Goal: Information Seeking & Learning: Learn about a topic

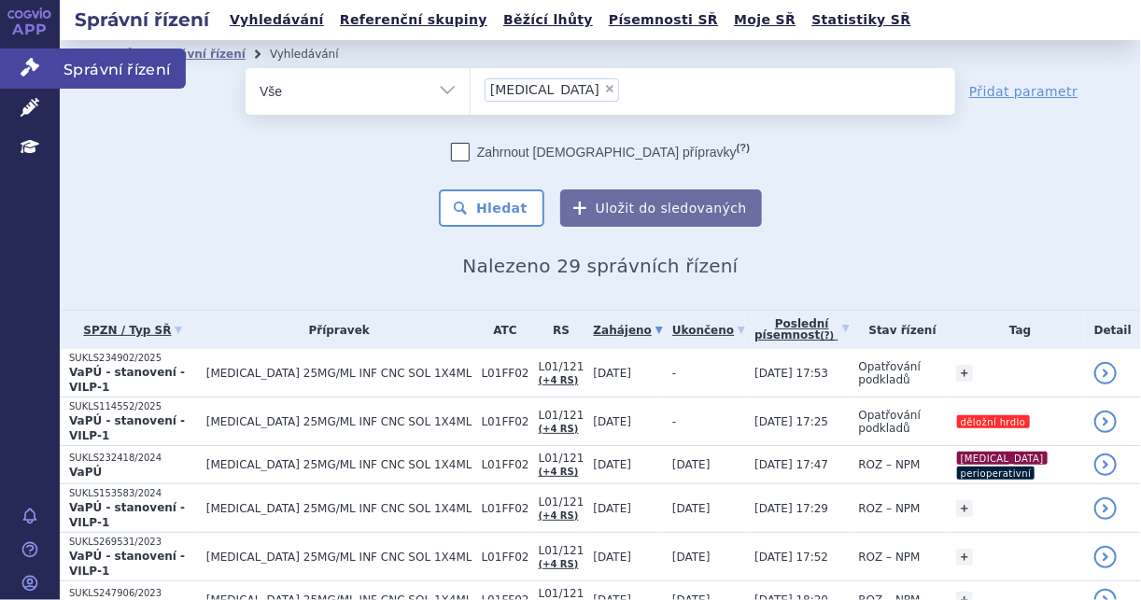
click at [35, 75] on icon at bounding box center [30, 67] width 19 height 19
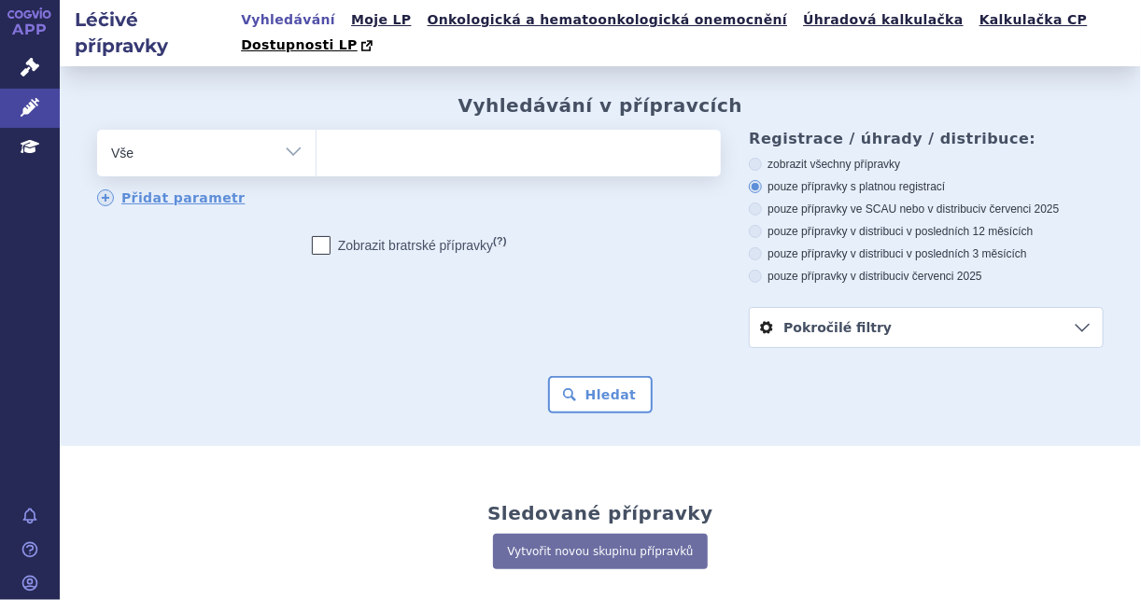
click at [373, 131] on ul at bounding box center [517, 149] width 401 height 39
click at [317, 131] on select at bounding box center [316, 152] width 1 height 47
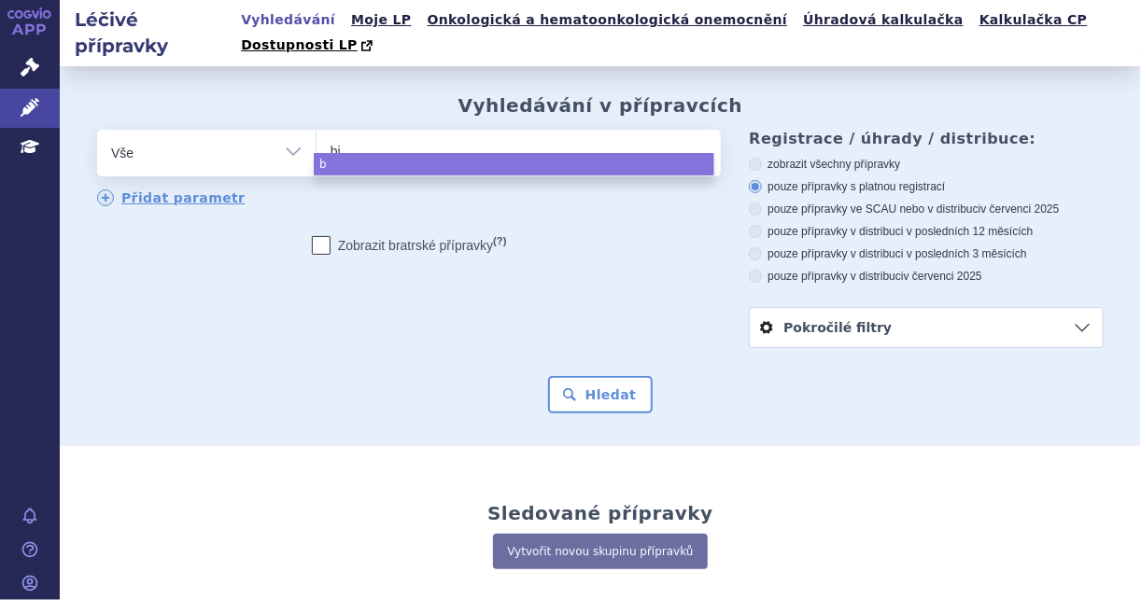
type input "bio"
type input "bios"
type input "biosi"
type input "biosimi"
type input "biosimila"
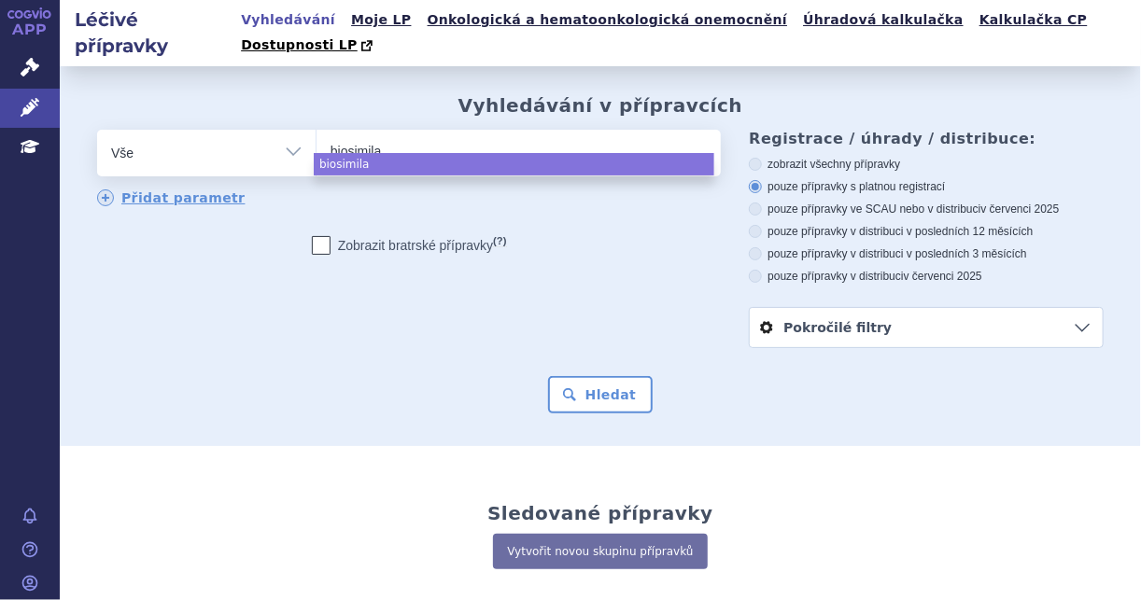
type input "biosimilar"
type input "biosimilars"
select select "biosimilars"
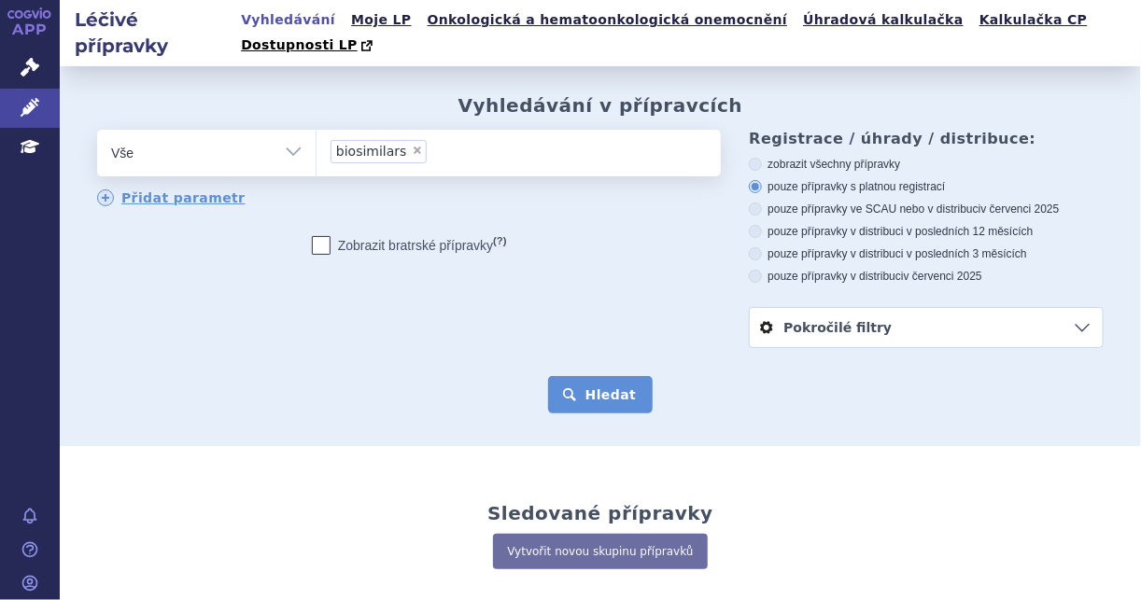
click at [612, 381] on button "Hledat" at bounding box center [601, 394] width 106 height 37
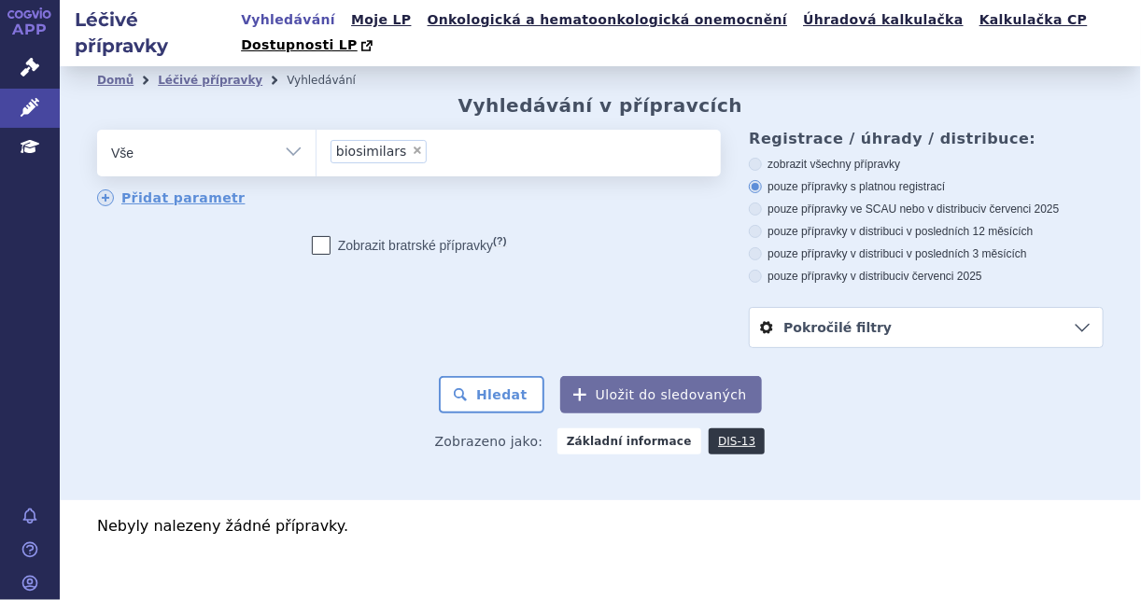
scroll to position [3, 0]
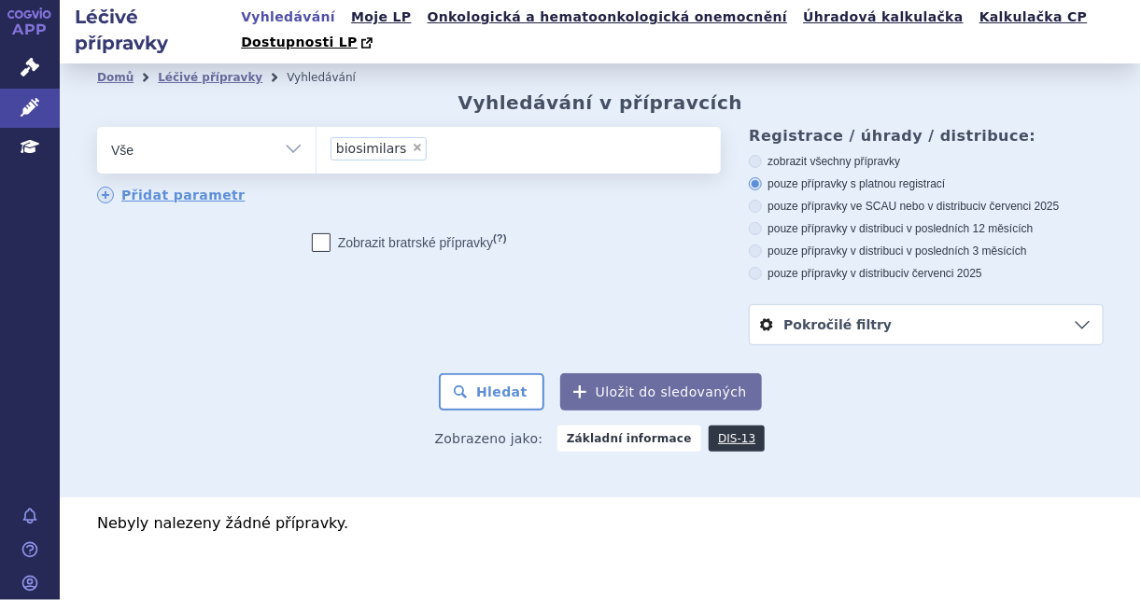
click at [412, 142] on span "×" at bounding box center [417, 147] width 11 height 11
click at [317, 126] on select "biosimilars" at bounding box center [316, 149] width 1 height 47
select select
click at [348, 136] on ul at bounding box center [517, 146] width 401 height 39
click at [317, 136] on select "biosimilars" at bounding box center [316, 149] width 1 height 47
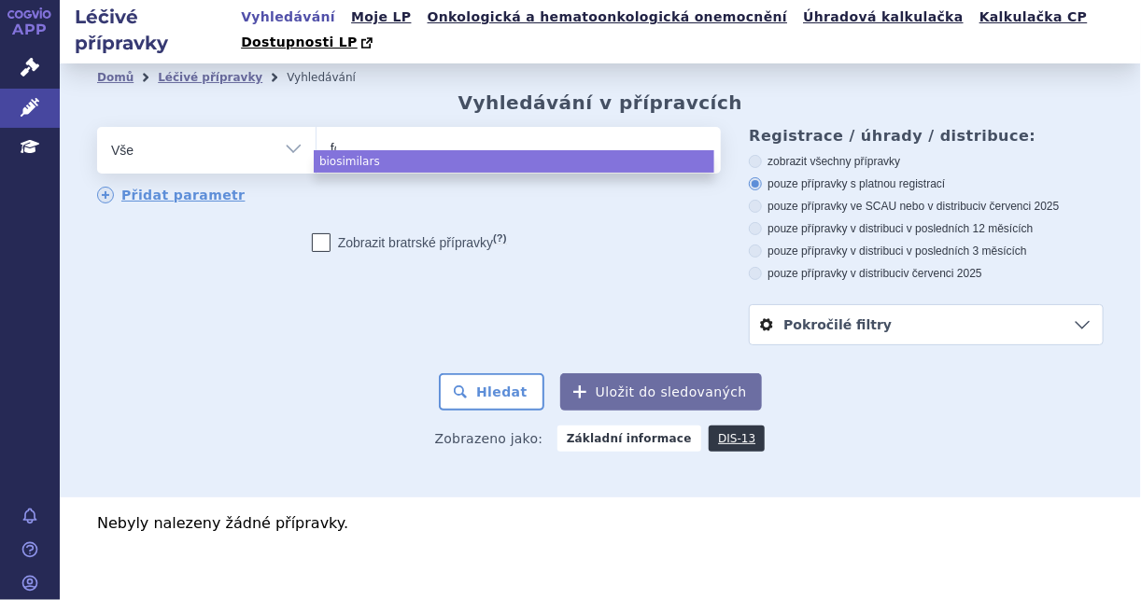
type input "for"
type input "forx"
type input "forxig"
type input "forxiga"
select select "forxiga"
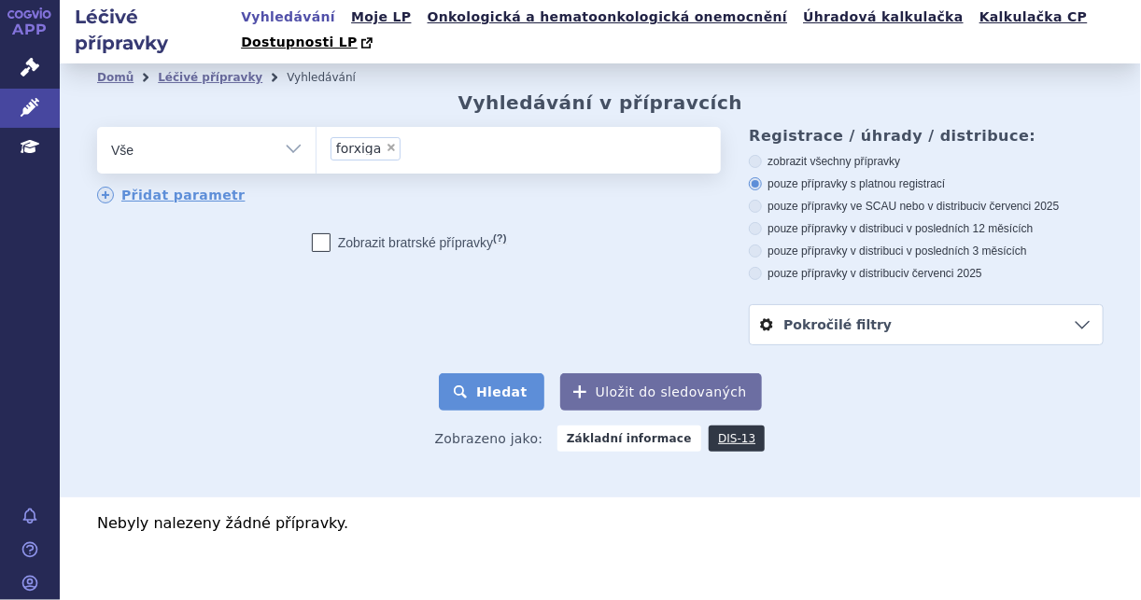
click at [502, 373] on button "Hledat" at bounding box center [492, 391] width 106 height 37
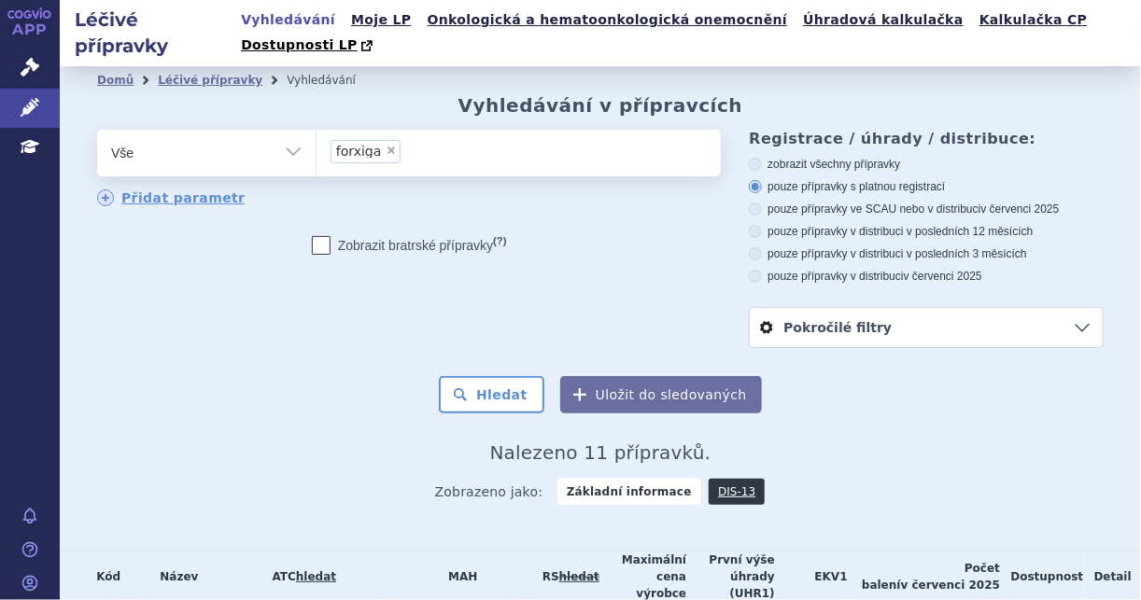
scroll to position [299, 0]
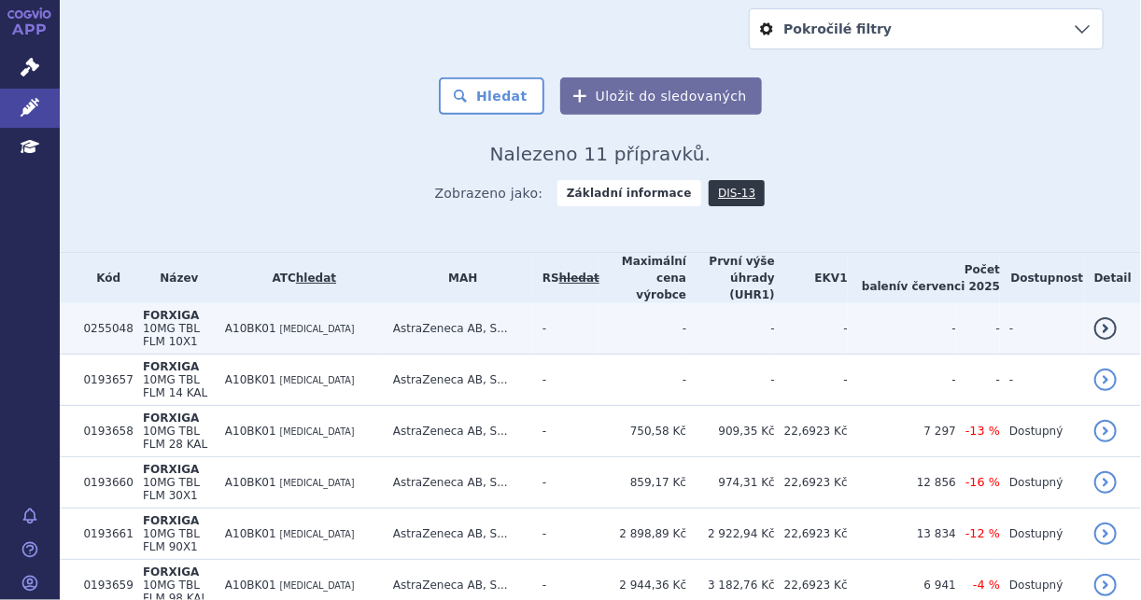
click at [240, 303] on td "A10BK01 [MEDICAL_DATA]" at bounding box center [300, 328] width 168 height 51
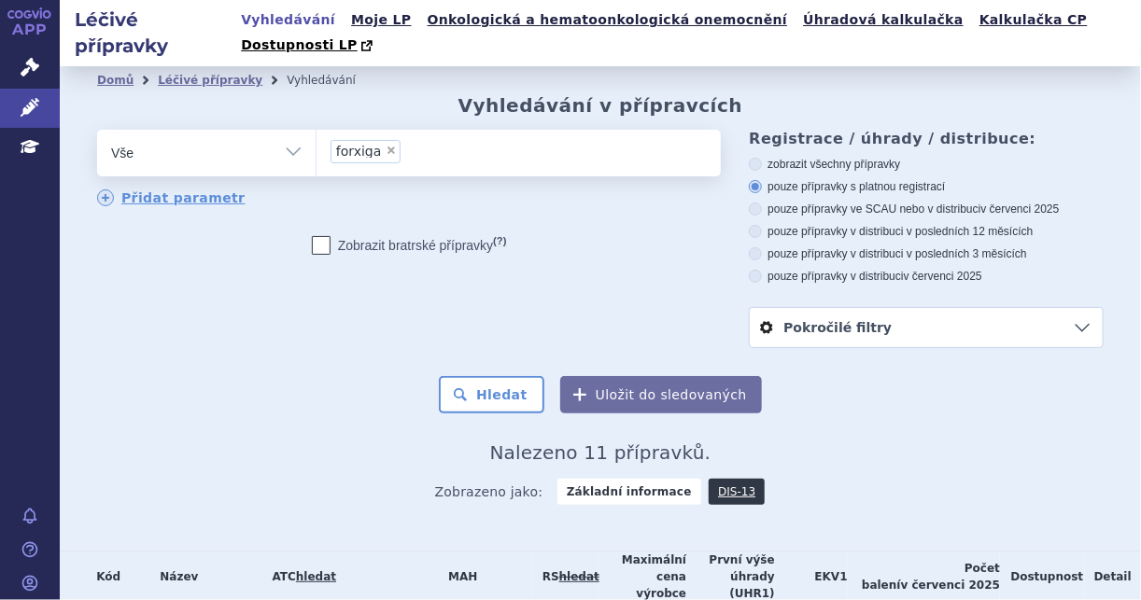
scroll to position [453, 0]
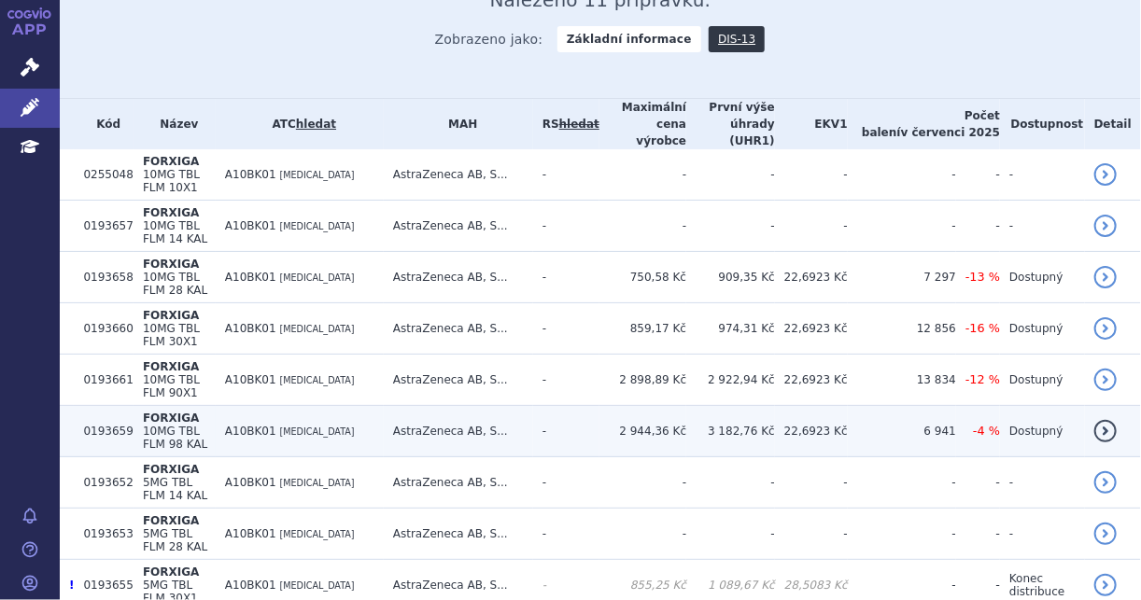
click at [560, 406] on td "-" at bounding box center [566, 431] width 66 height 51
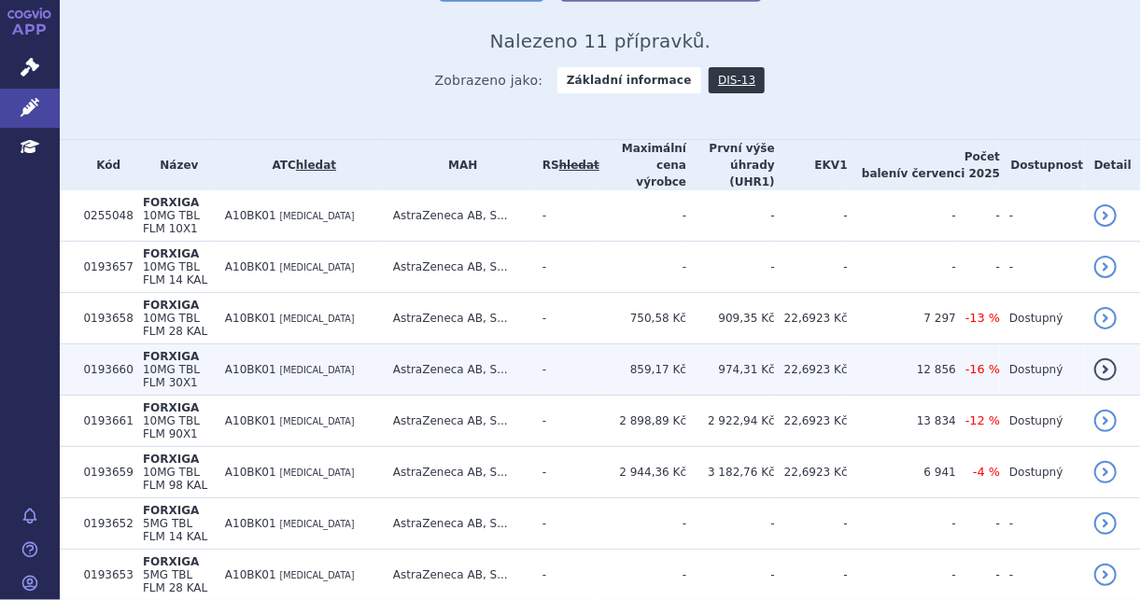
scroll to position [378, 0]
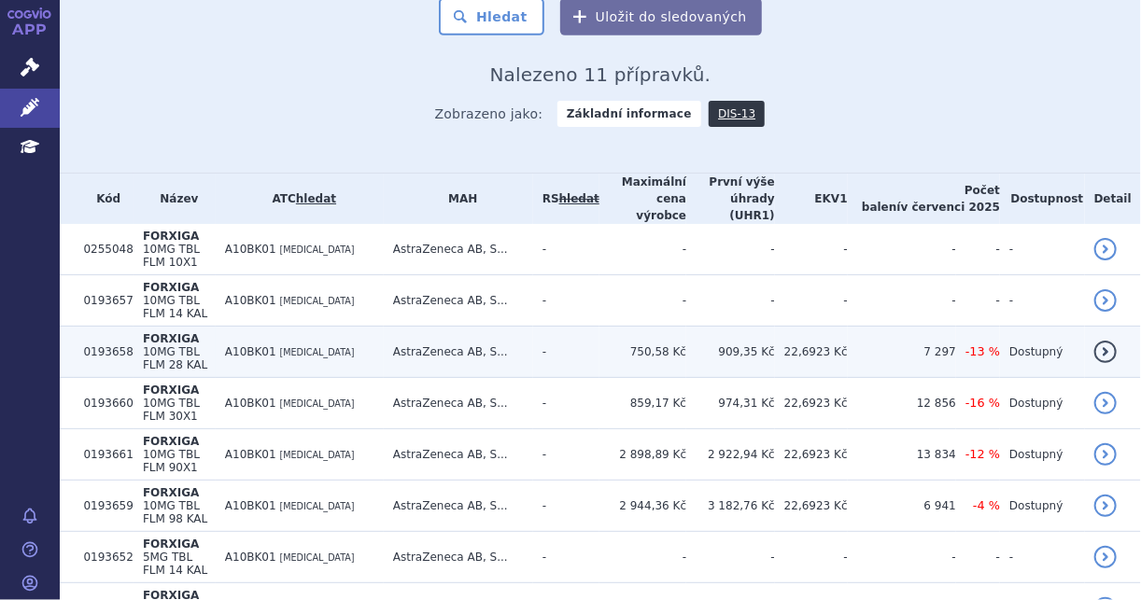
click at [768, 327] on td "909,35 Kč" at bounding box center [730, 352] width 89 height 51
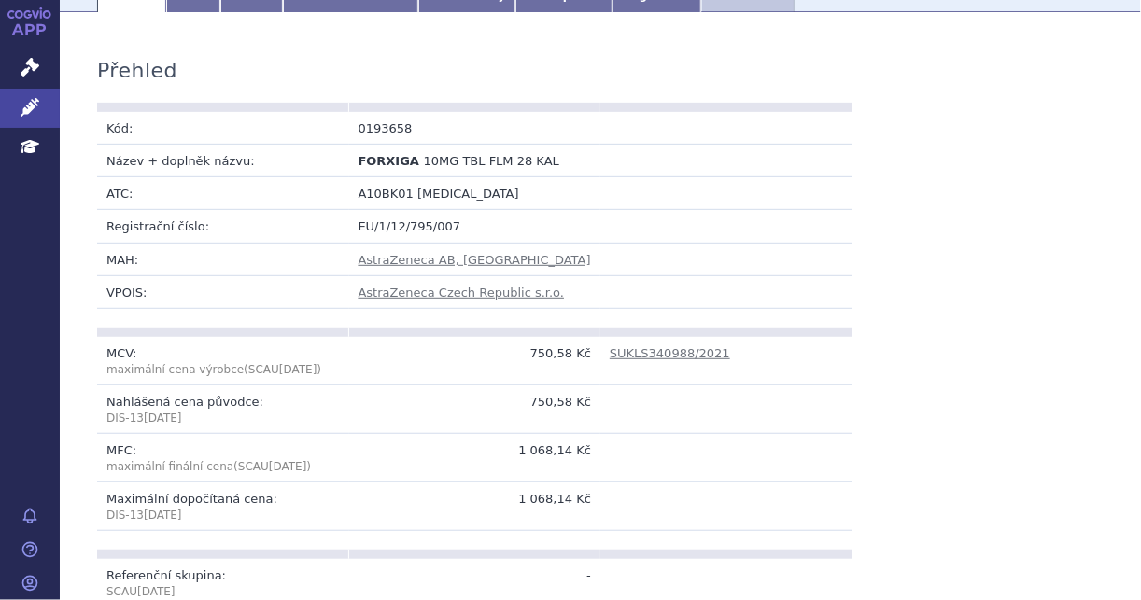
scroll to position [218, 0]
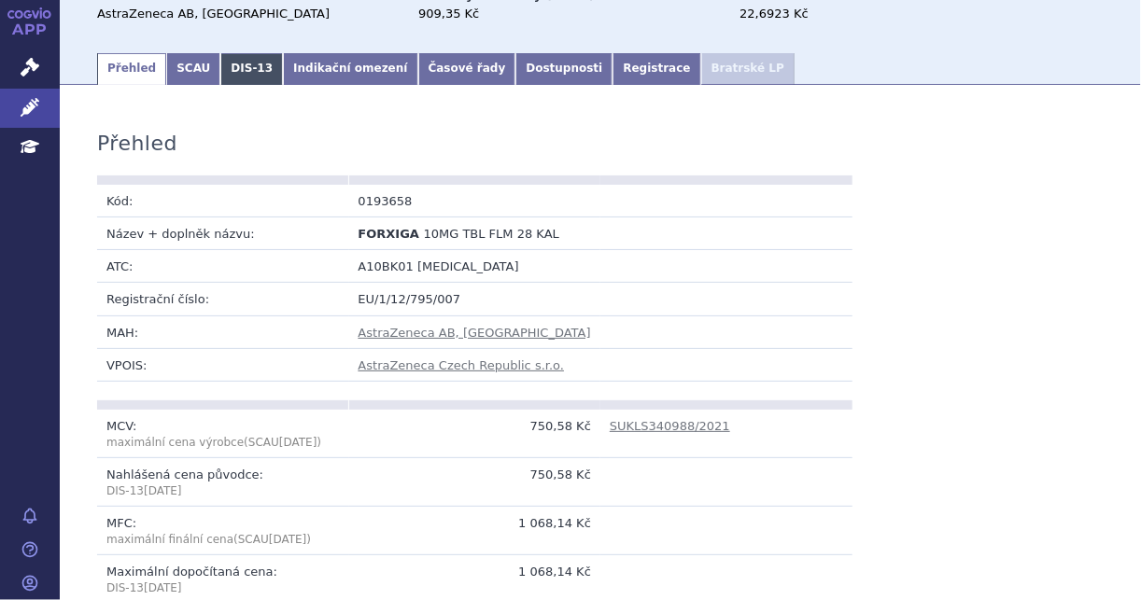
click at [232, 53] on link "DIS-13" at bounding box center [251, 69] width 63 height 32
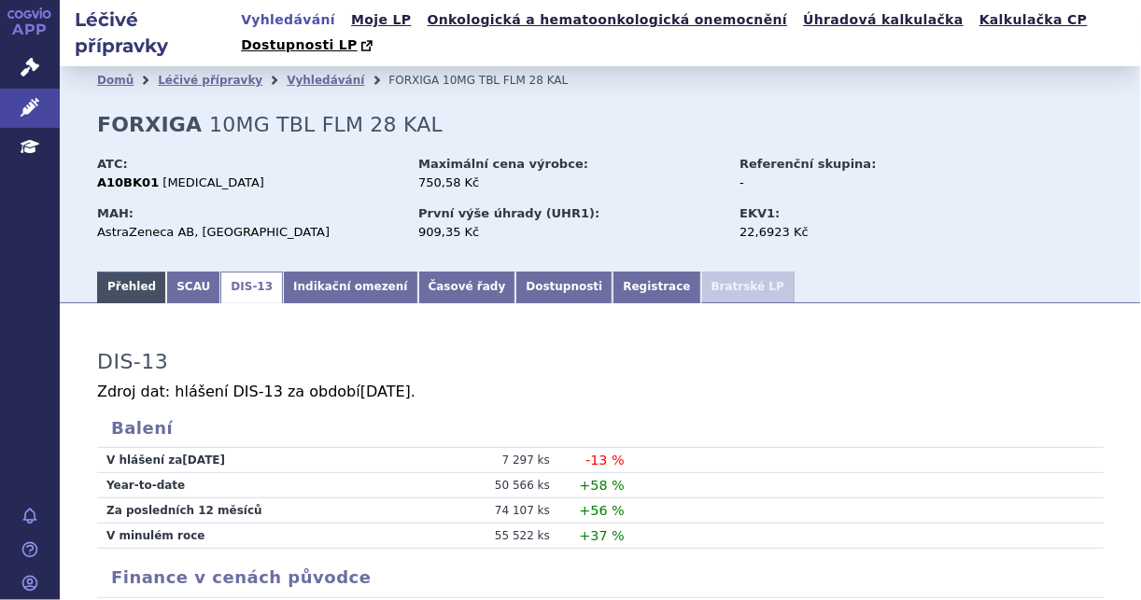
click at [116, 272] on link "Přehled" at bounding box center [131, 288] width 69 height 32
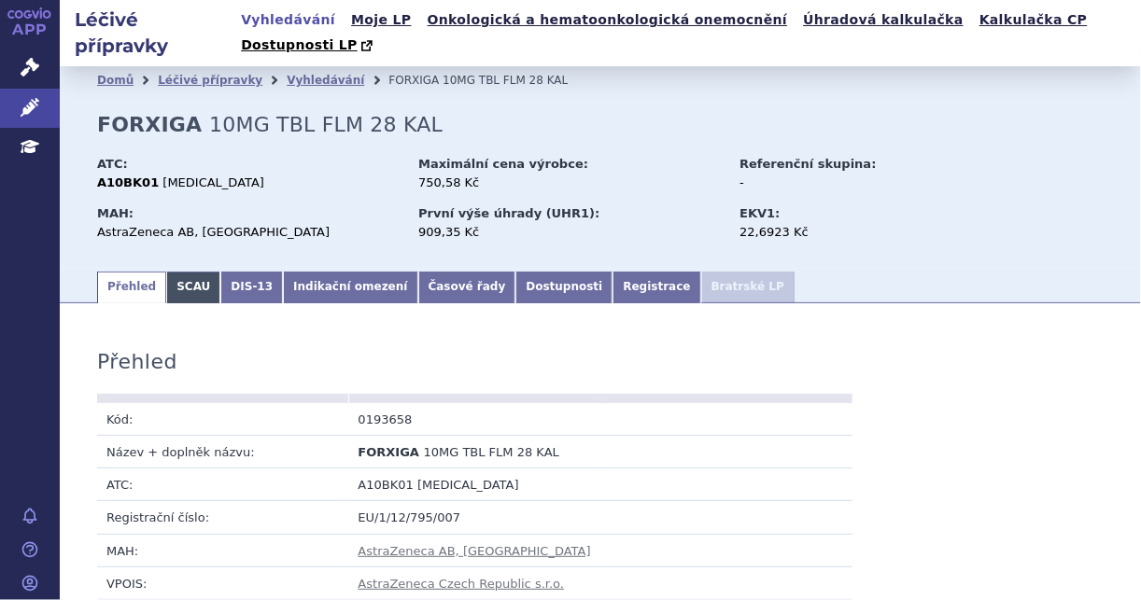
click at [194, 272] on link "SCAU" at bounding box center [193, 288] width 54 height 32
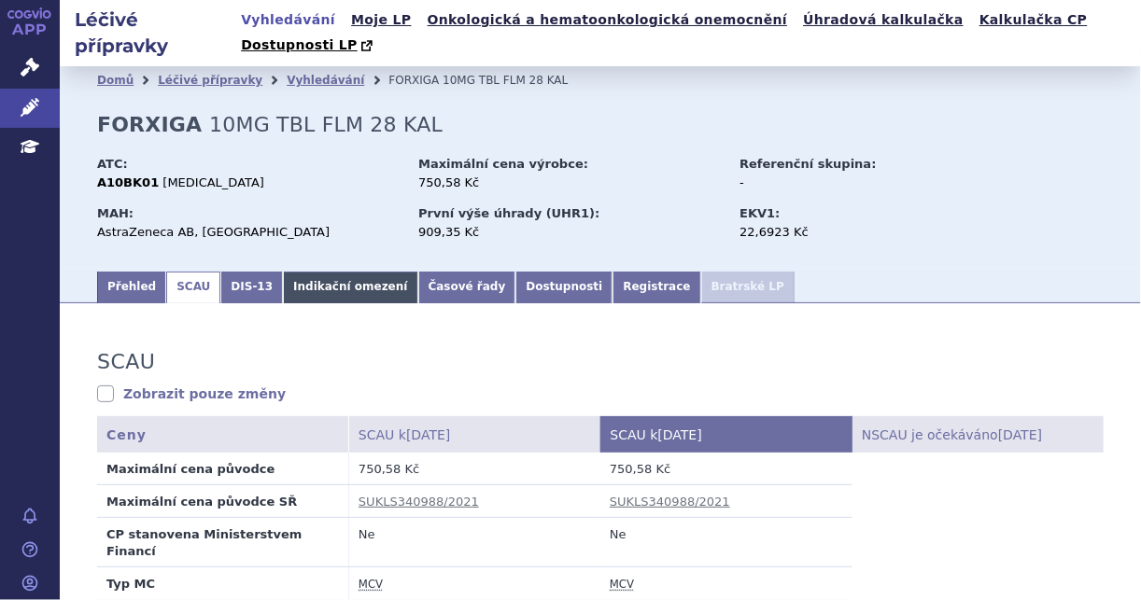
click at [341, 272] on link "Indikační omezení" at bounding box center [350, 288] width 134 height 32
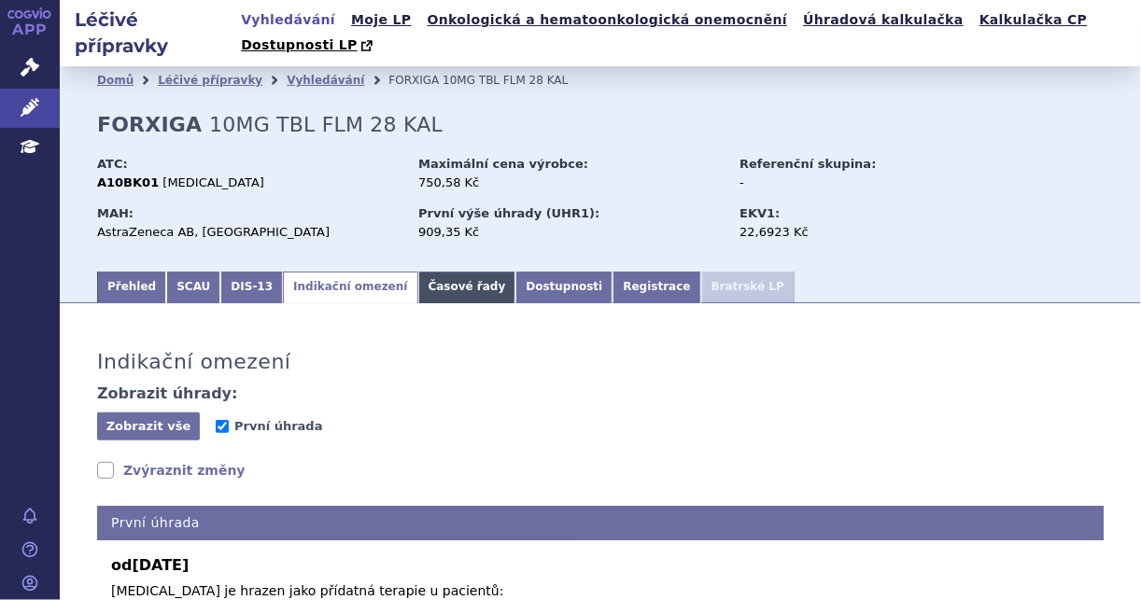
click at [435, 276] on link "Časové řady" at bounding box center [467, 288] width 98 height 32
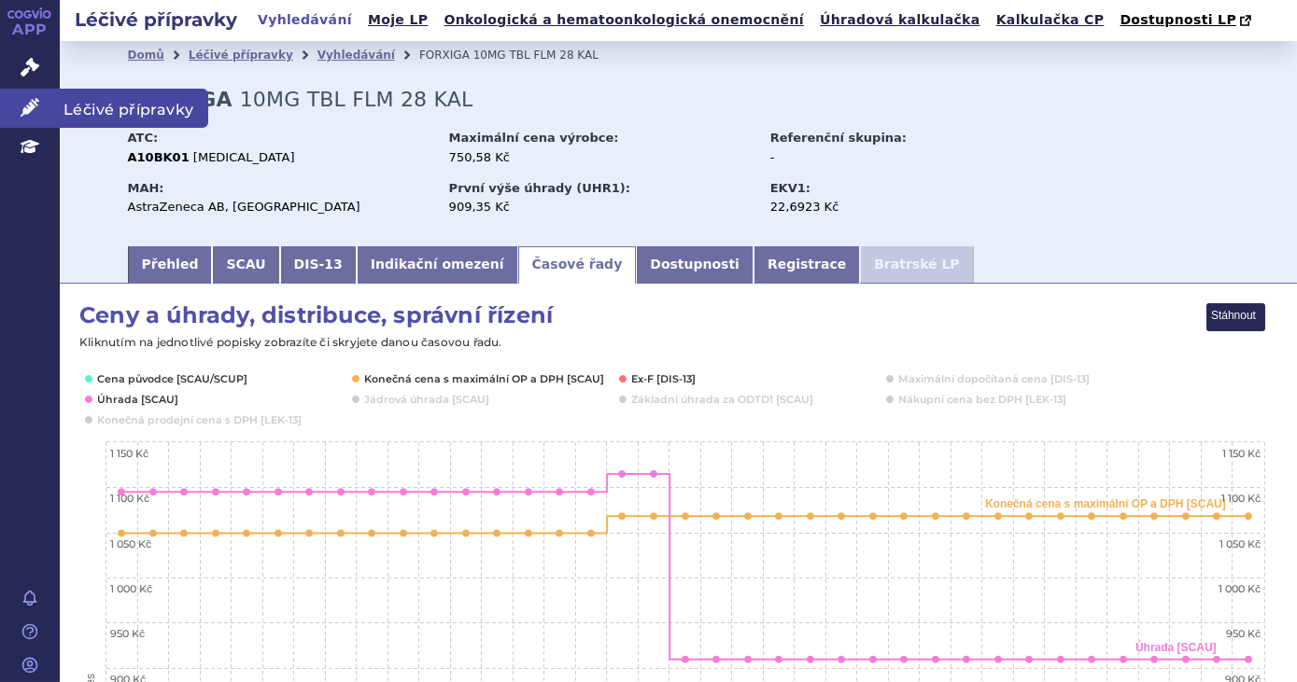
click at [22, 102] on icon at bounding box center [30, 107] width 19 height 19
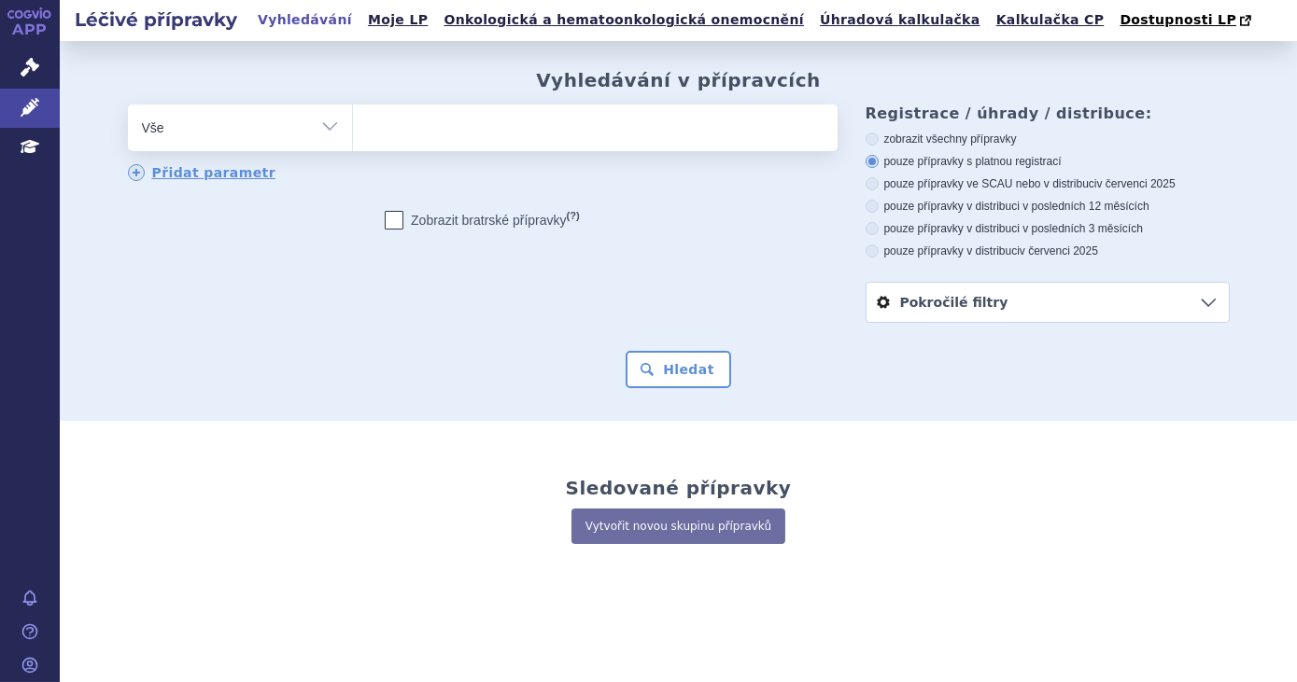
click at [370, 121] on input "search" at bounding box center [372, 125] width 10 height 23
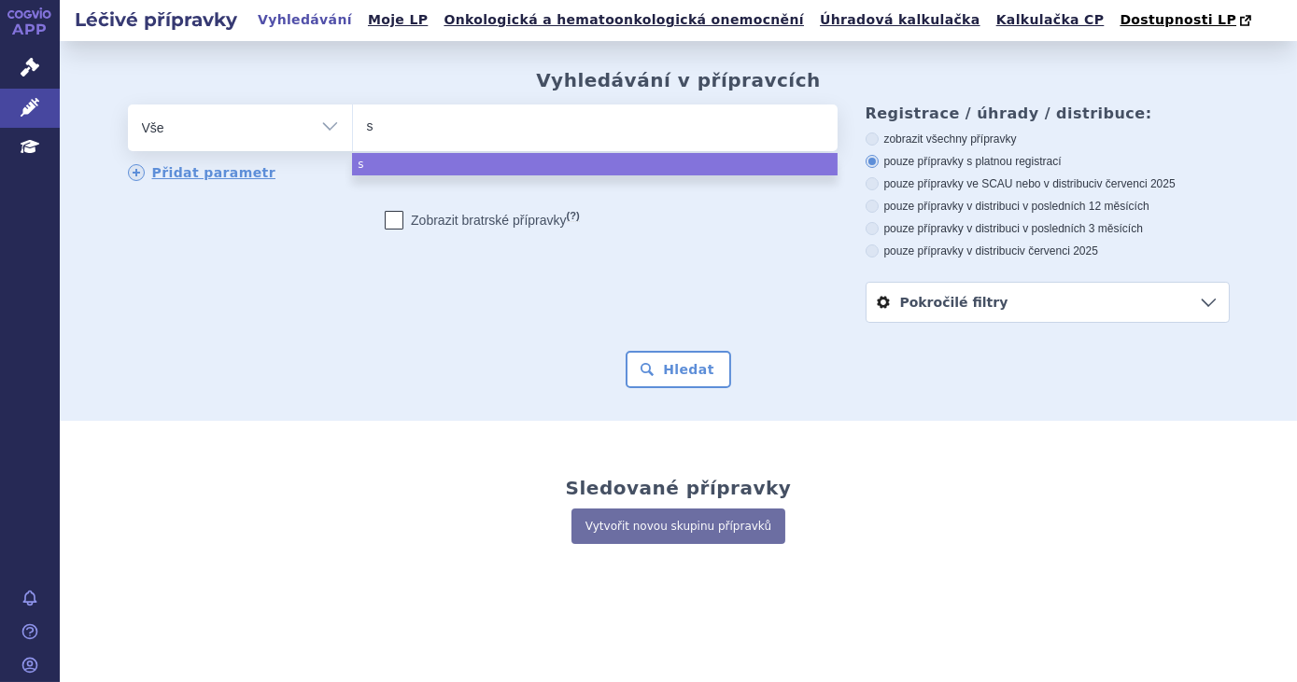
type input "so"
type input "solir"
type input "soliris"
select select "soliris"
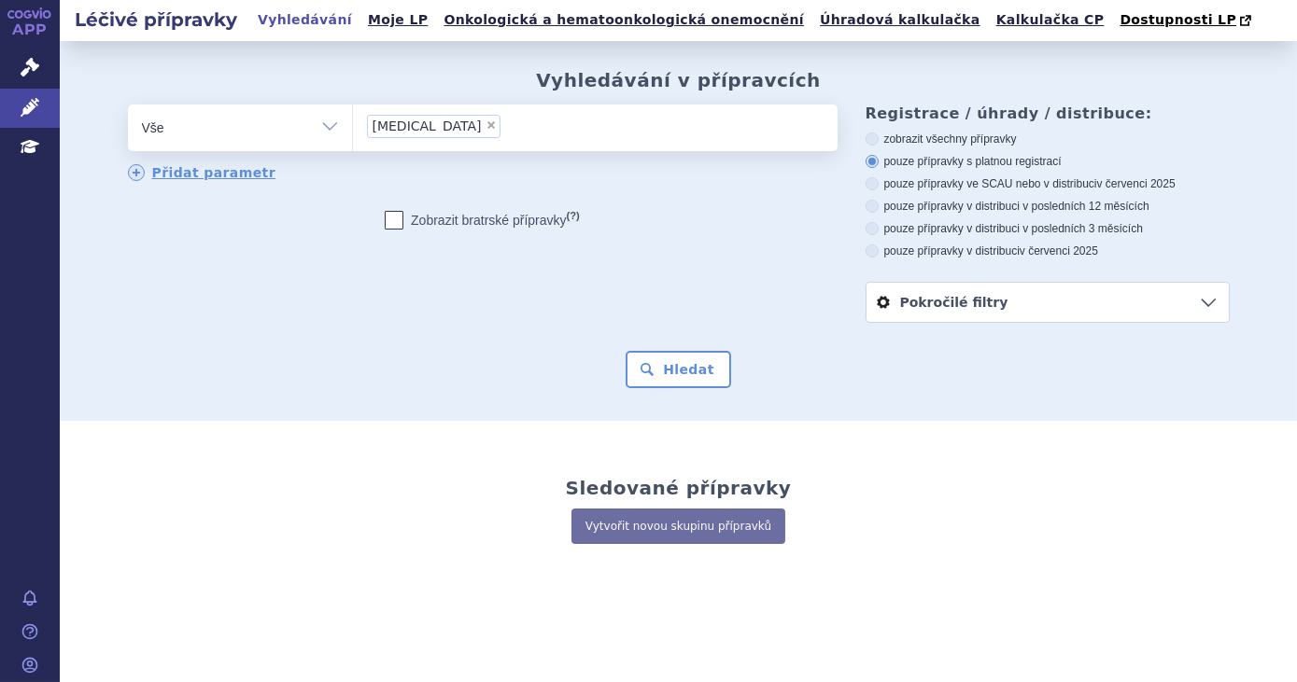
click at [457, 281] on div "odstranit Vše Přípravek/SUKL kód MAH VPOIS ATC/Aktivní látka" at bounding box center [679, 214] width 1102 height 218
click at [682, 368] on button "Hledat" at bounding box center [679, 369] width 106 height 37
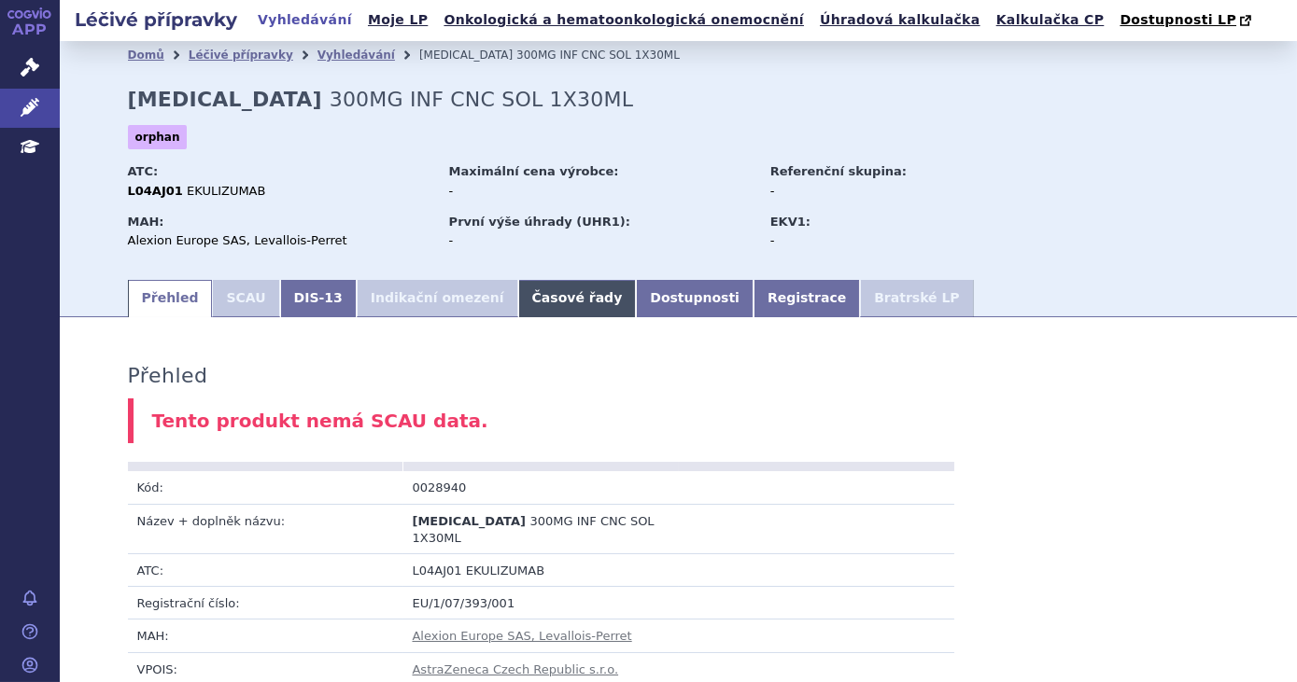
click at [534, 297] on link "Časové řady" at bounding box center [577, 298] width 119 height 37
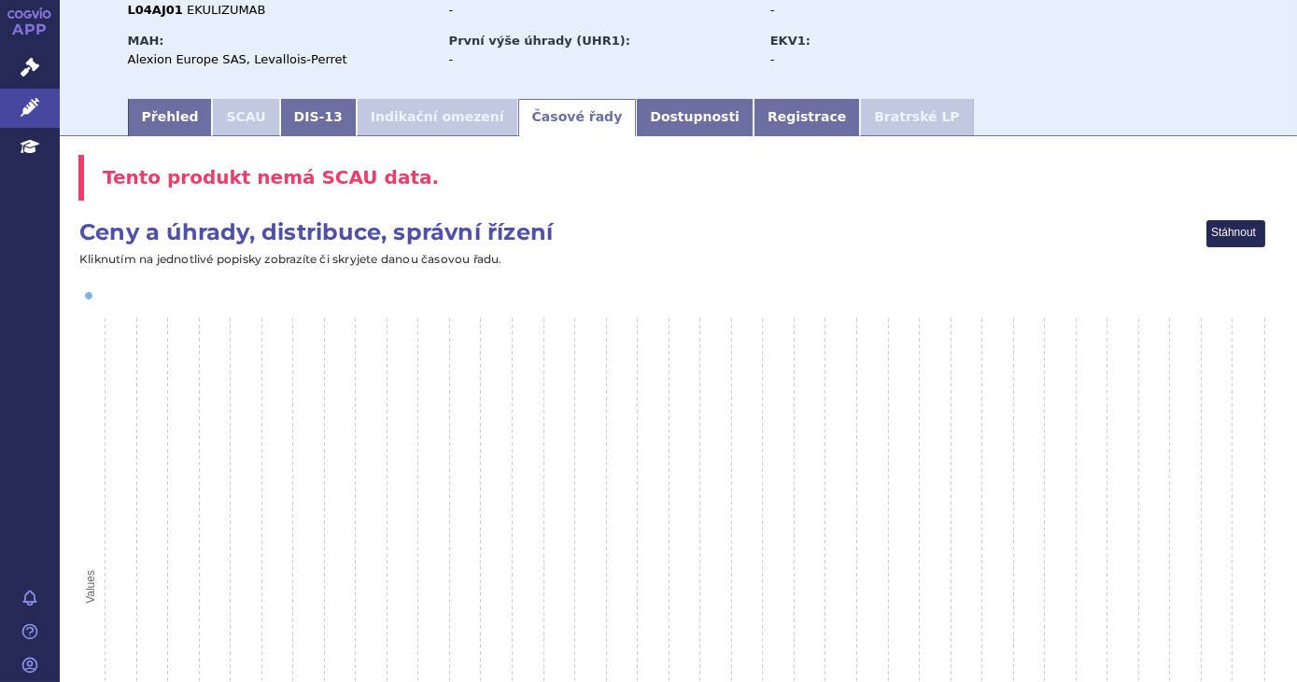
scroll to position [154, 0]
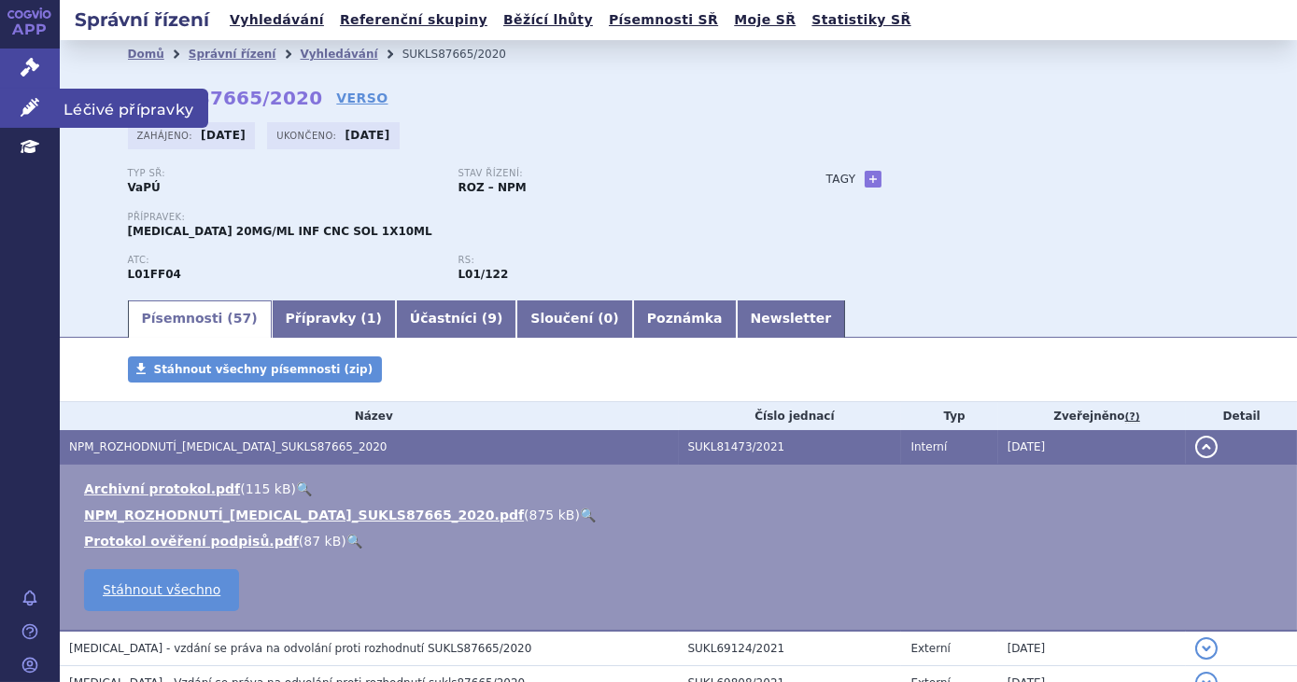
click at [7, 106] on link "Léčivé přípravky" at bounding box center [30, 108] width 60 height 39
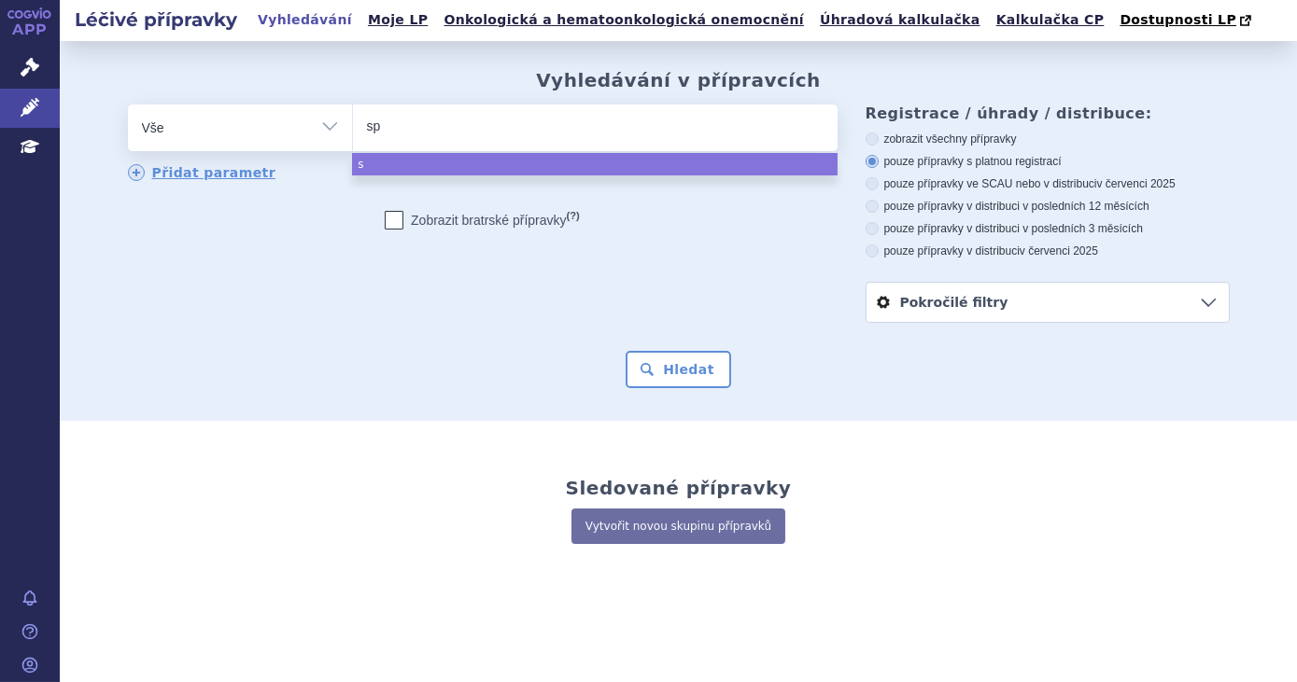
type input "spi"
type input "spiro"
type input "spiron"
type input "spironol"
type input "spironolak"
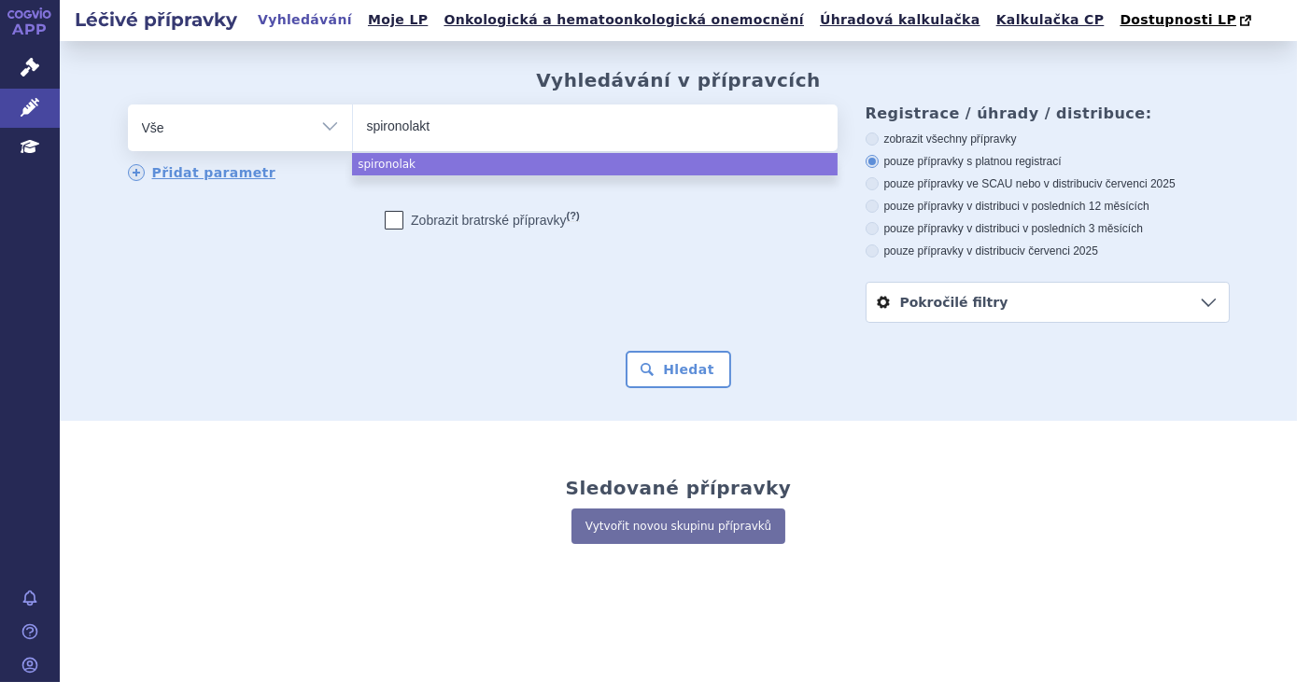
type input "spironolakto"
type input "spironolakton"
select select "spironolakton"
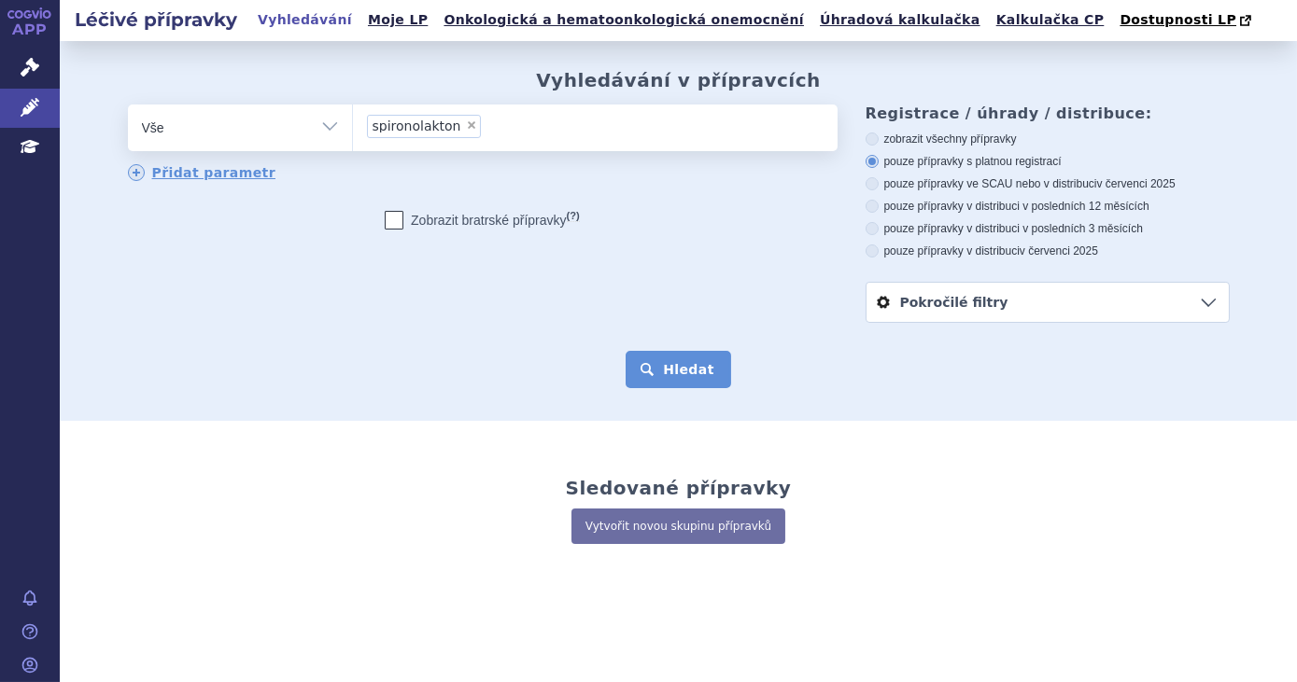
click at [691, 364] on button "Hledat" at bounding box center [679, 369] width 106 height 37
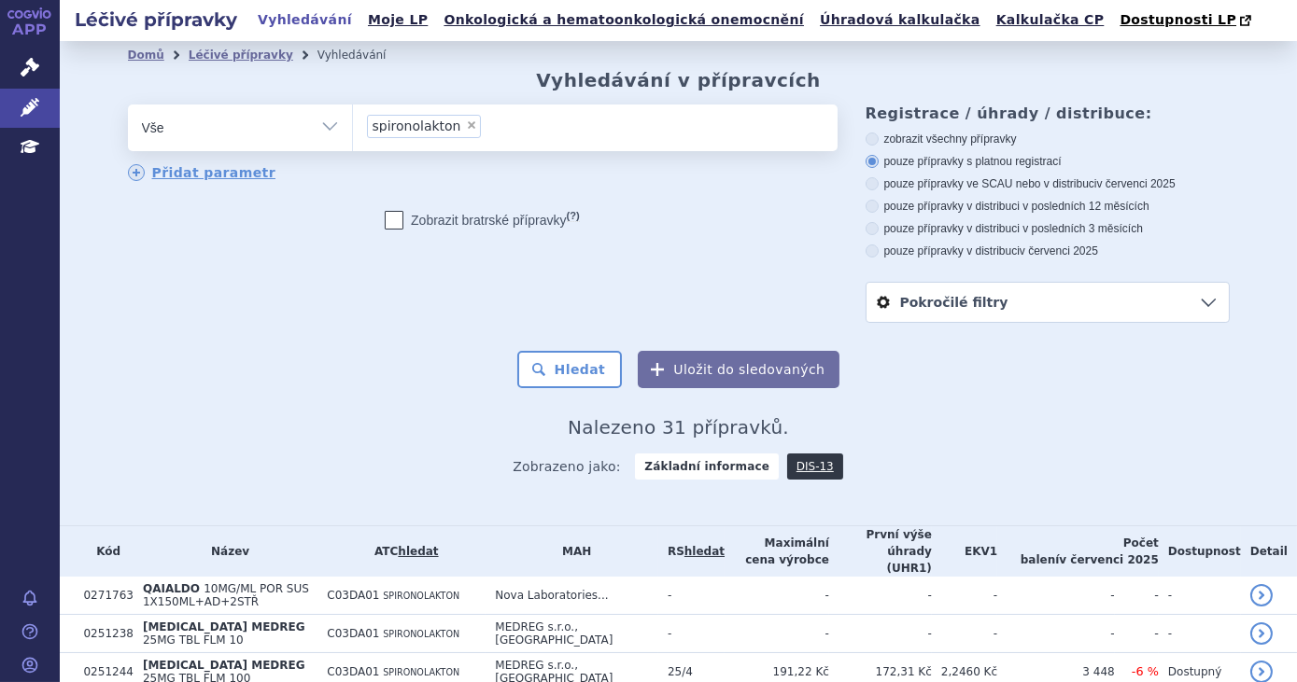
scroll to position [254, 0]
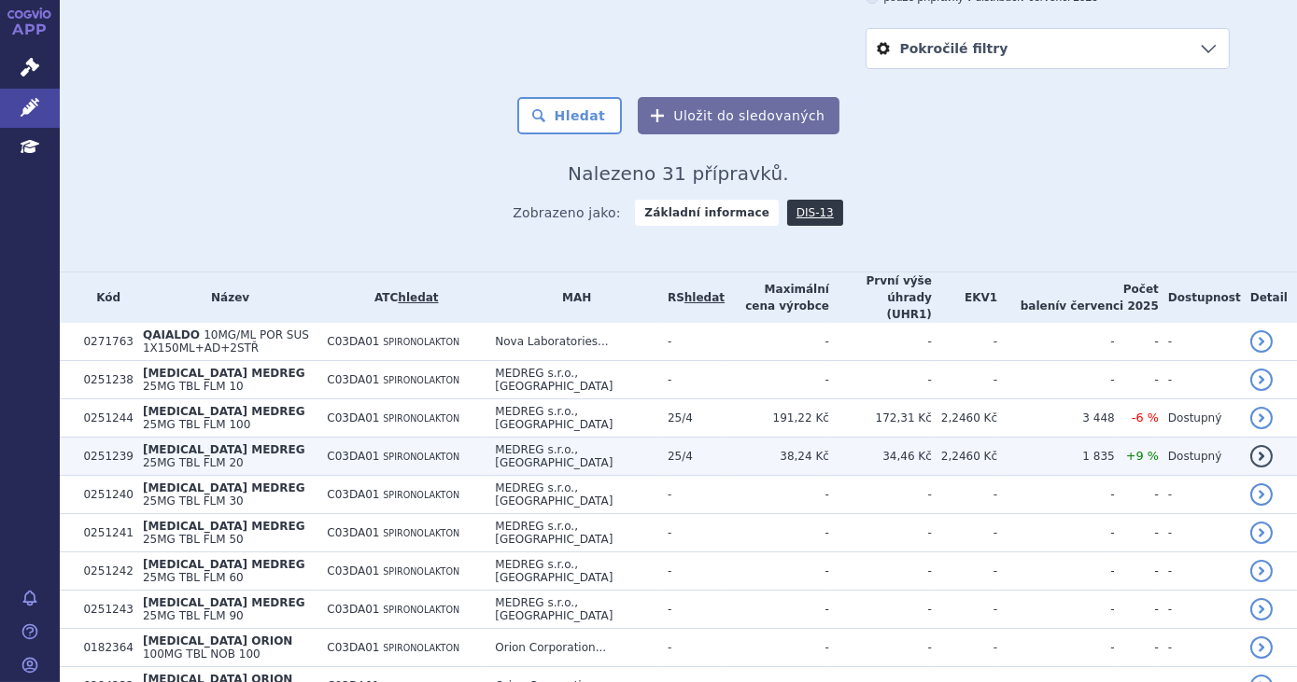
click at [669, 438] on td "25/4" at bounding box center [691, 457] width 66 height 38
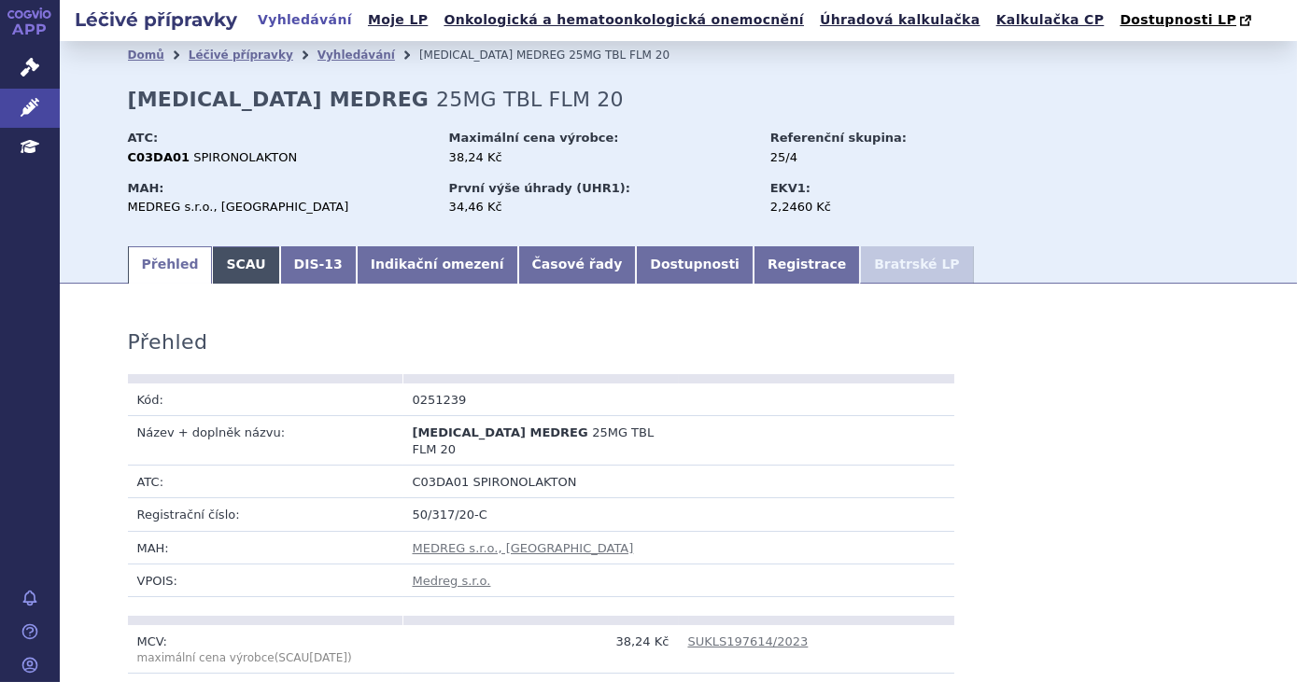
click at [232, 274] on link "SCAU" at bounding box center [245, 264] width 67 height 37
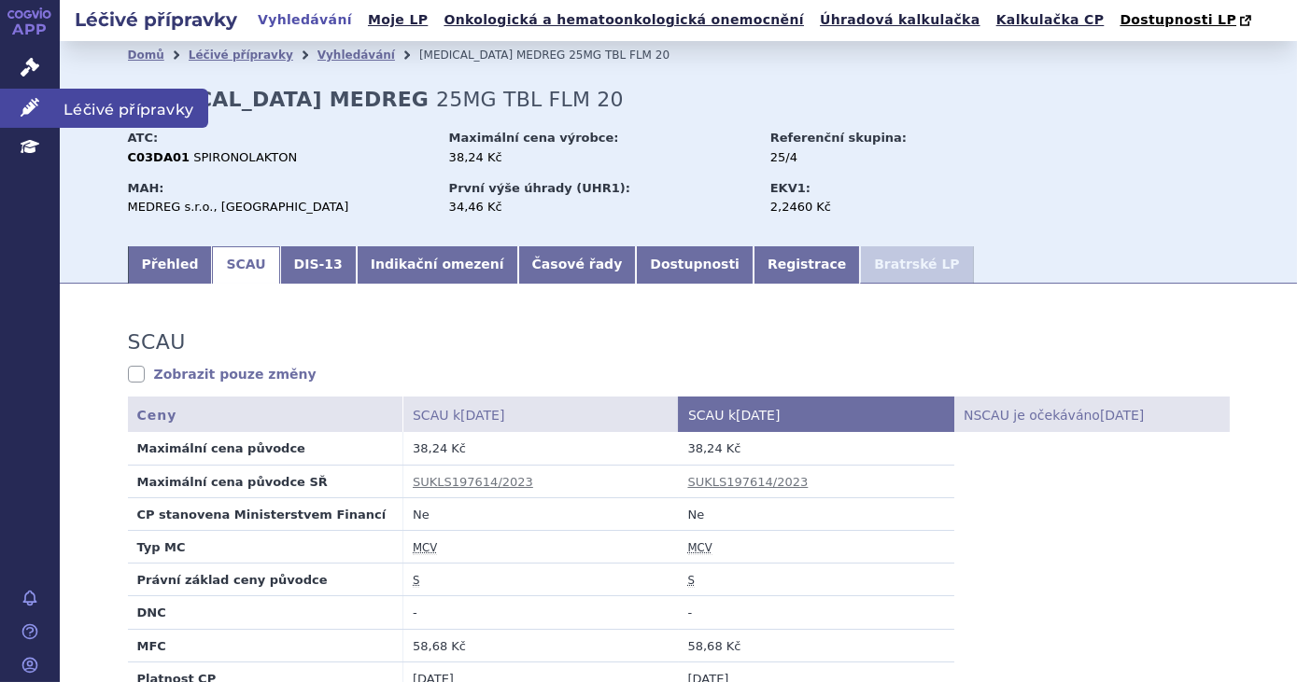
click at [15, 124] on link "Léčivé přípravky" at bounding box center [30, 108] width 60 height 39
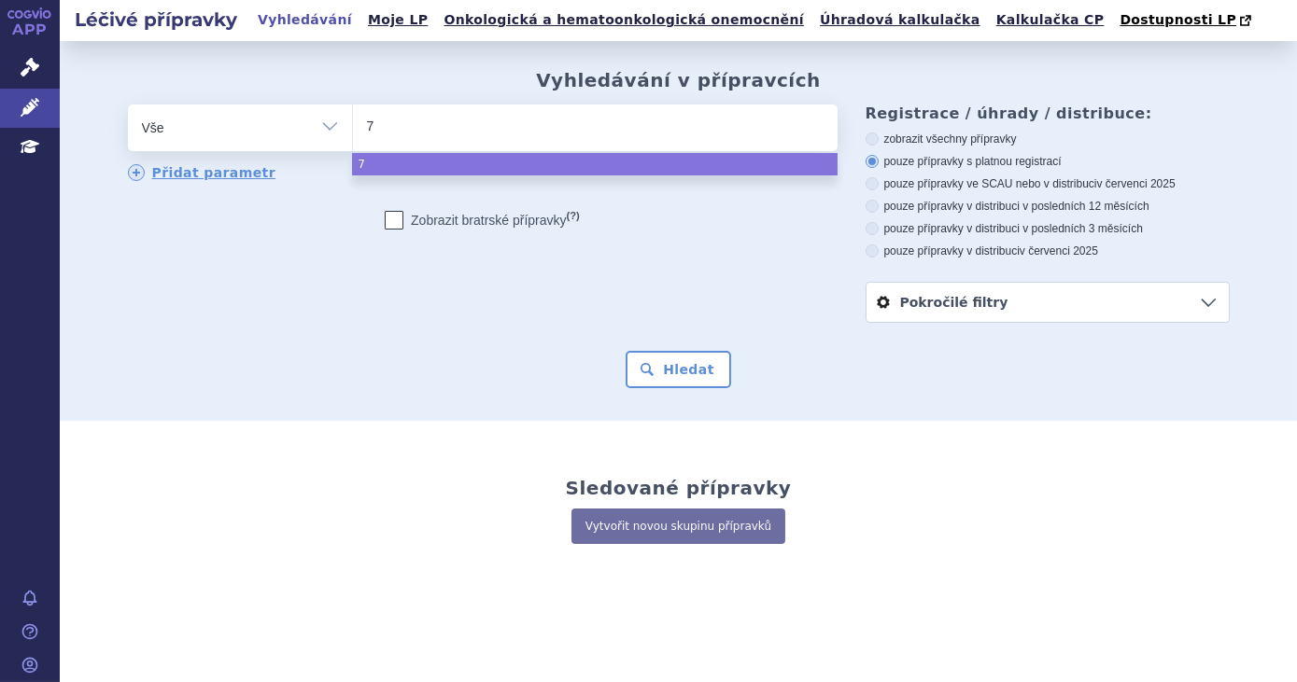
type input "70"
type input "70/"
type input "70/2"
select select "70/2"
click at [681, 373] on button "Hledat" at bounding box center [679, 369] width 106 height 37
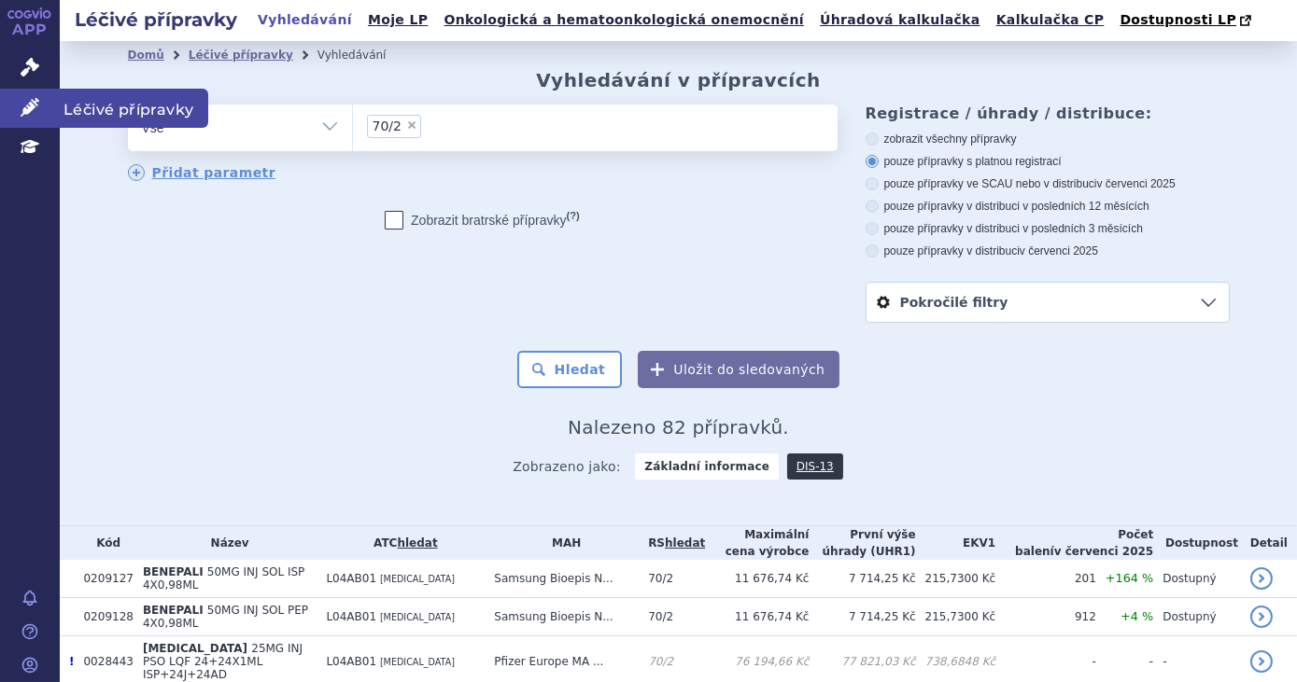
click at [43, 120] on link "Léčivé přípravky" at bounding box center [30, 108] width 60 height 39
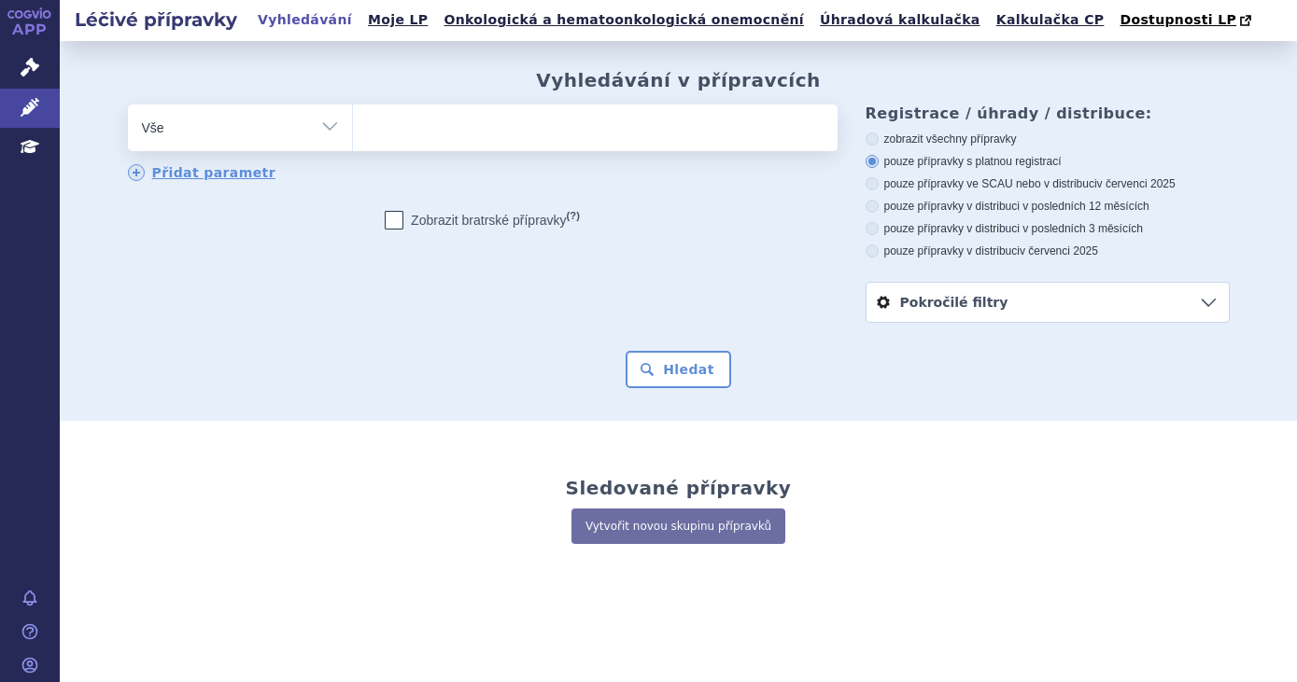
click at [382, 128] on ul at bounding box center [595, 124] width 485 height 39
click at [353, 128] on select at bounding box center [352, 127] width 1 height 47
paste input "L01FD01"
type input "L01FD01"
select select "L01FD01"
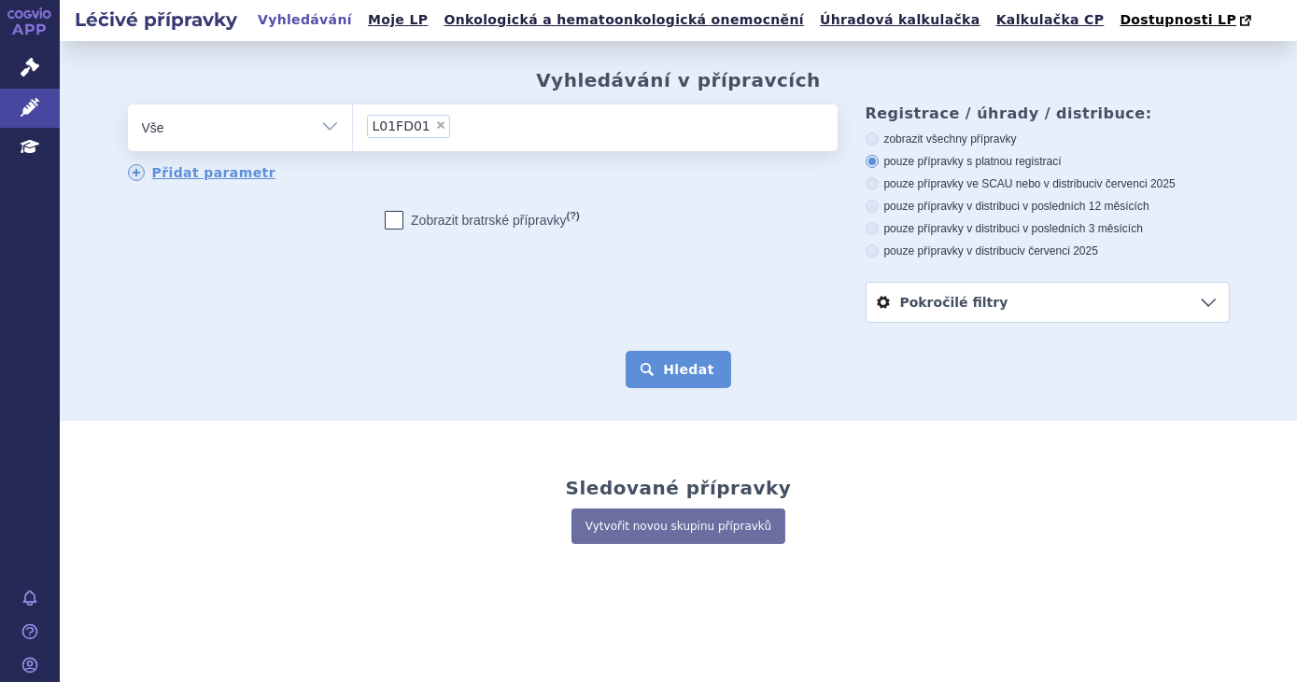
click at [672, 367] on button "Hledat" at bounding box center [679, 369] width 106 height 37
click at [663, 380] on button "Hledat" at bounding box center [679, 369] width 106 height 37
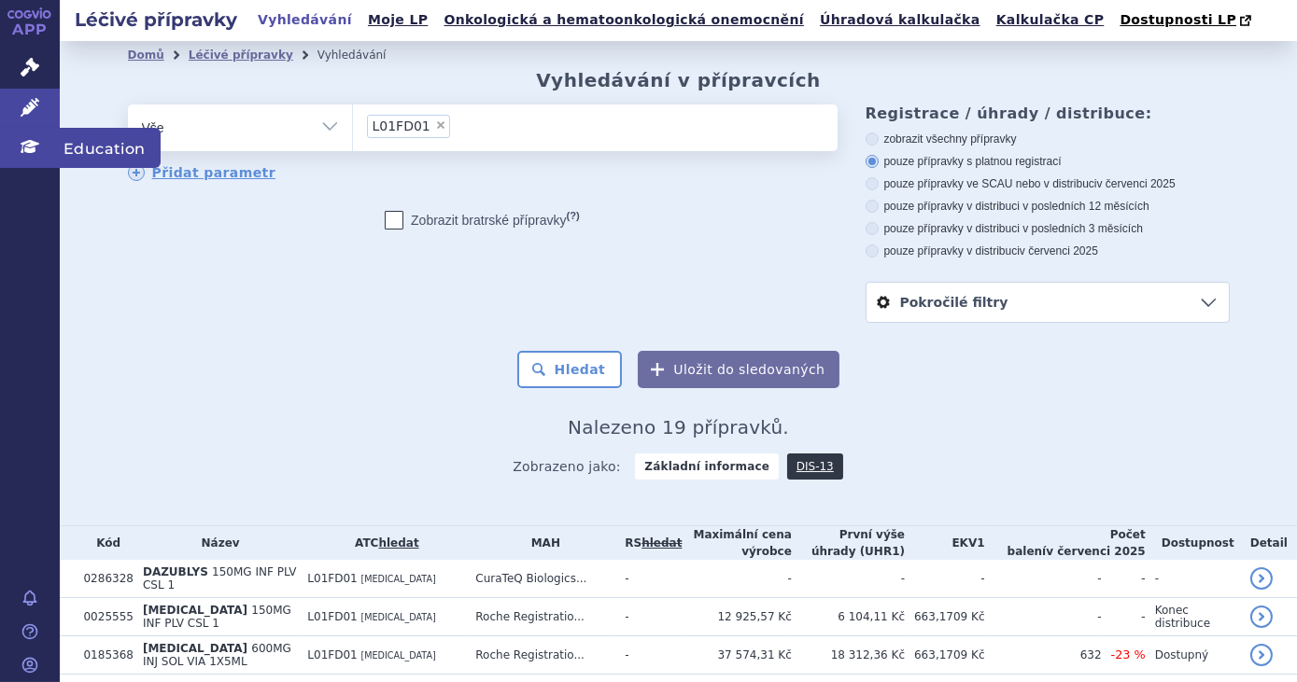
click at [21, 142] on icon at bounding box center [30, 146] width 19 height 19
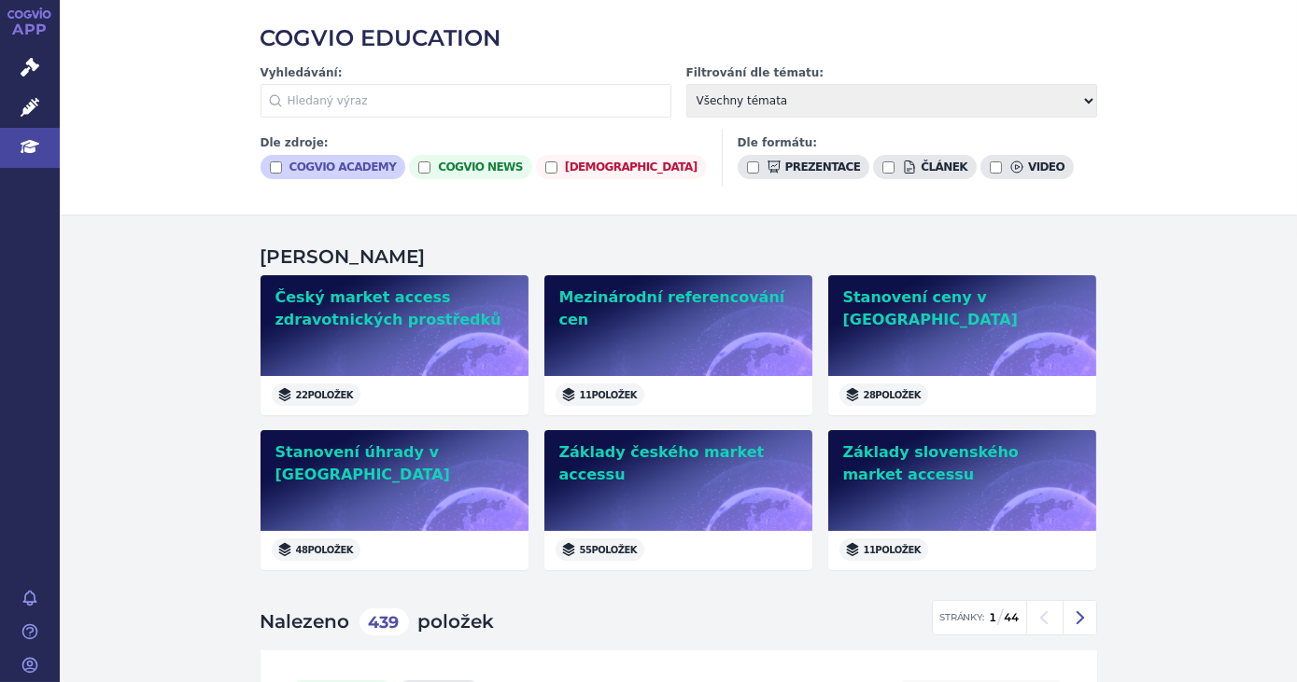
click at [288, 167] on label "cogvio academy" at bounding box center [333, 167] width 146 height 24
click at [282, 167] on input "cogvio academy" at bounding box center [276, 168] width 12 height 12
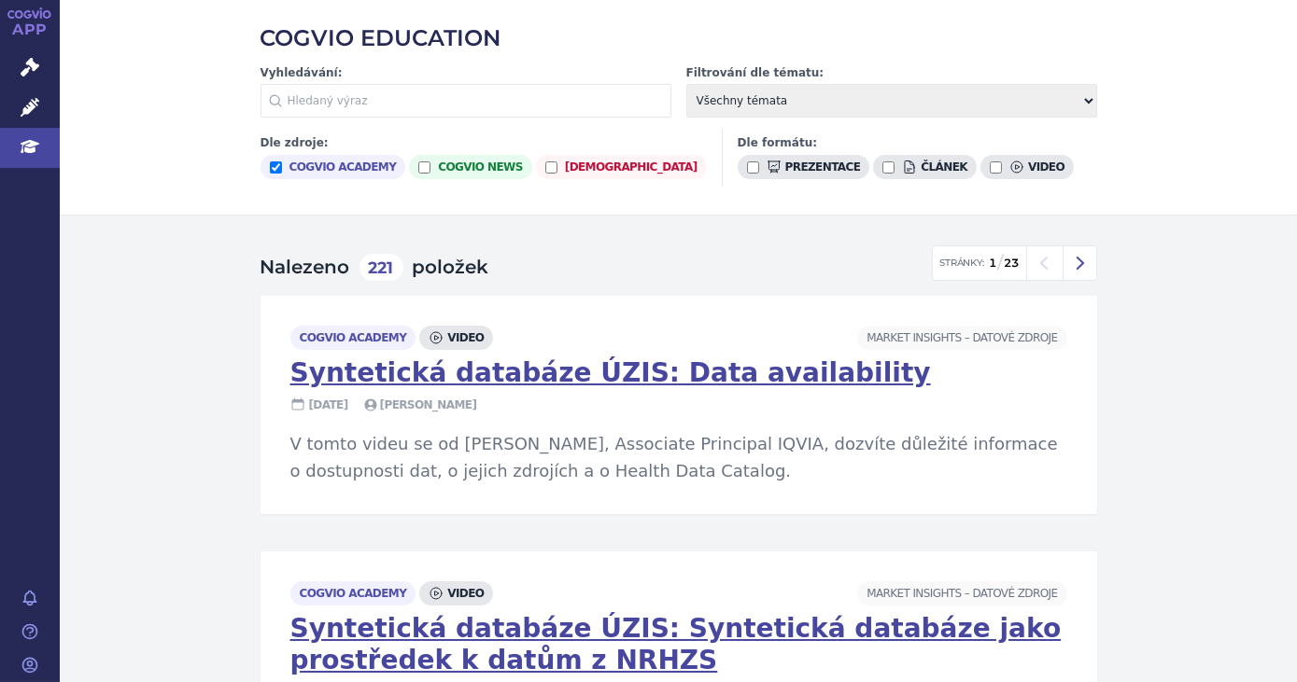
click at [311, 161] on label "cogvio academy" at bounding box center [333, 167] width 146 height 24
click at [282, 162] on input "cogvio academy" at bounding box center [276, 168] width 12 height 12
checkbox input "false"
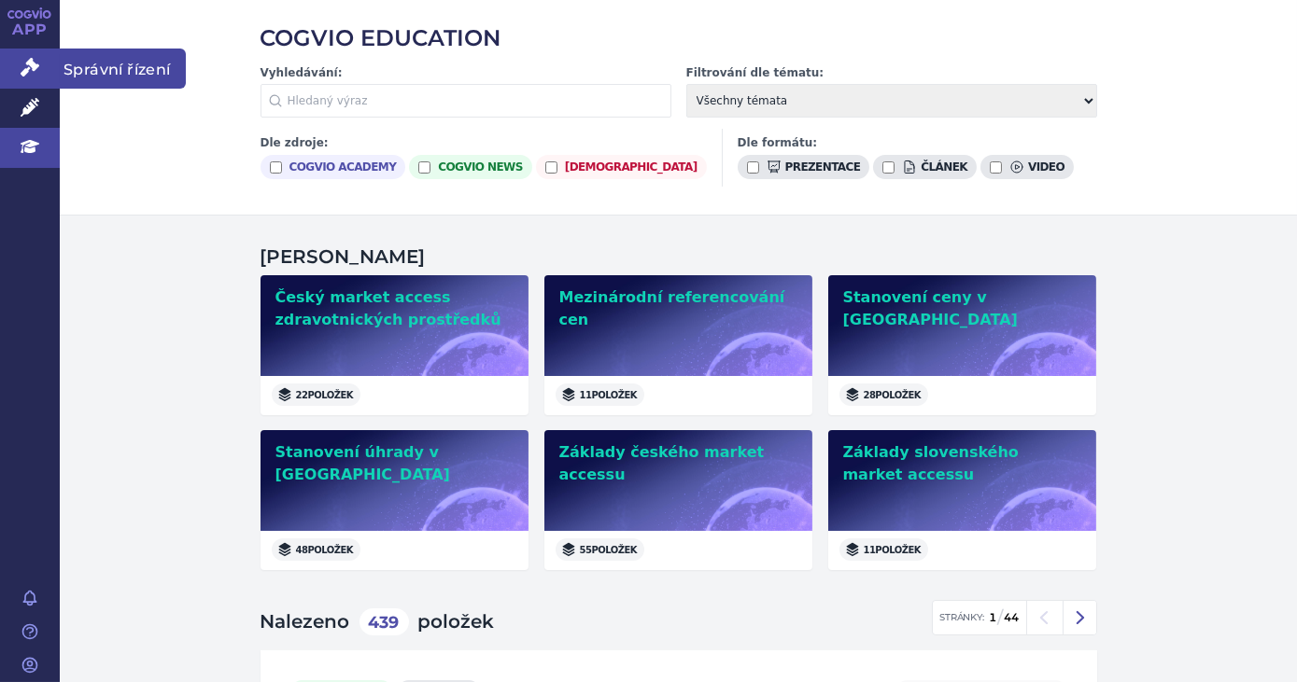
click at [33, 62] on icon at bounding box center [30, 67] width 19 height 19
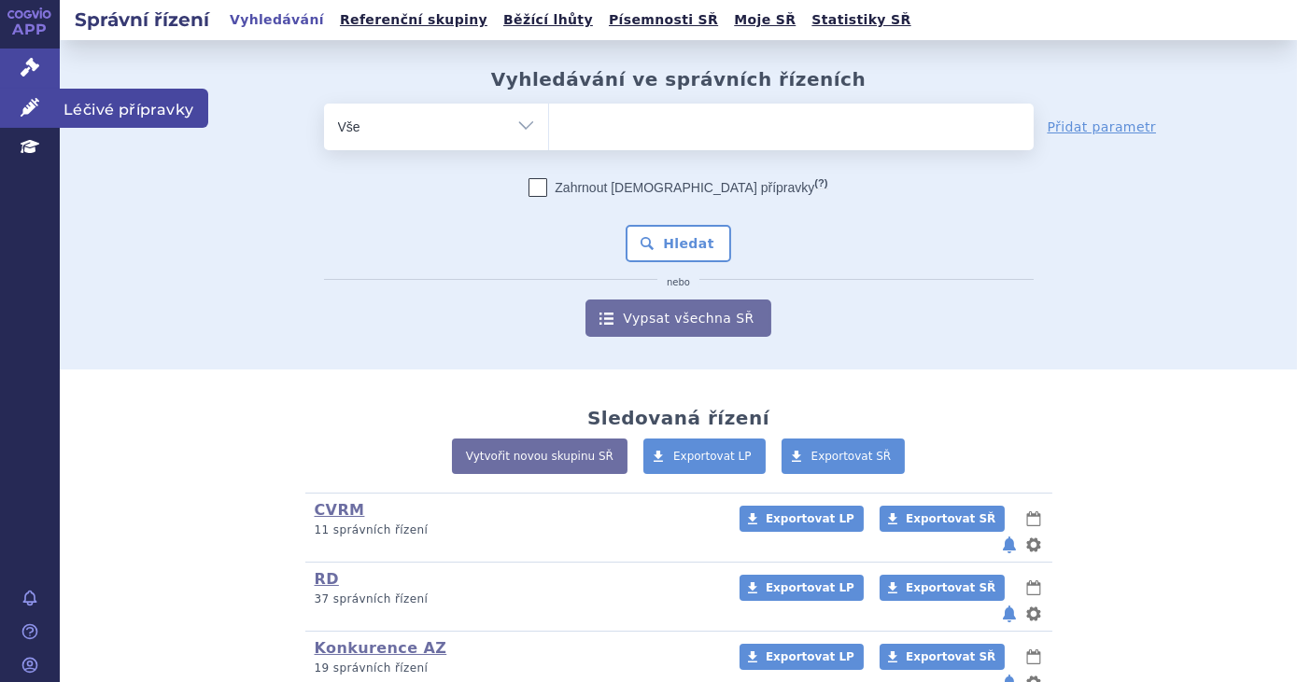
click at [30, 109] on icon at bounding box center [30, 107] width 19 height 19
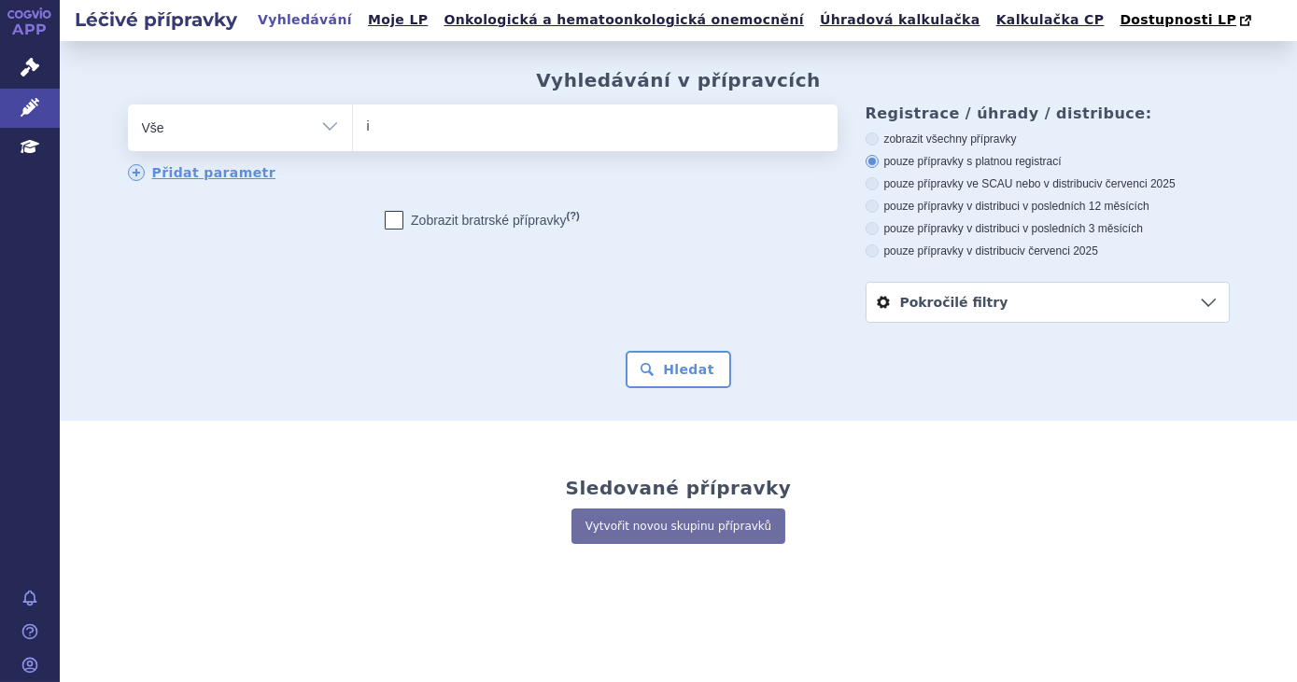
type input "im"
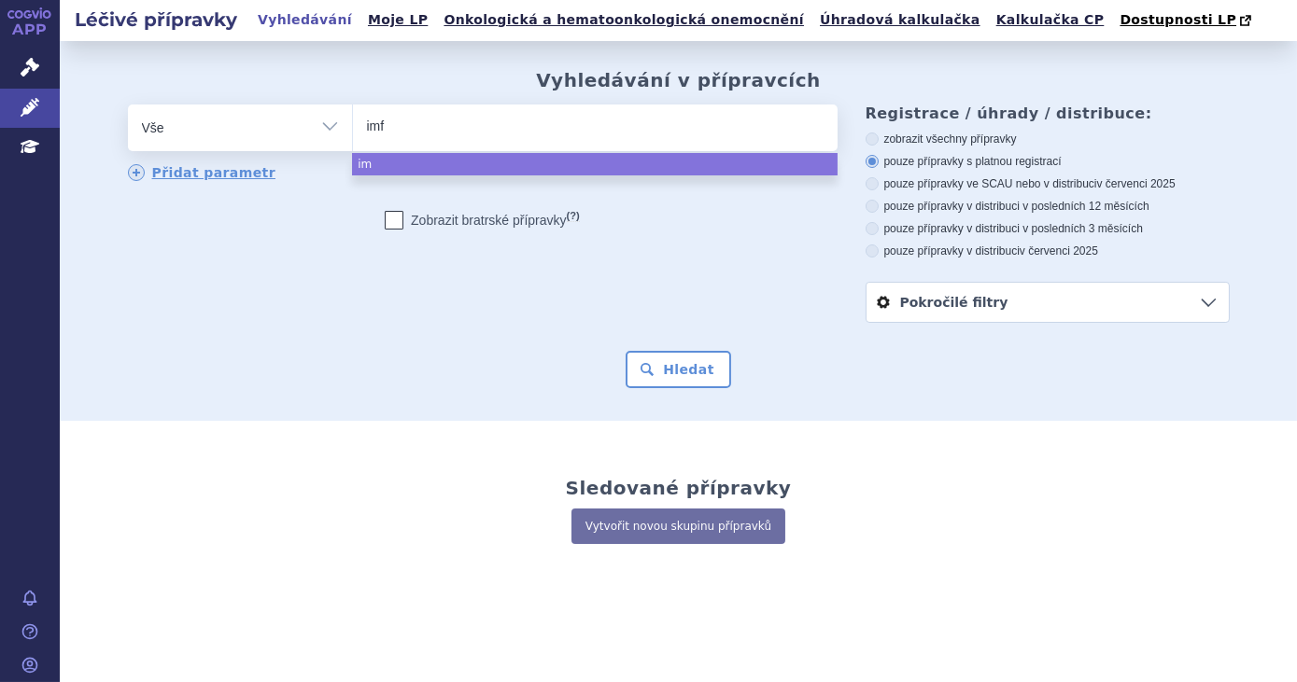
type input "imfi"
type input "imfinz"
type input "[MEDICAL_DATA]"
select select "[MEDICAL_DATA]"
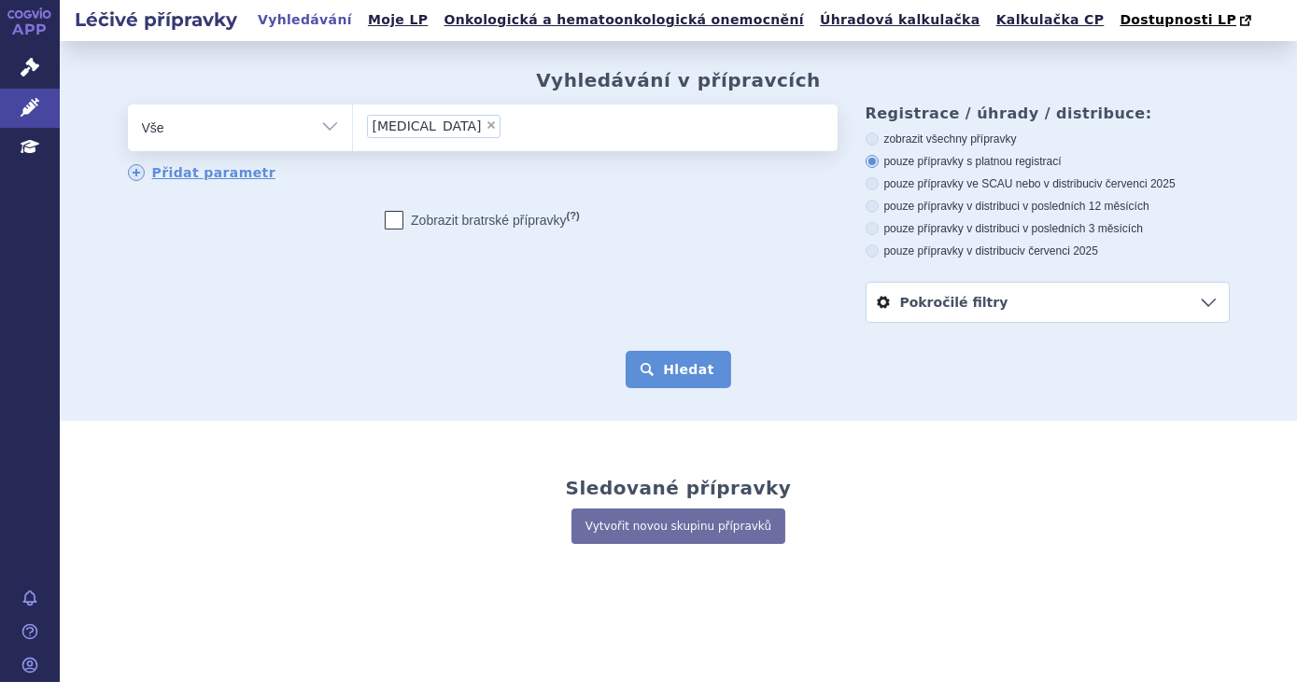
click at [692, 371] on button "Hledat" at bounding box center [679, 369] width 106 height 37
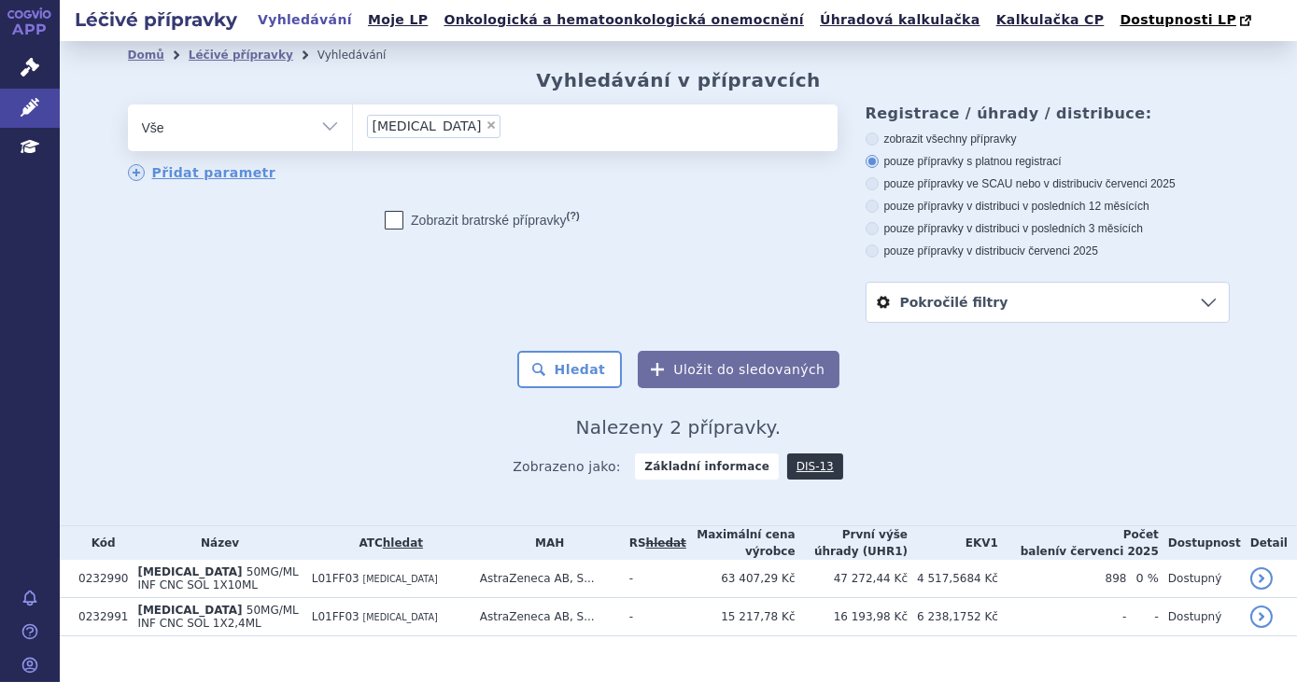
scroll to position [30, 0]
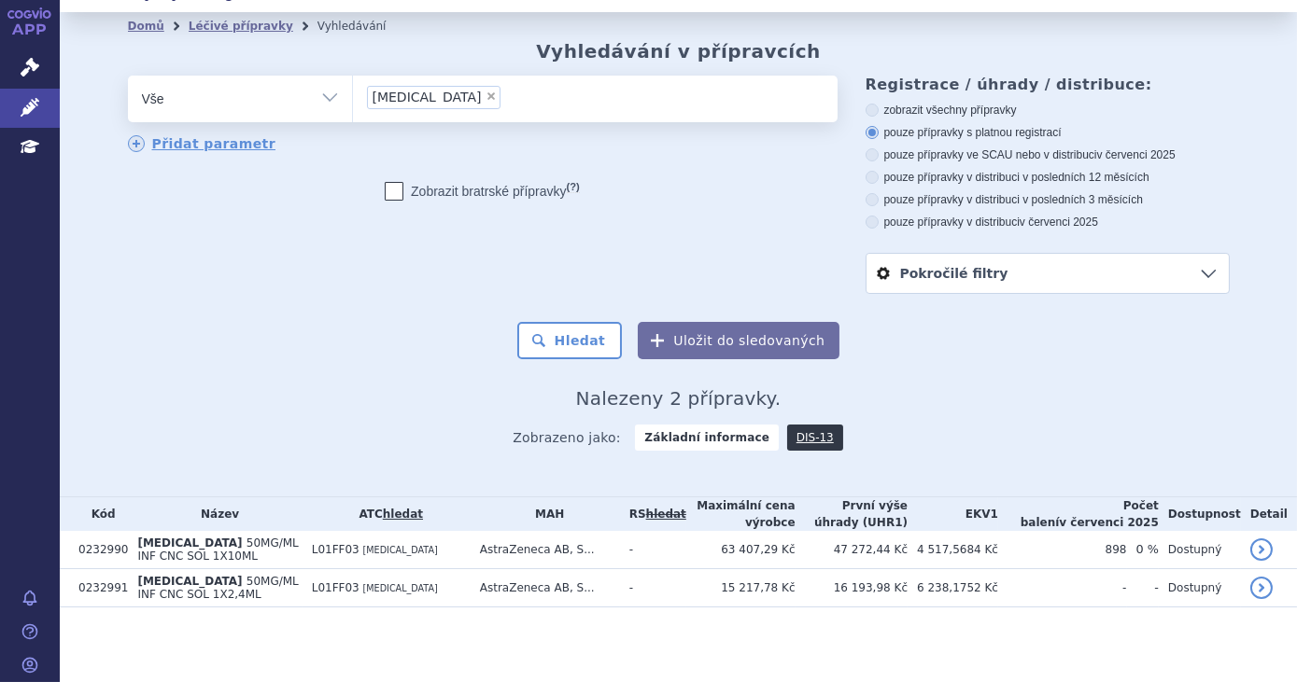
click at [106, 418] on div "Domů Léčivé přípravky Vyhledávání Vyhledávání v přípravcích odstranit Vše Přípr…" at bounding box center [679, 252] width 1176 height 424
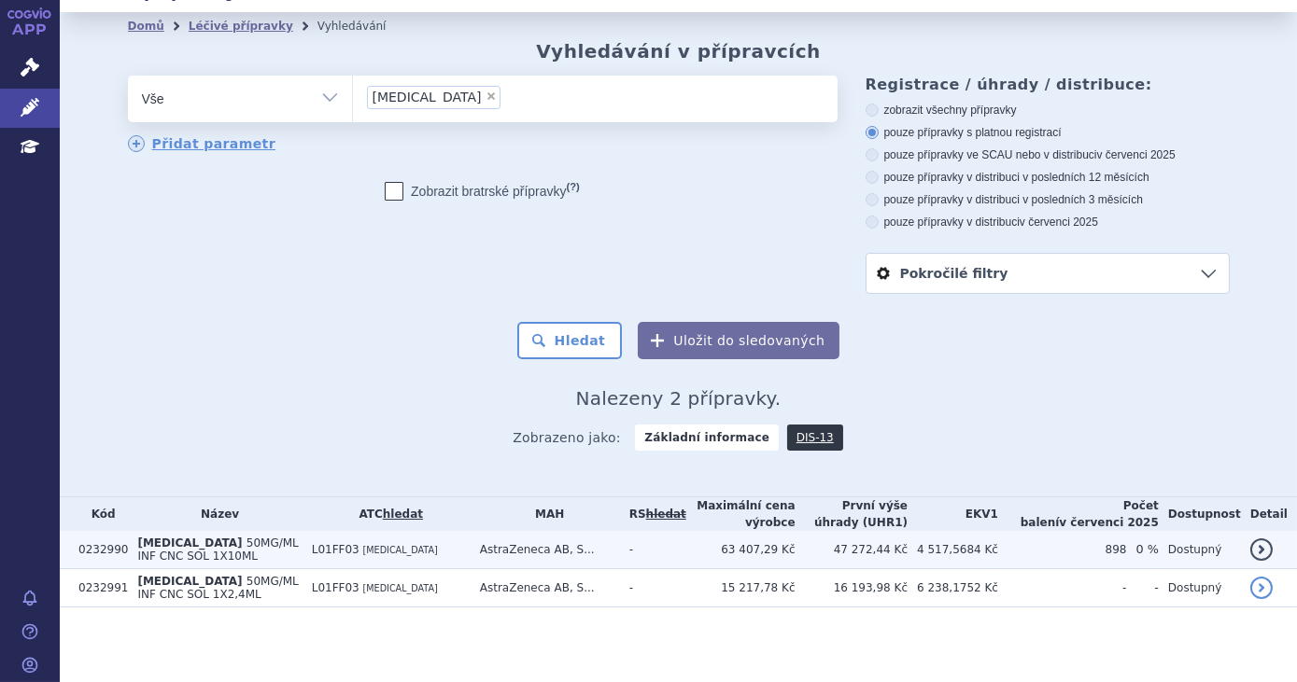
click at [327, 543] on span "L01FF03" at bounding box center [336, 549] width 48 height 13
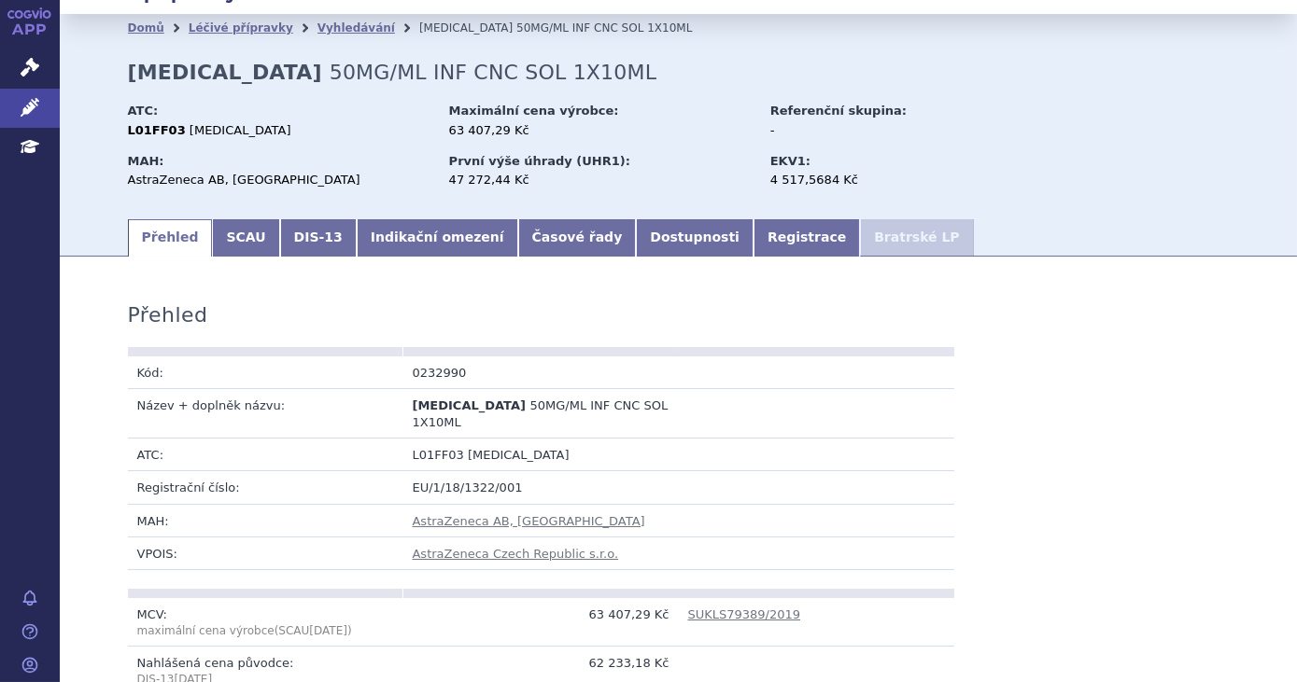
scroll to position [5, 0]
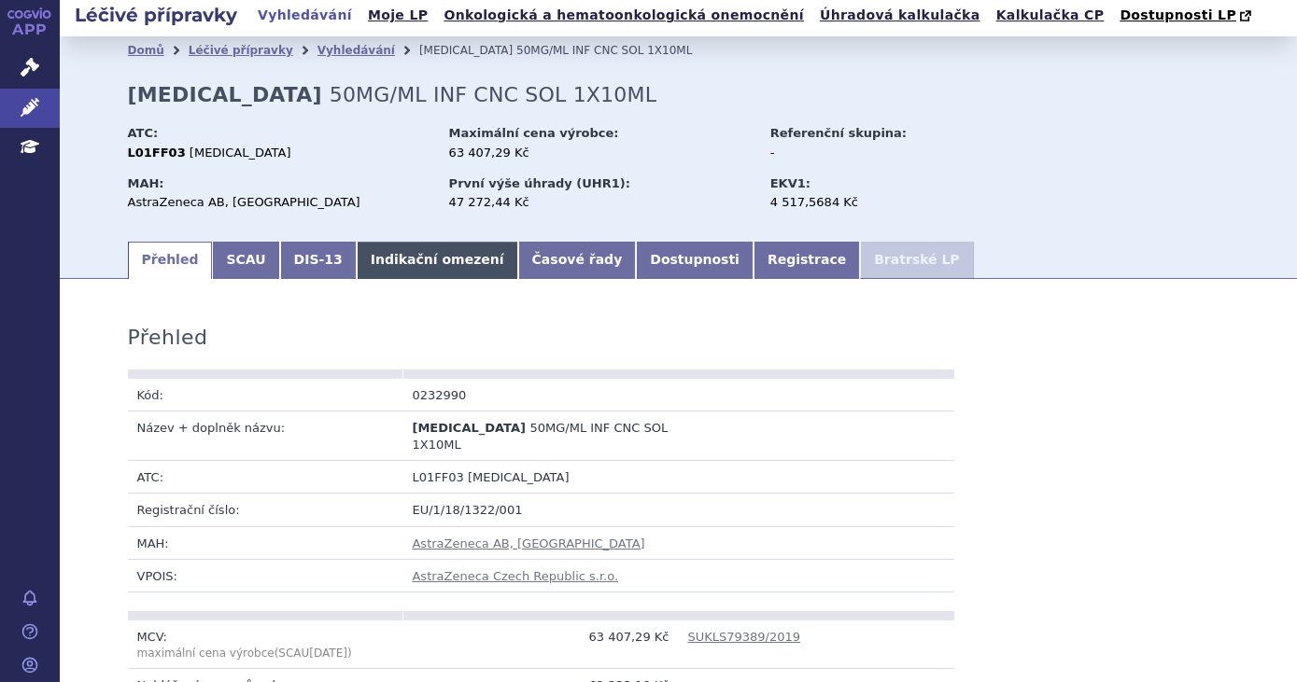
click at [357, 266] on link "Indikační omezení" at bounding box center [438, 260] width 162 height 37
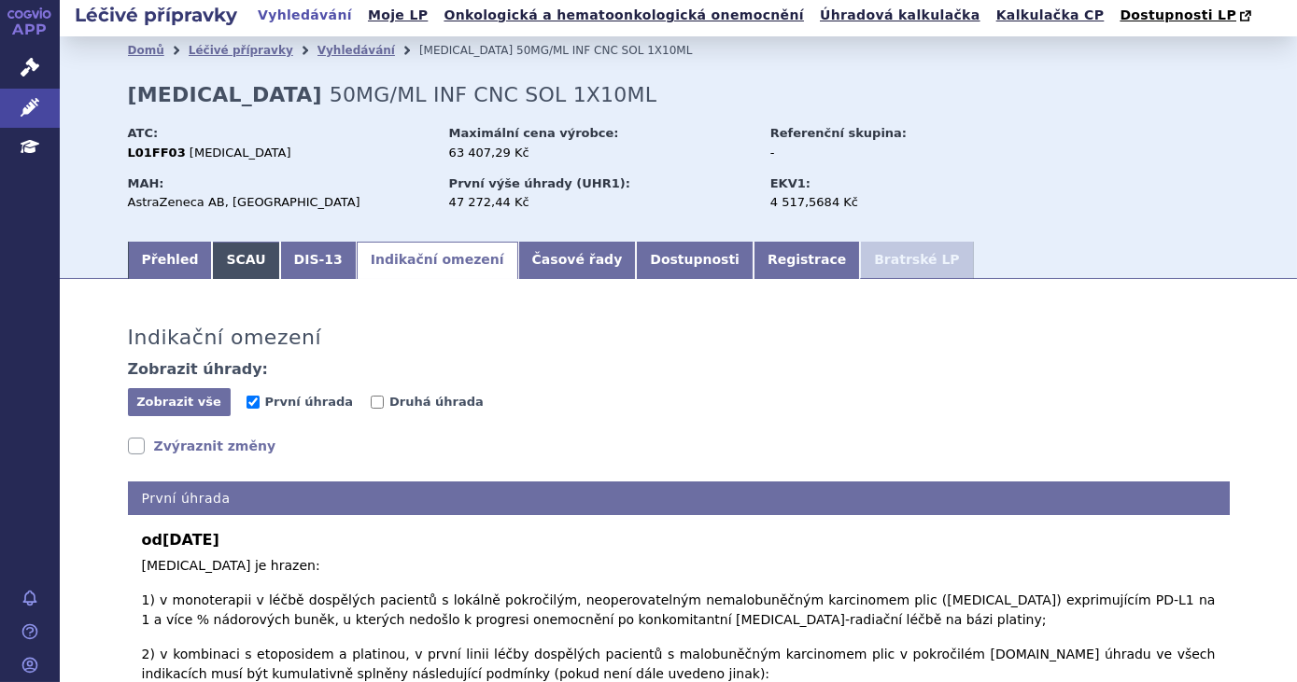
click at [256, 263] on link "SCAU" at bounding box center [245, 260] width 67 height 37
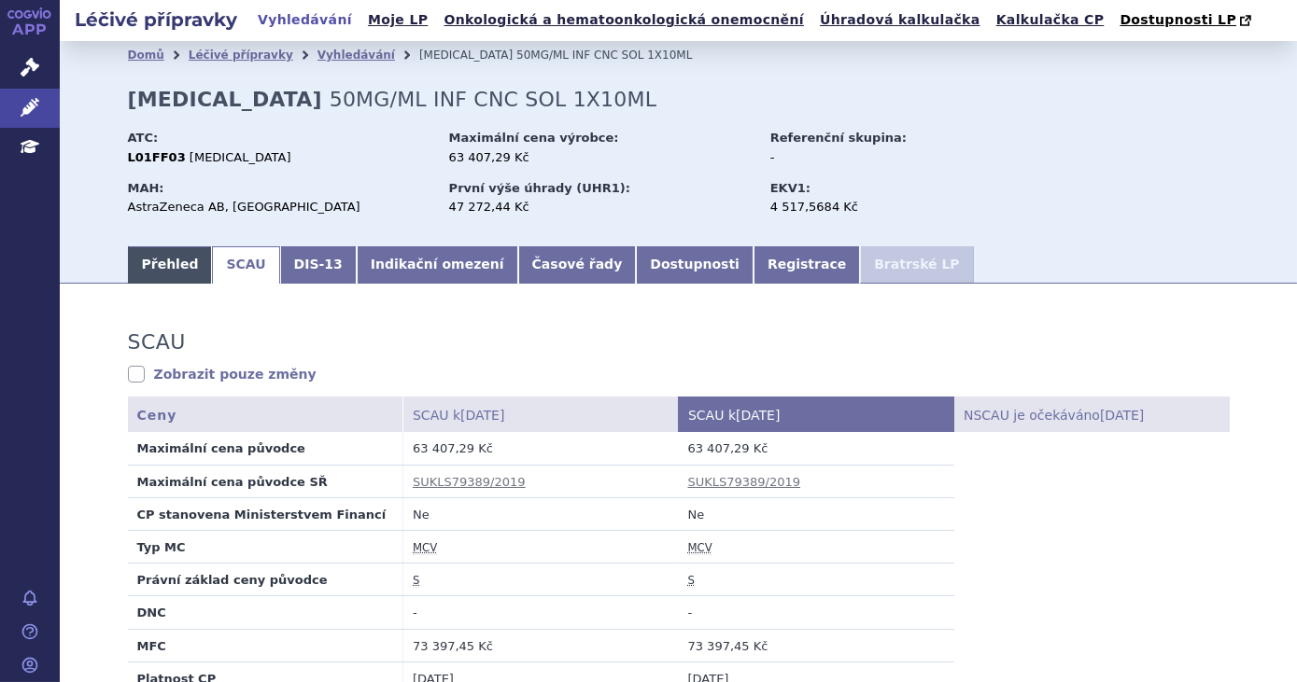
click at [172, 274] on link "Přehled" at bounding box center [170, 264] width 85 height 37
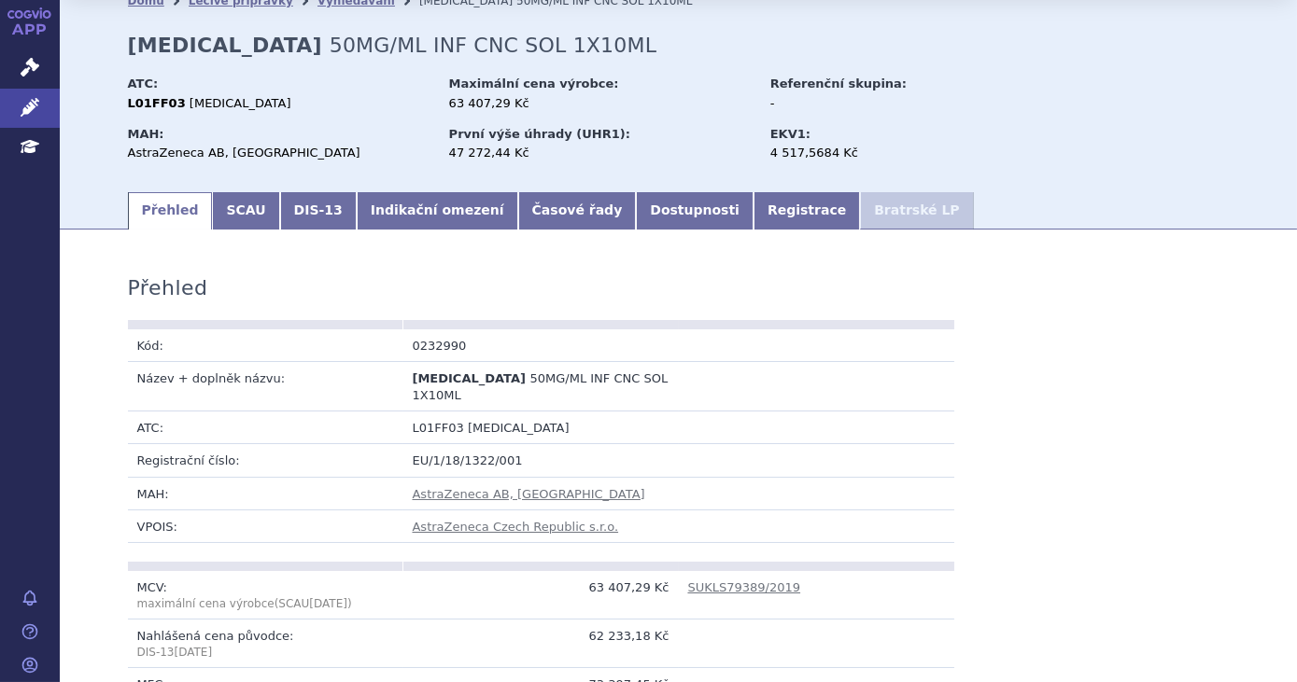
scroll to position [84, 0]
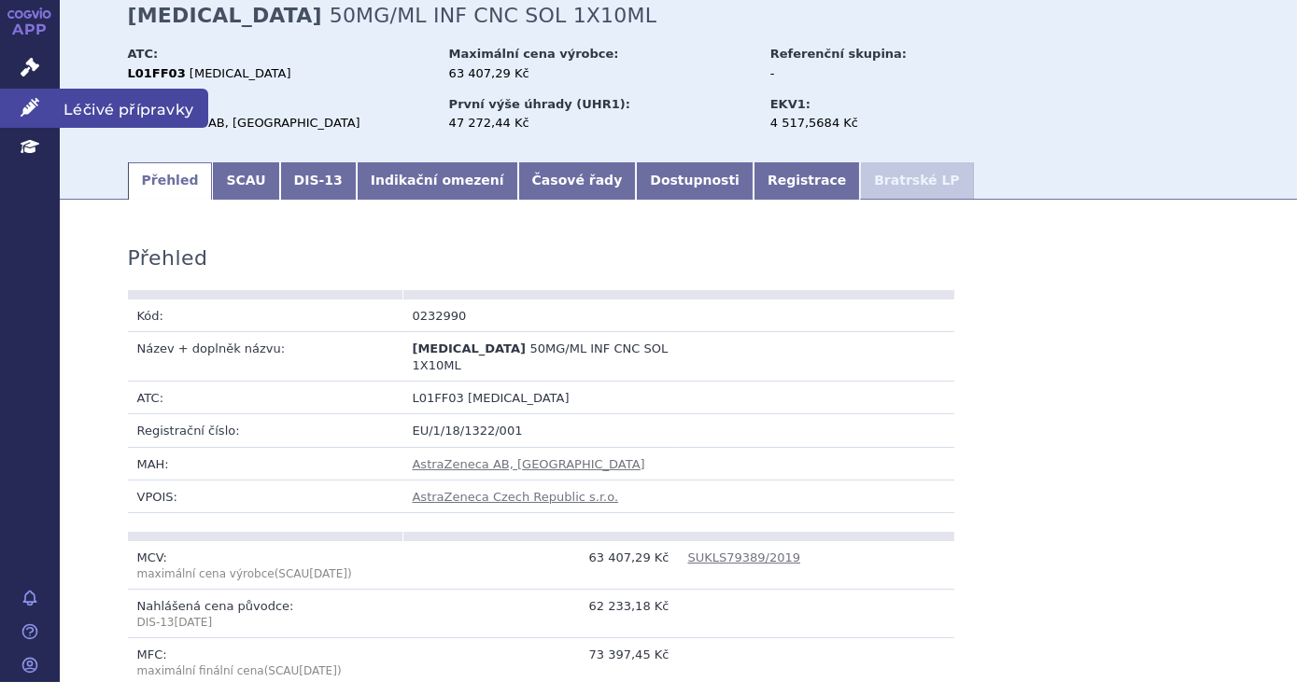
click at [29, 107] on icon at bounding box center [30, 107] width 19 height 19
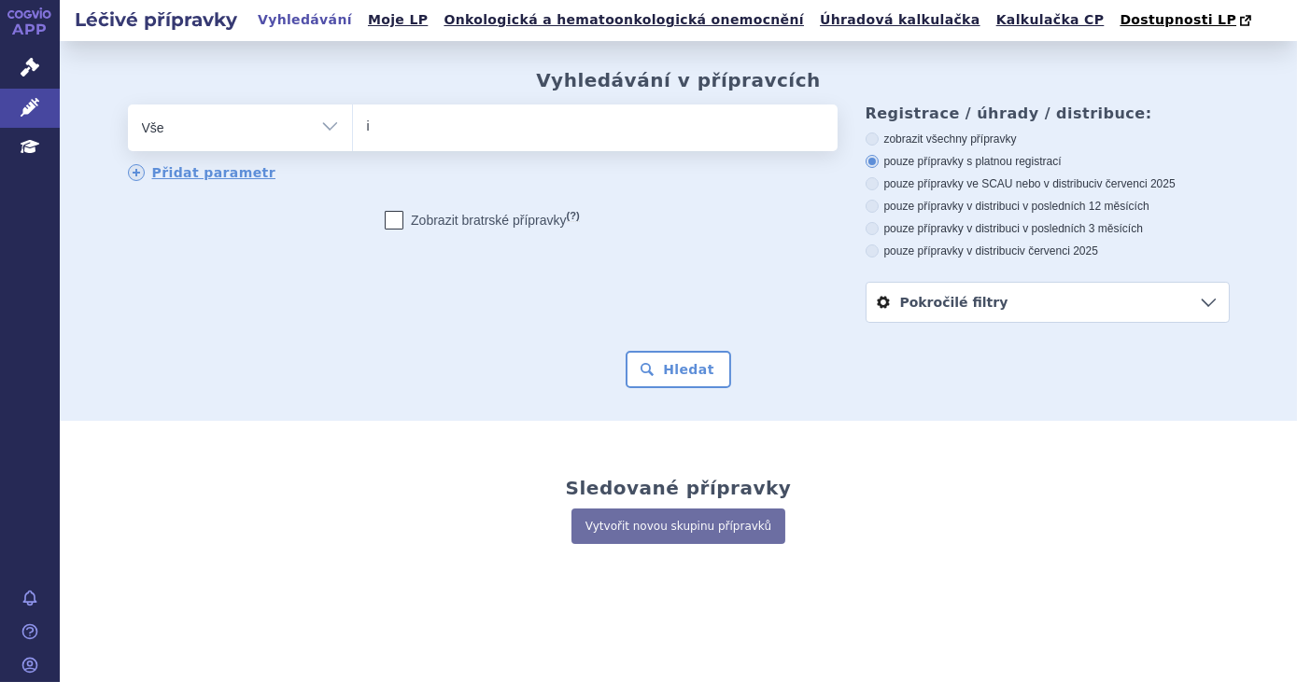
type input "im"
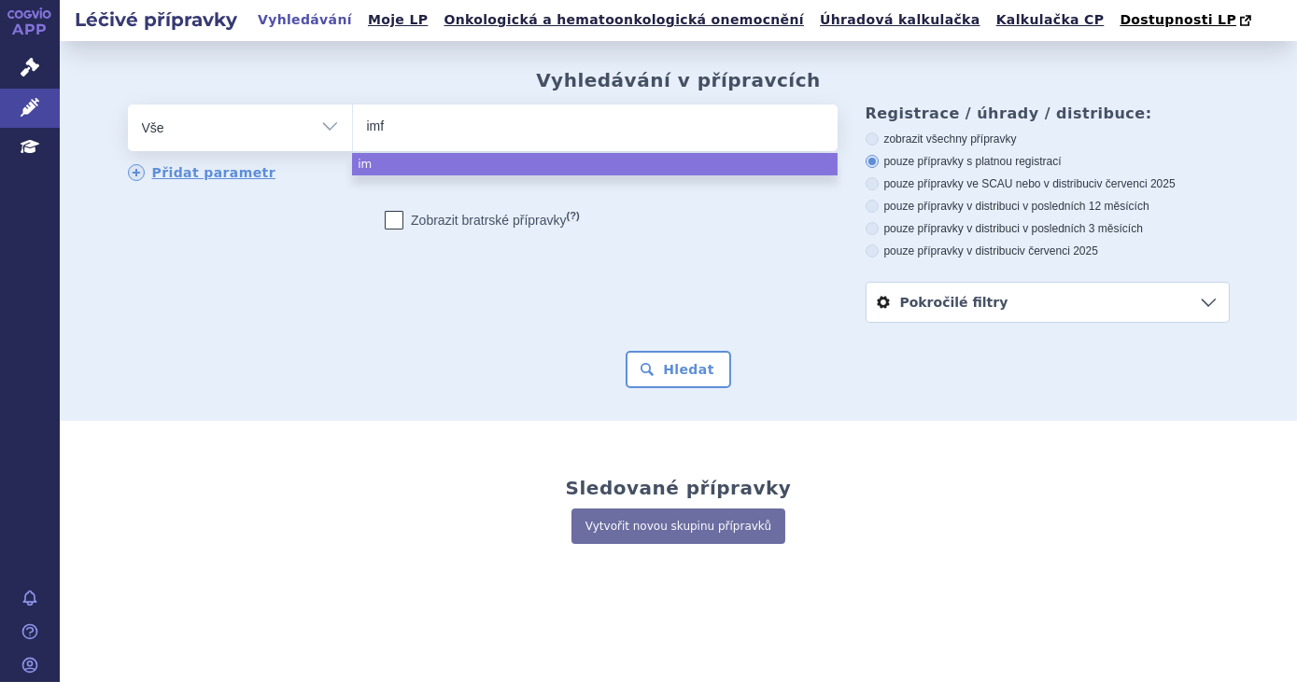
type input "imfi"
type input "imfinz"
type input "imfinzi"
select select "[MEDICAL_DATA]"
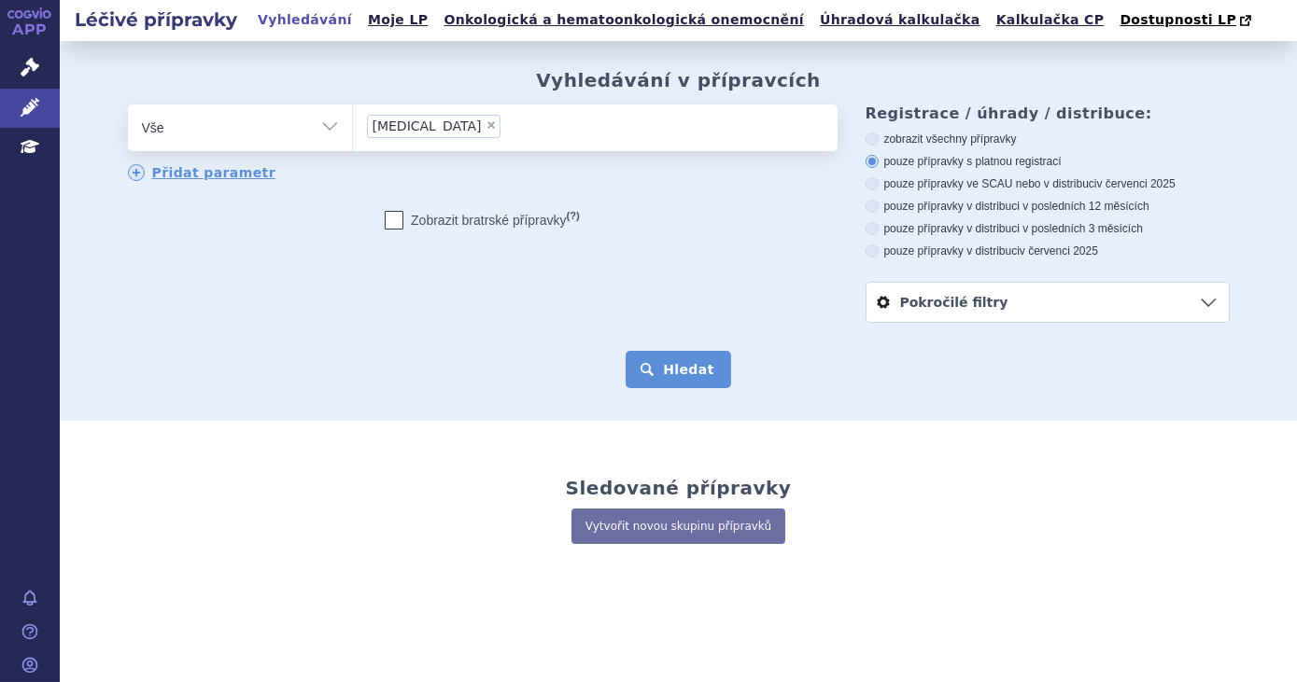
click at [698, 376] on button "Hledat" at bounding box center [679, 369] width 106 height 37
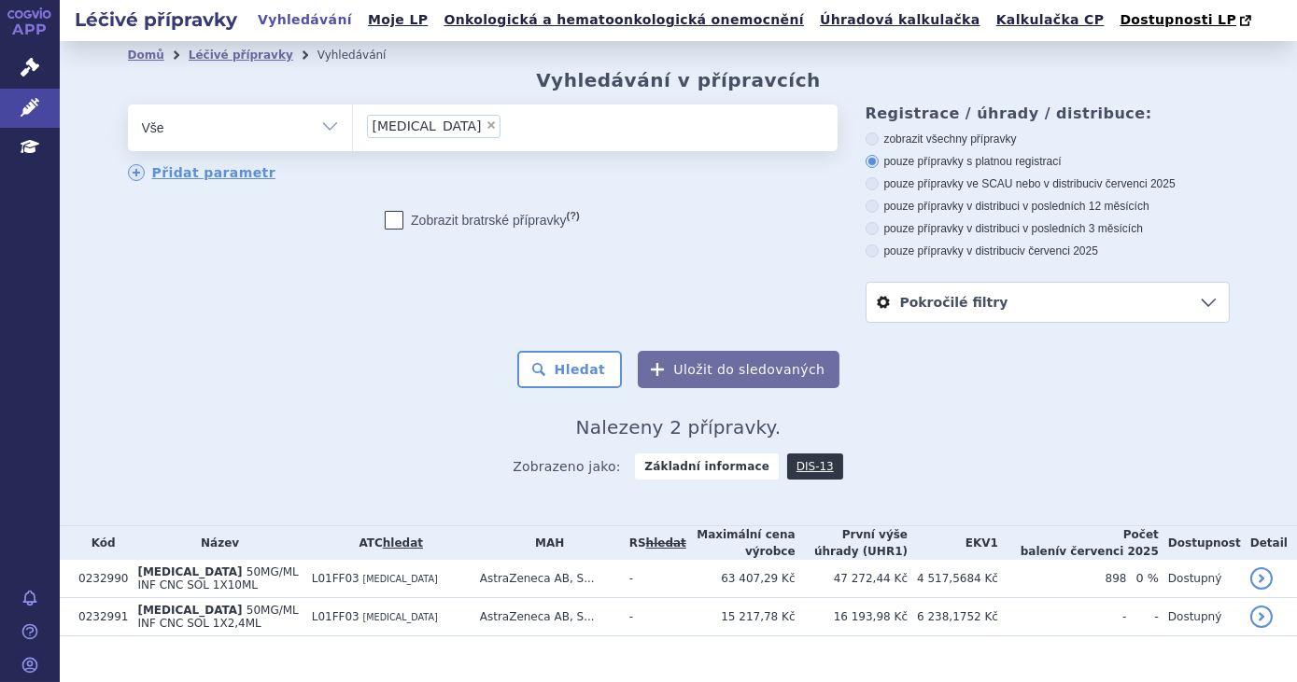
scroll to position [30, 0]
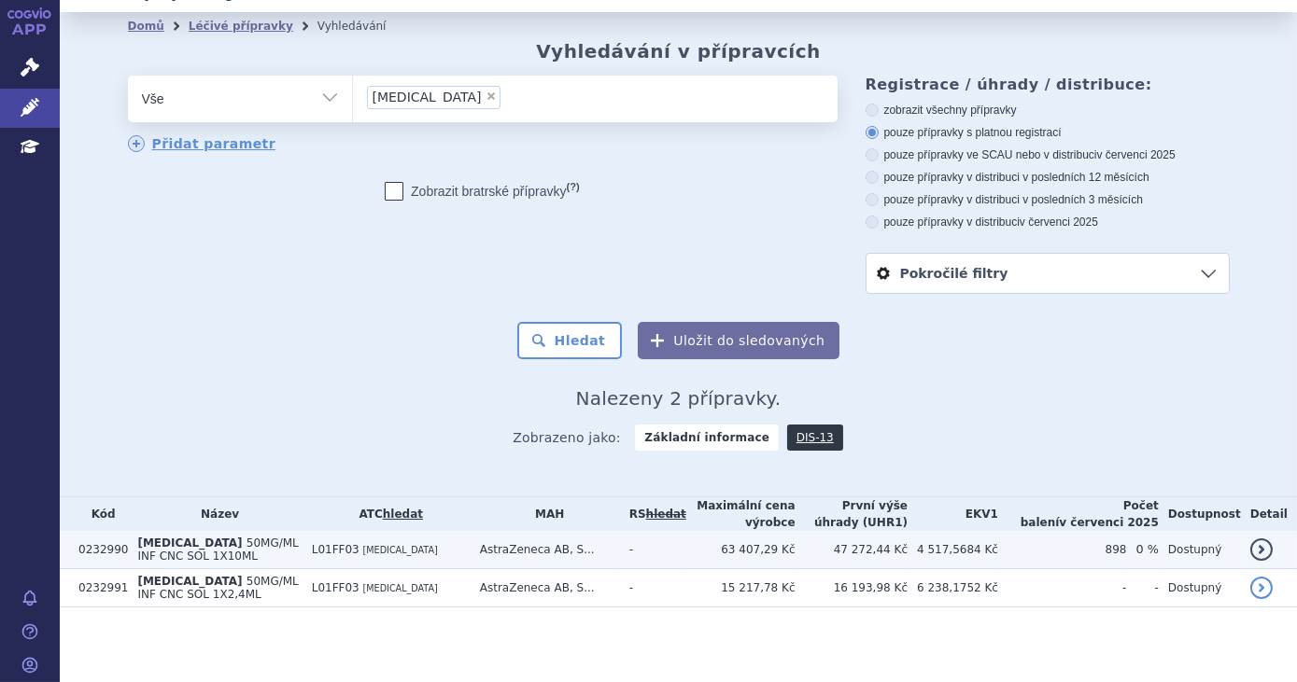
click at [470, 545] on td "L01FF03 DURVALUMAB" at bounding box center [387, 550] width 168 height 38
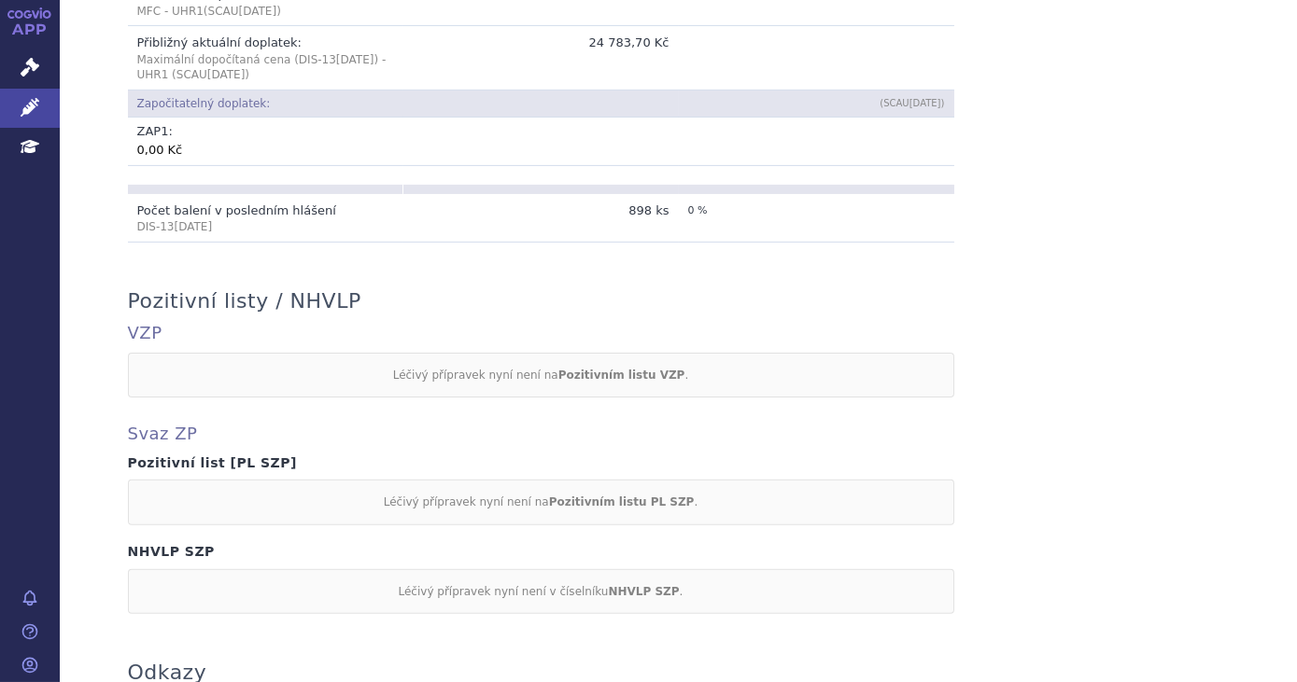
scroll to position [1703, 0]
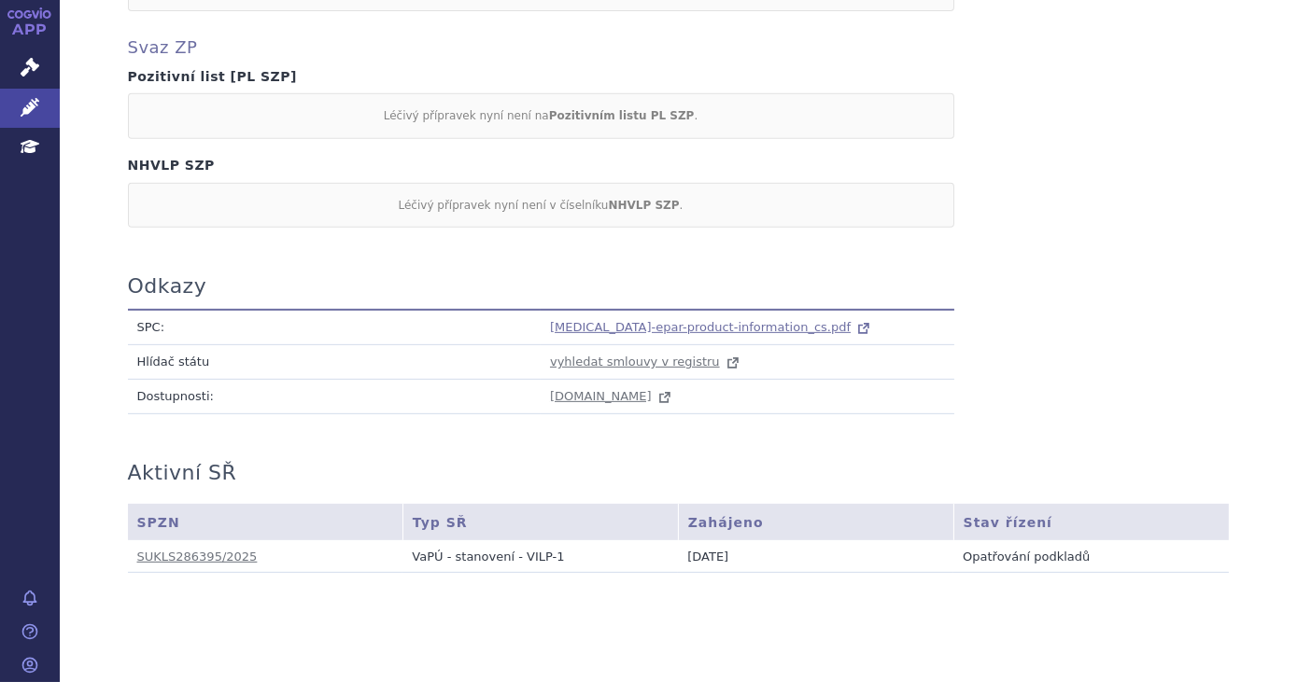
click at [617, 320] on span "imfinzi-epar-product-information_cs.pdf" at bounding box center [700, 327] width 301 height 14
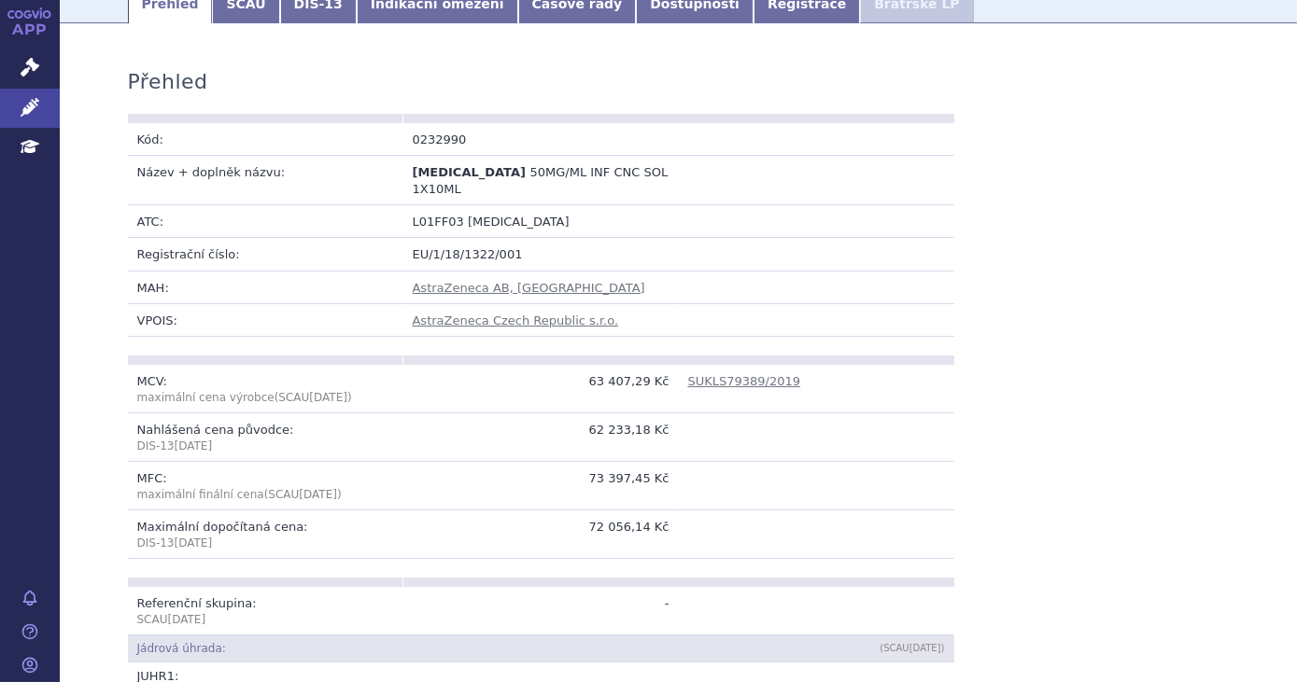
scroll to position [0, 0]
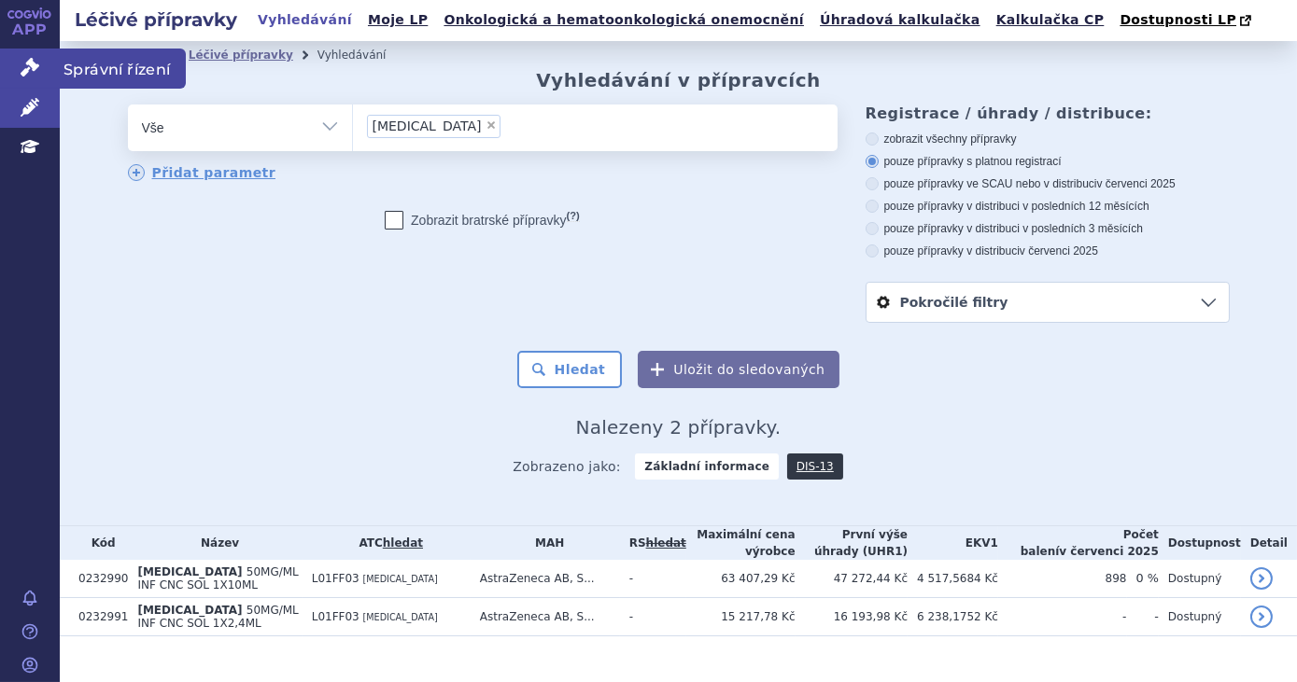
click at [27, 84] on link "Správní řízení" at bounding box center [30, 68] width 60 height 39
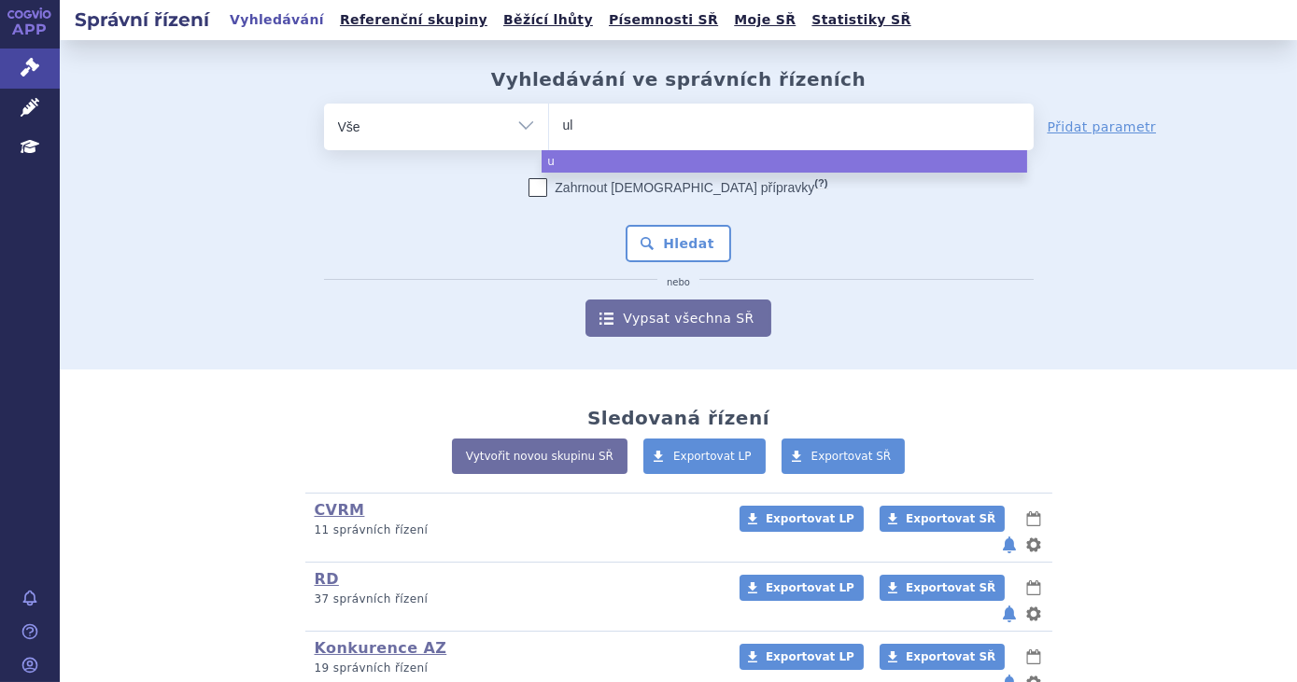
type input "ult"
type input "ulto"
type input "ultomi"
type input "ultomiri"
type input "ultomiris"
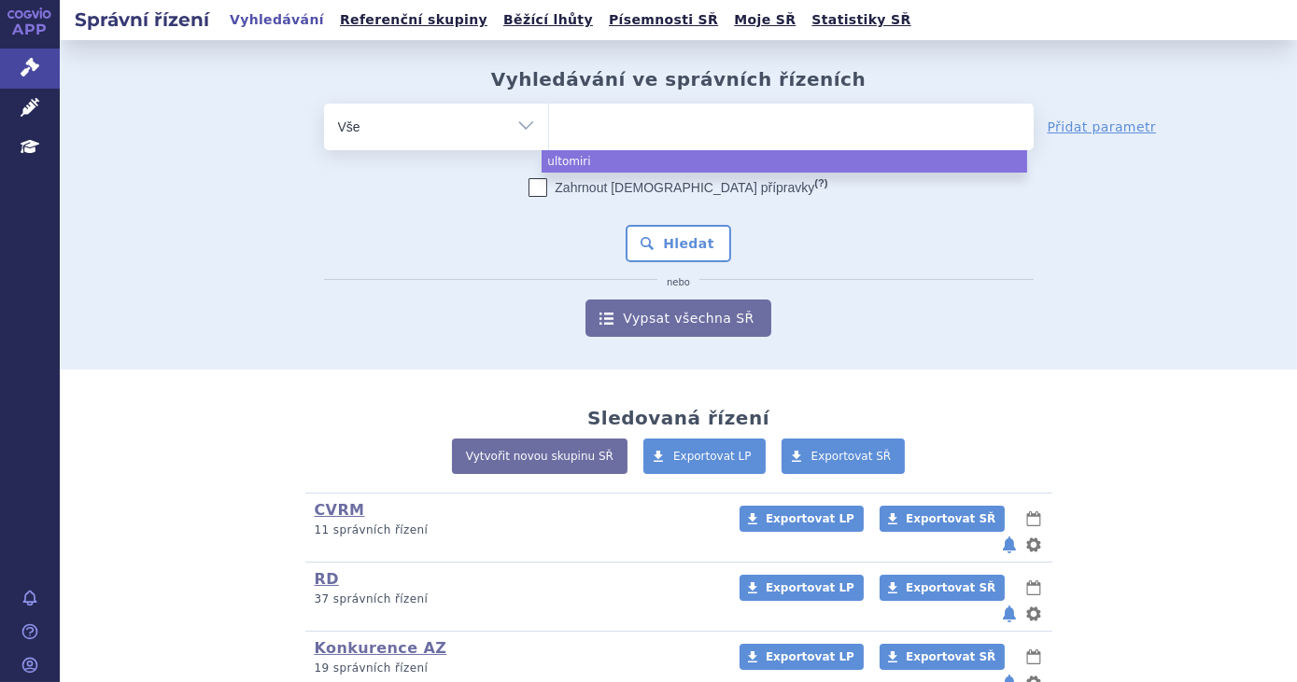
select select "ultomiris"
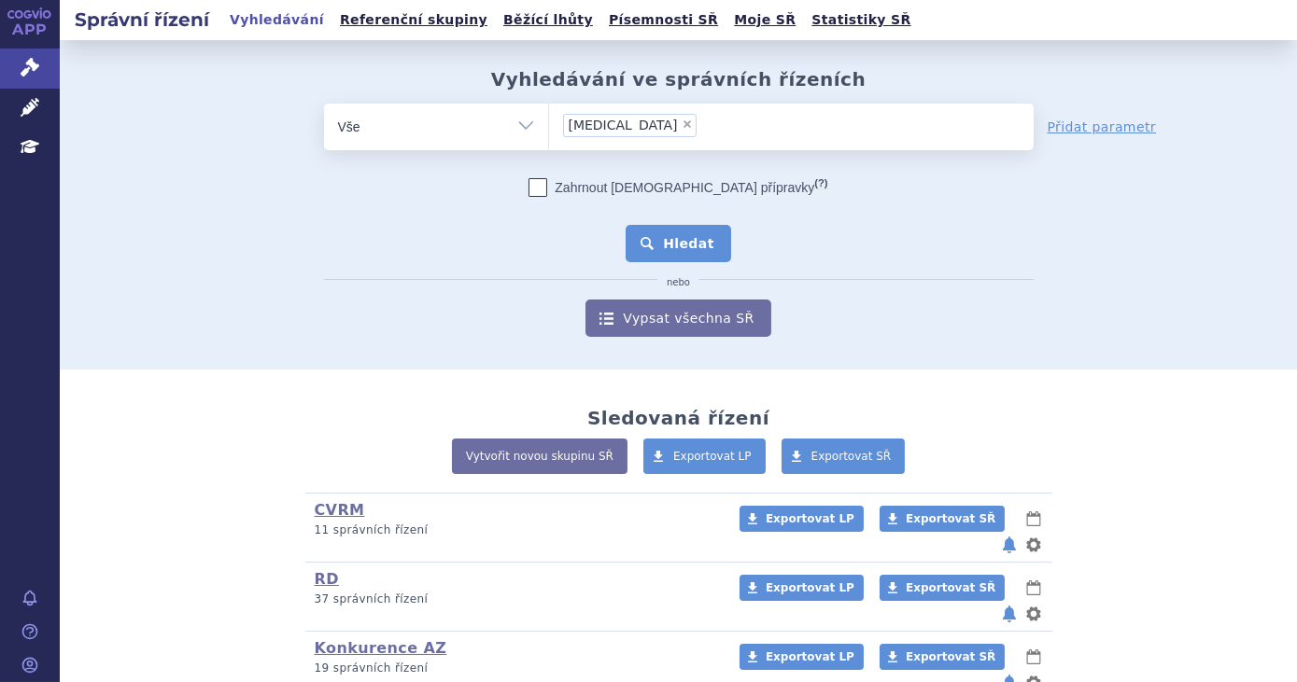
click at [674, 257] on button "Hledat" at bounding box center [679, 243] width 106 height 37
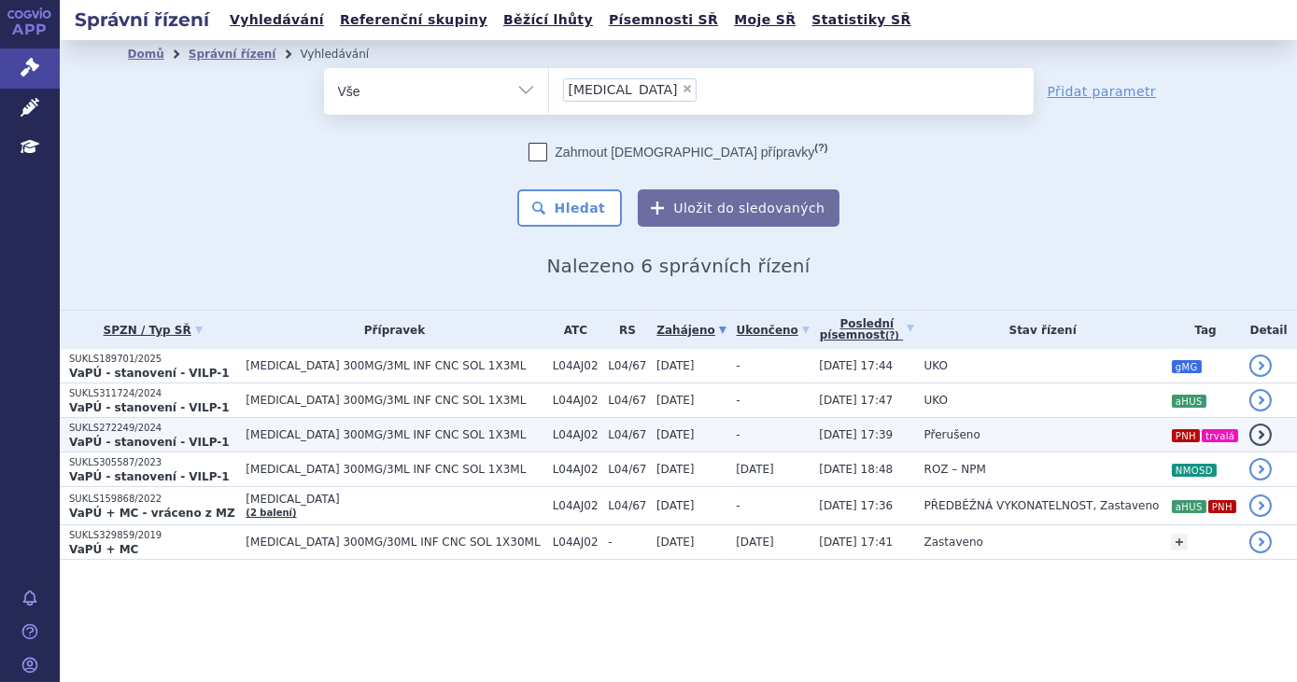
click at [739, 430] on td "-" at bounding box center [767, 435] width 83 height 35
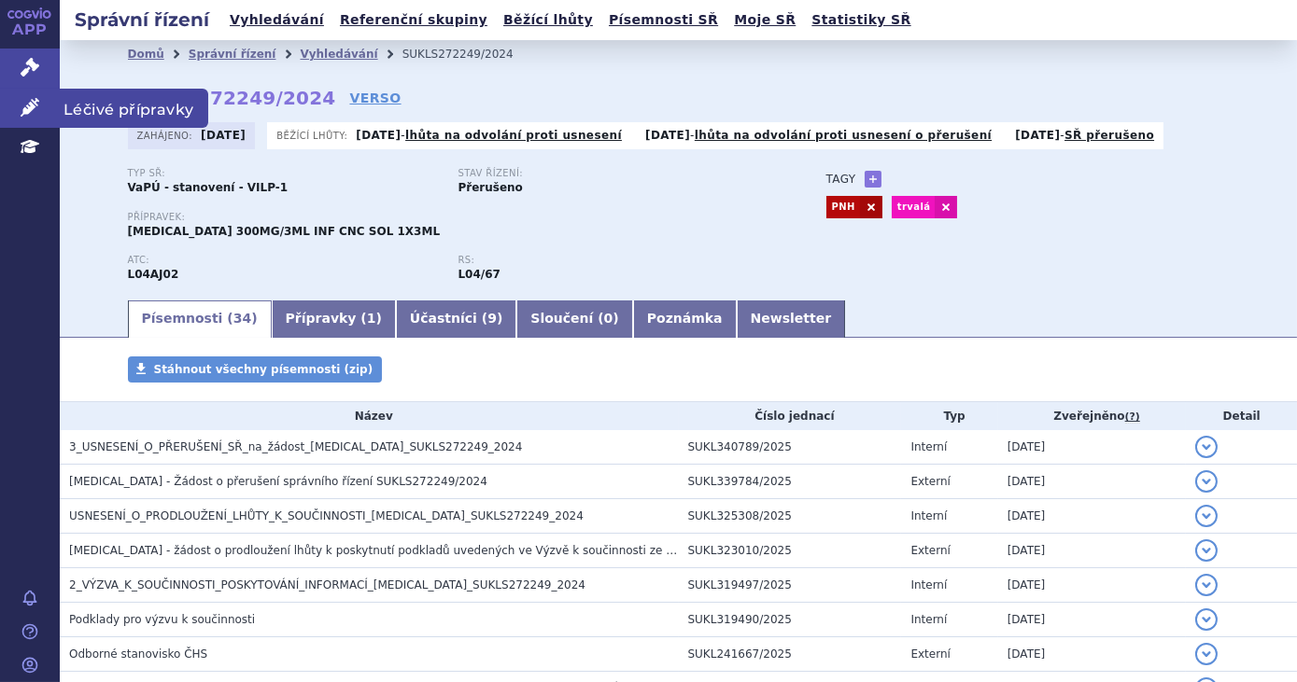
click at [46, 112] on link "Léčivé přípravky" at bounding box center [30, 108] width 60 height 39
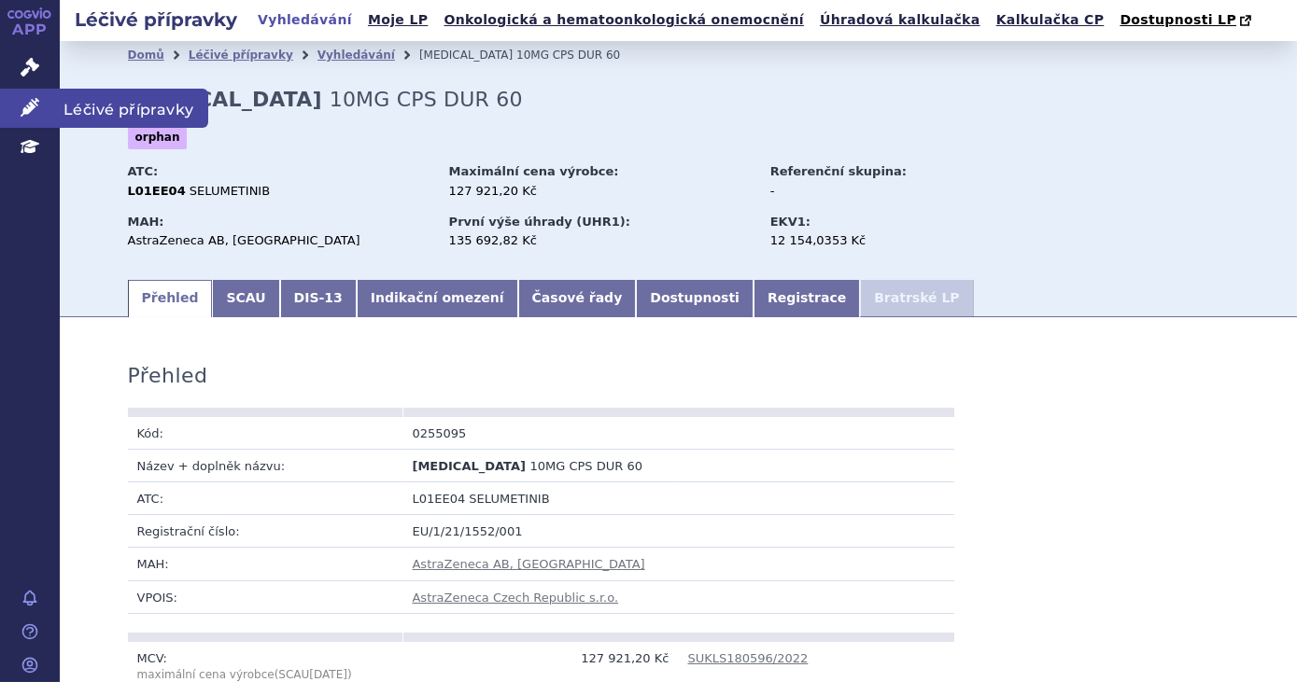
scroll to position [1433, 0]
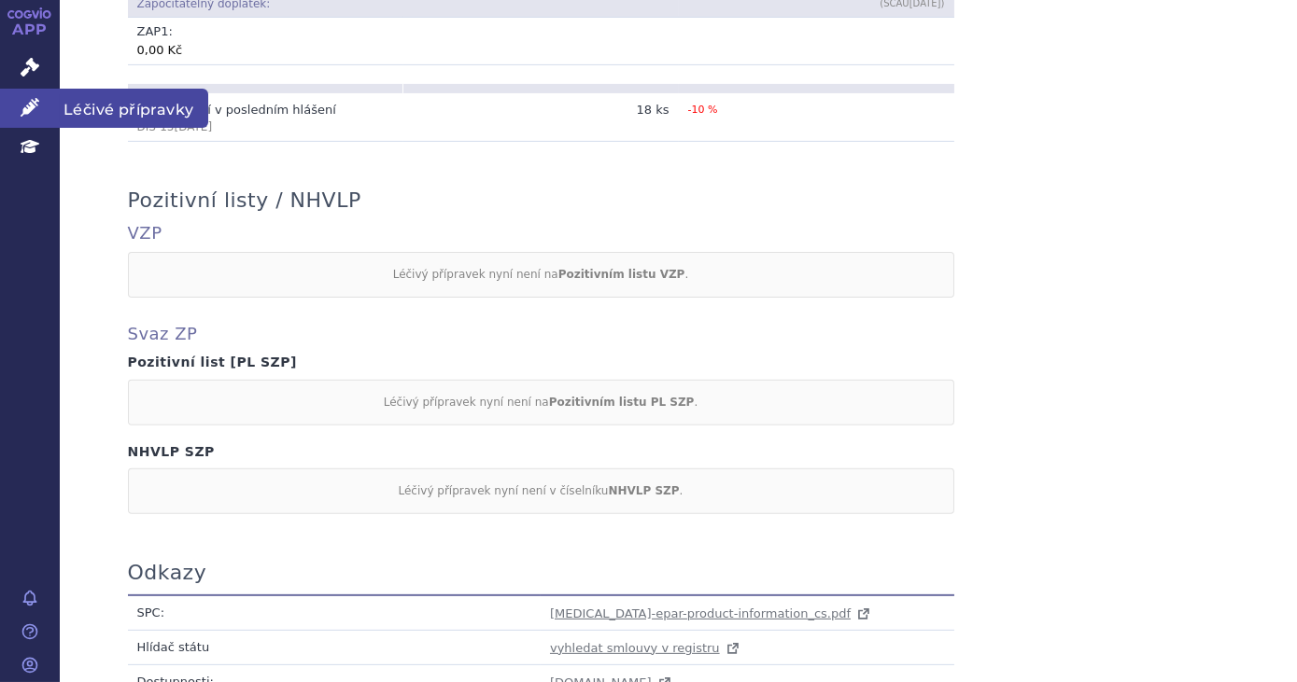
click at [17, 115] on link "Léčivé přípravky" at bounding box center [30, 108] width 60 height 39
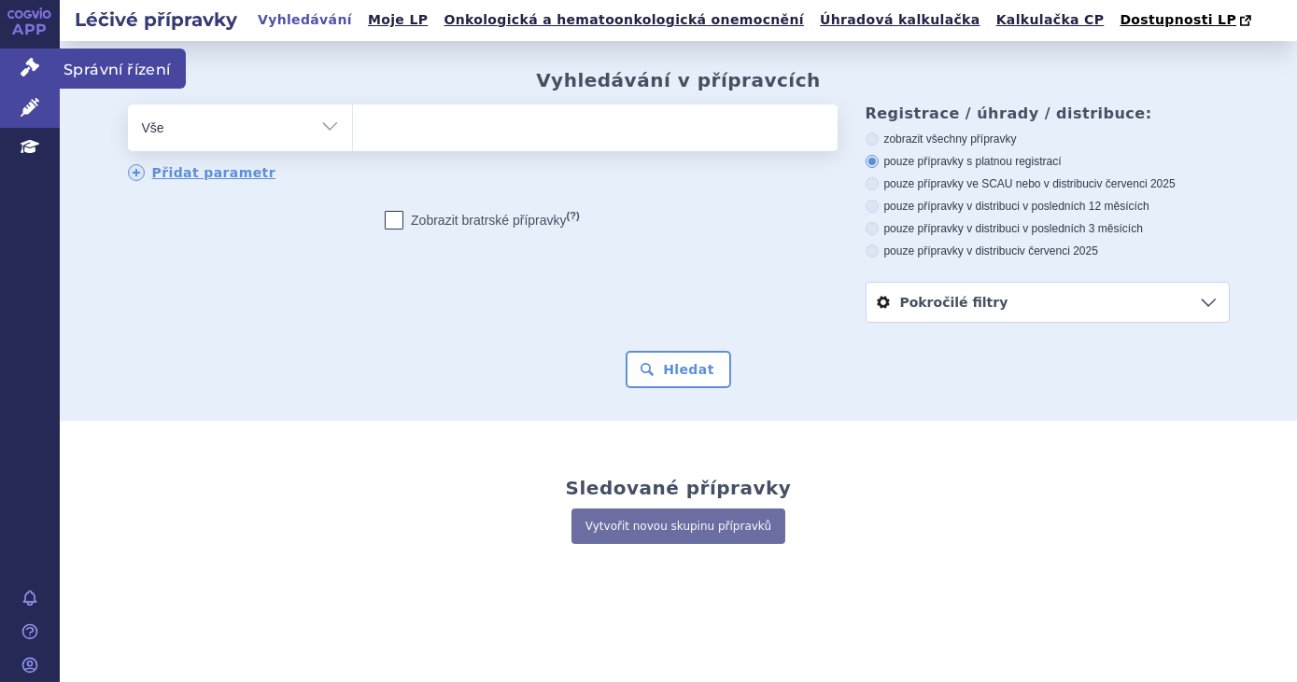
click at [32, 66] on icon at bounding box center [30, 67] width 19 height 19
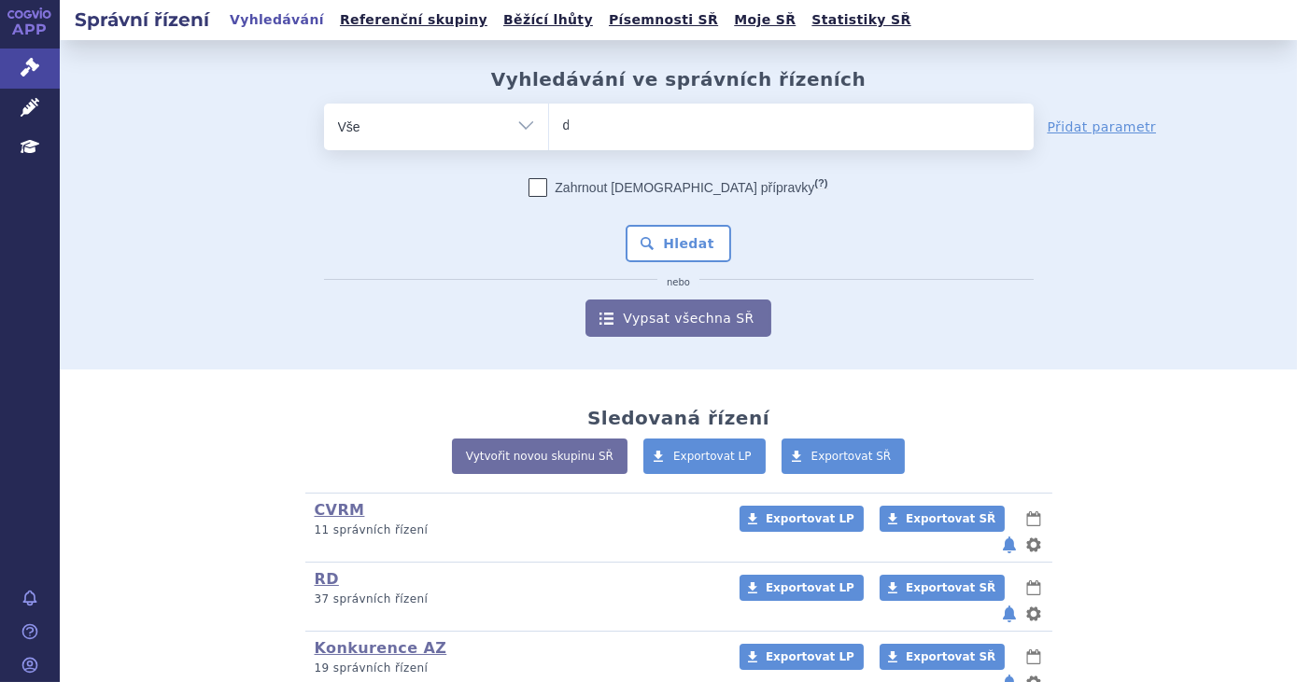
type input "da"
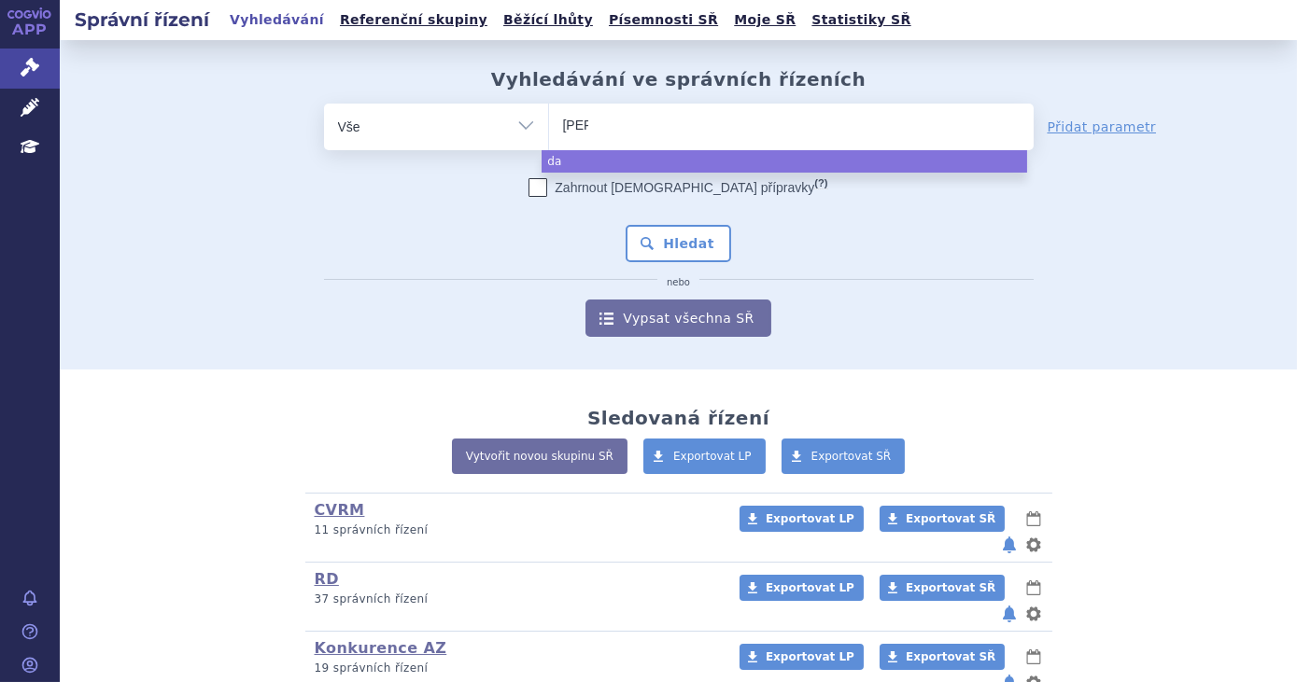
type input "danic"
type input "danicpa"
type input "danicpan"
select select "danicpan"
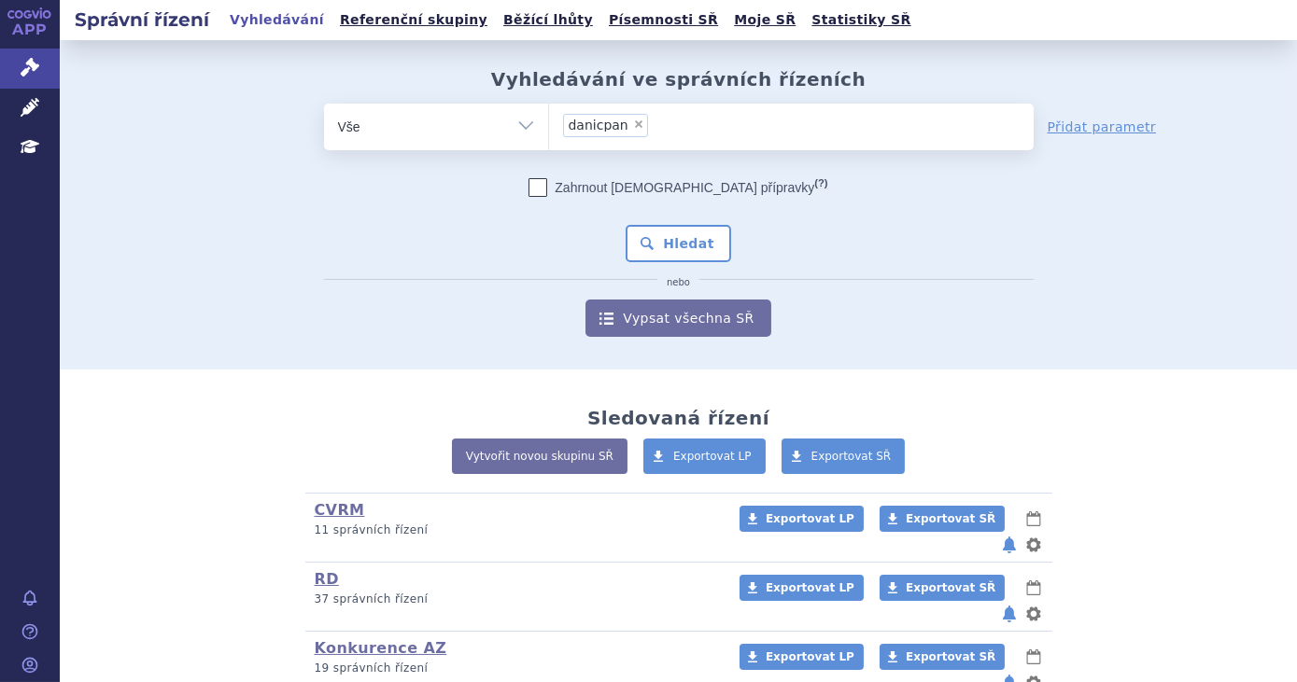
type input "danicpan"
select select
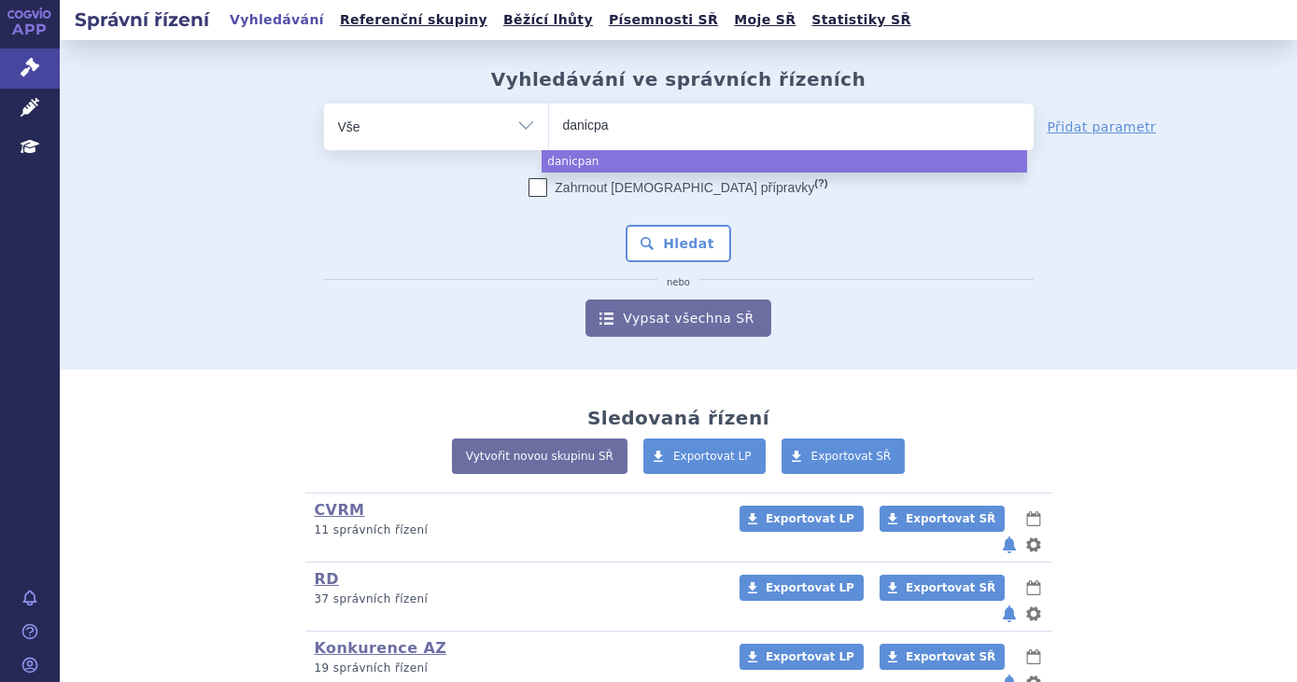
type input "danicp"
type input "danic"
type input "danicop"
type input "danicopan"
select select "danicopan"
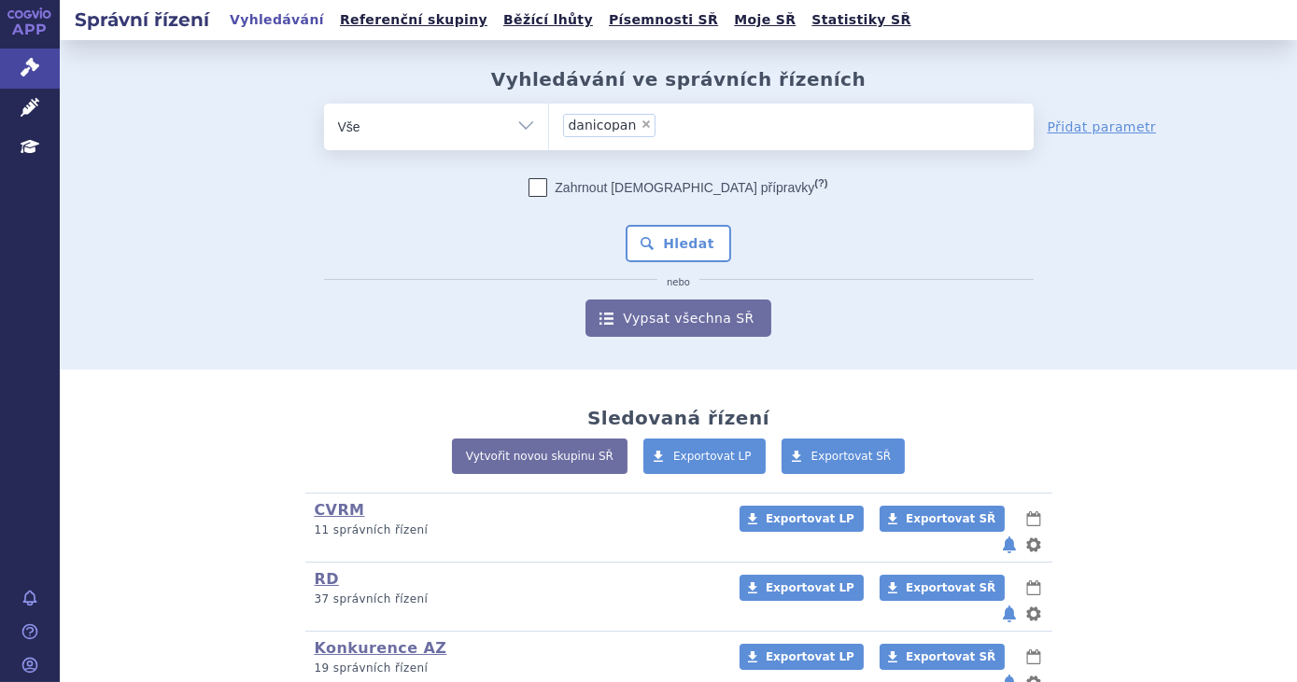
click at [654, 265] on div "Zahrnout bratrské přípravky (?) * Pozor, hledání dle vyhledávacího parametru In…" at bounding box center [679, 257] width 710 height 159
click at [654, 258] on button "Hledat" at bounding box center [679, 243] width 106 height 37
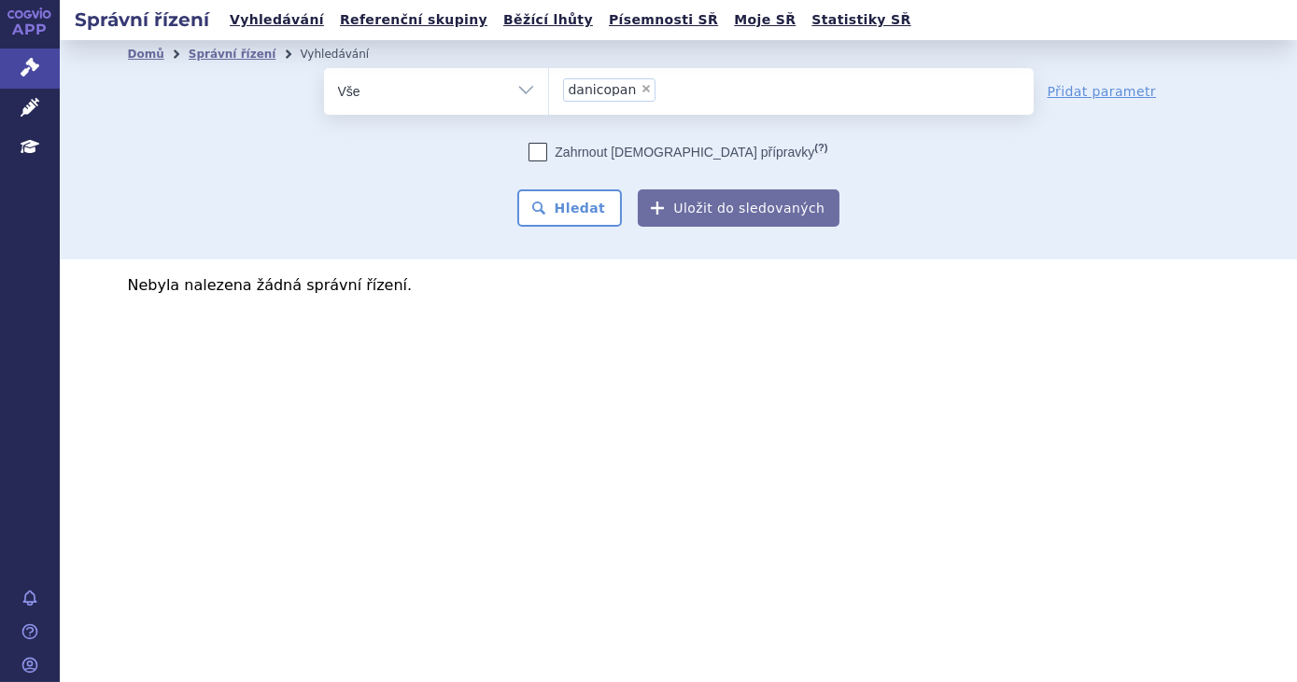
click at [640, 85] on span "×" at bounding box center [645, 88] width 11 height 11
click at [549, 85] on select "danicopan" at bounding box center [548, 90] width 1 height 47
select select
type input "vo"
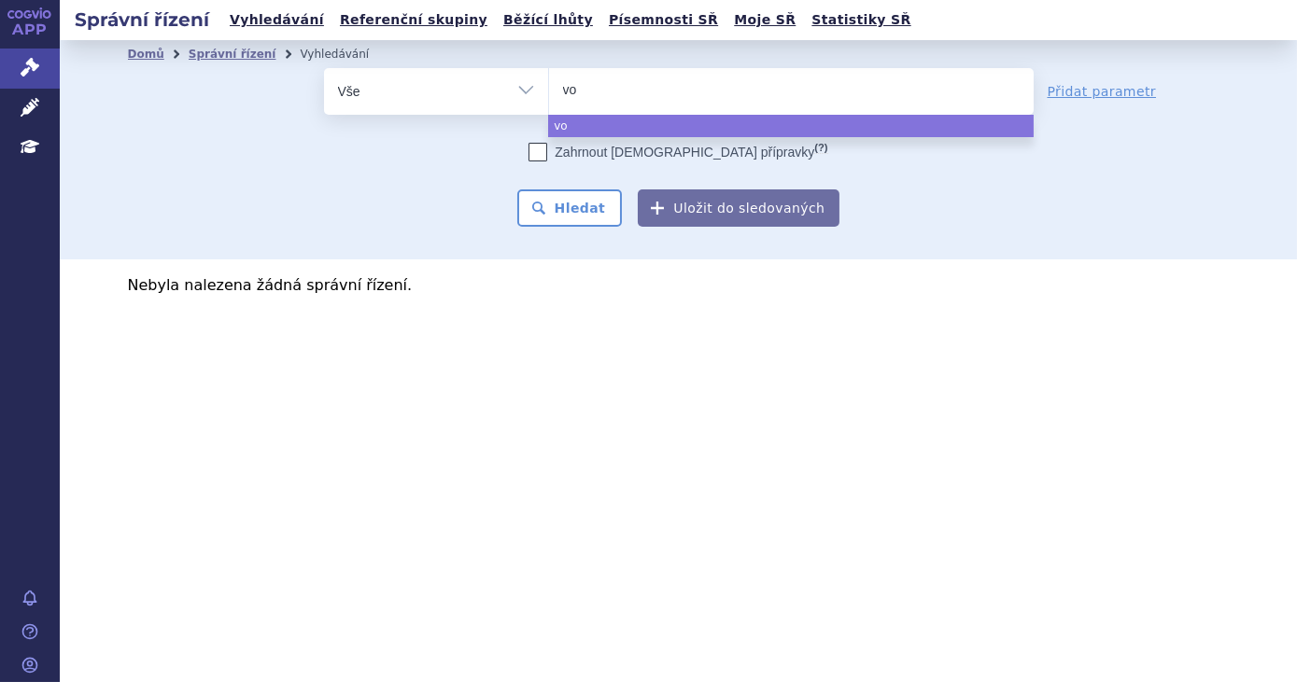
type input "voy"
type input "voyd"
type input "voyde"
type input "voydea"
select select "voydea"
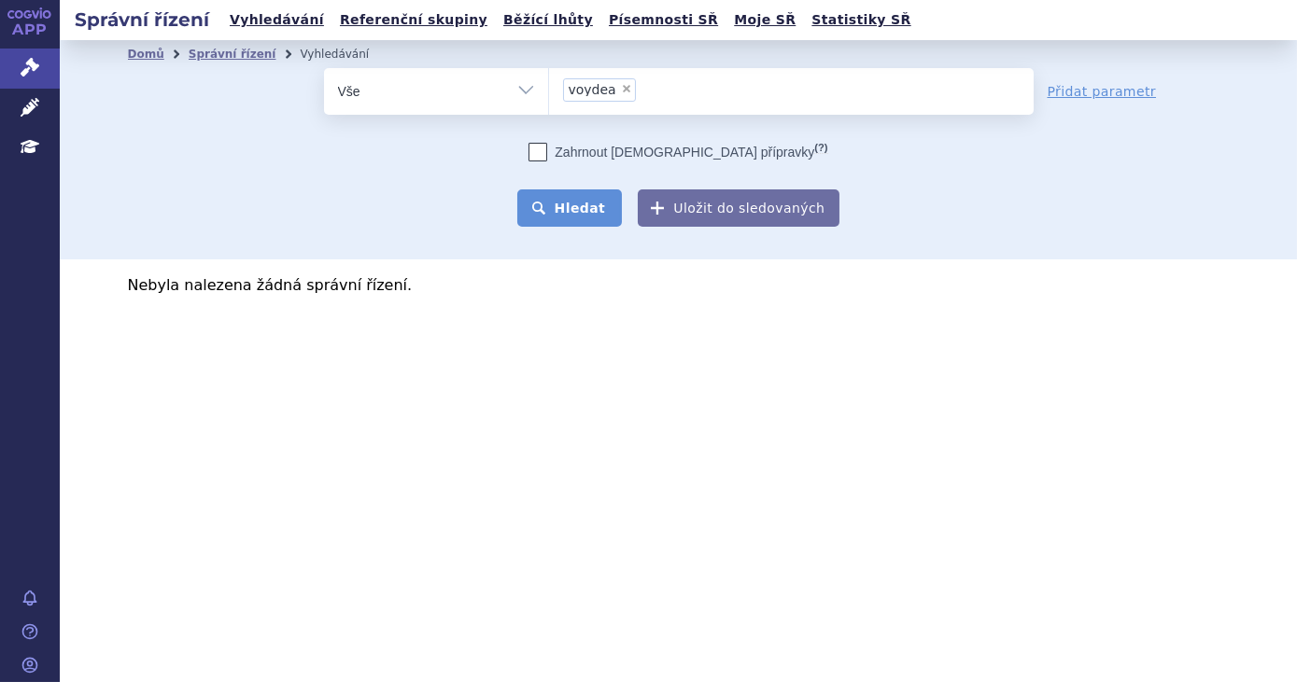
click at [586, 208] on button "Hledat" at bounding box center [570, 208] width 106 height 37
click at [139, 59] on link "Domů" at bounding box center [146, 54] width 36 height 13
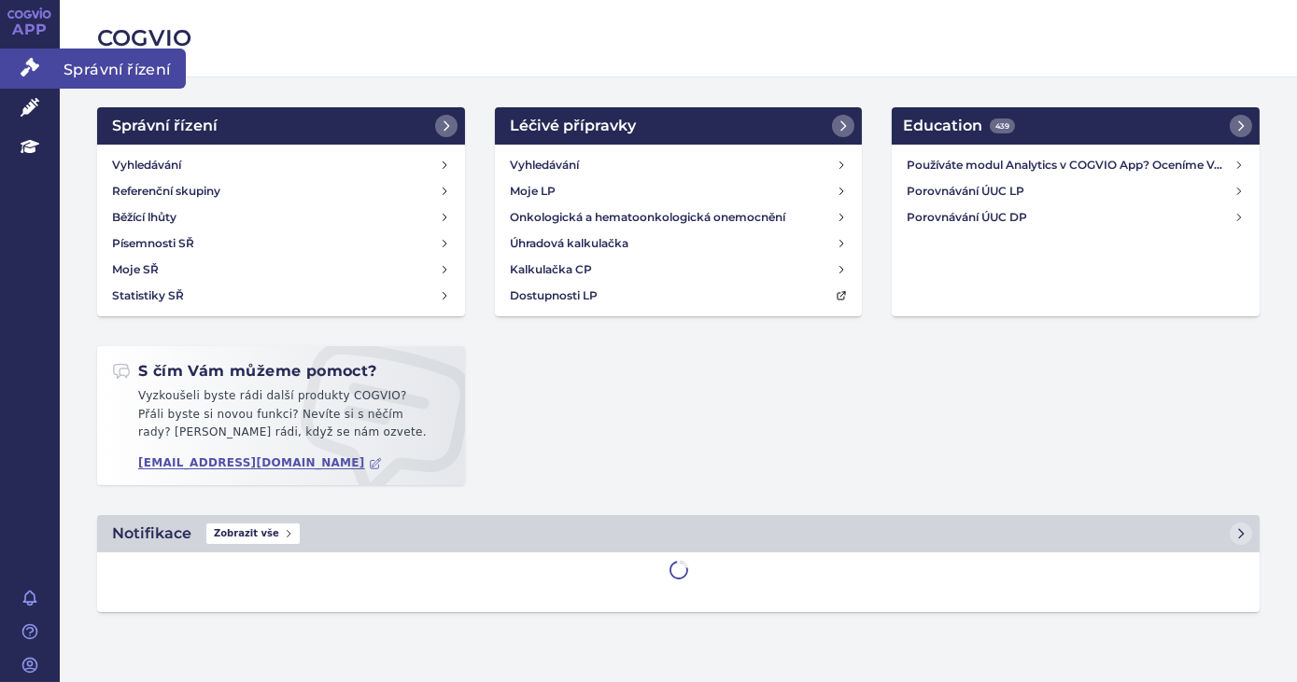
click at [29, 68] on icon at bounding box center [30, 67] width 19 height 19
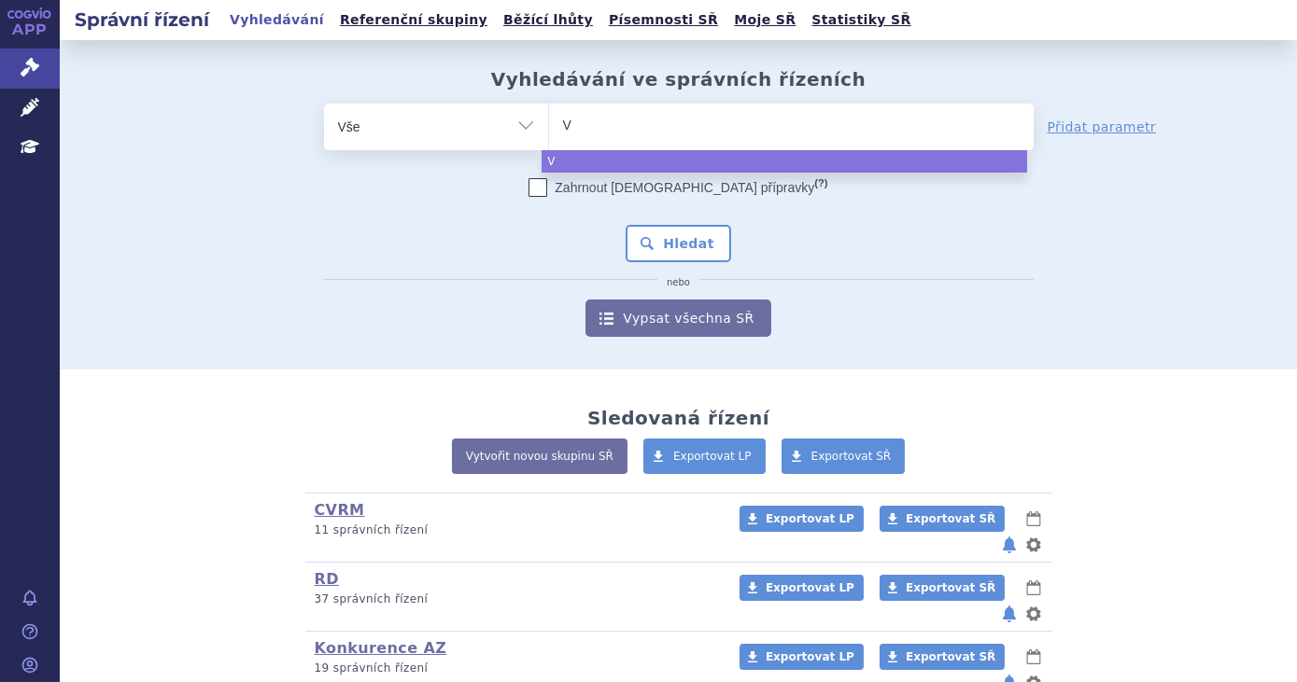
type input "Vo"
type input "Voy"
type input "Voyde"
type input "Voydea"
select select "Voydea"
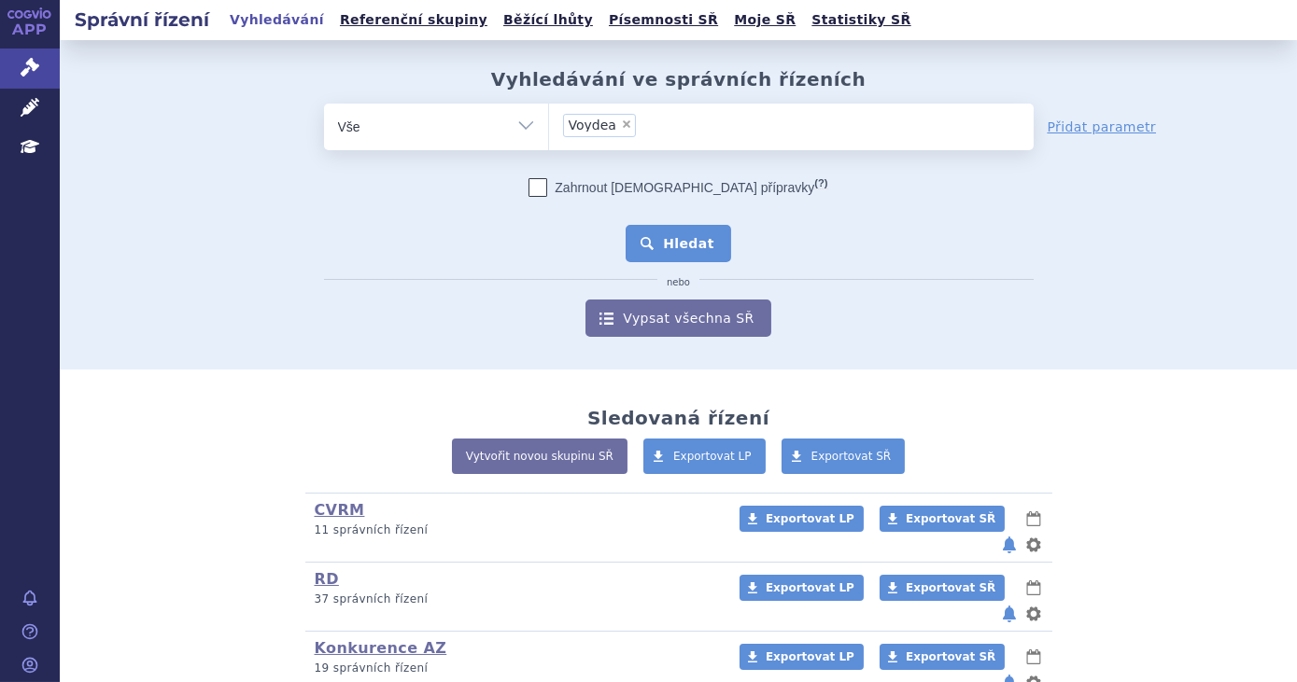
click at [672, 246] on button "Hledat" at bounding box center [679, 243] width 106 height 37
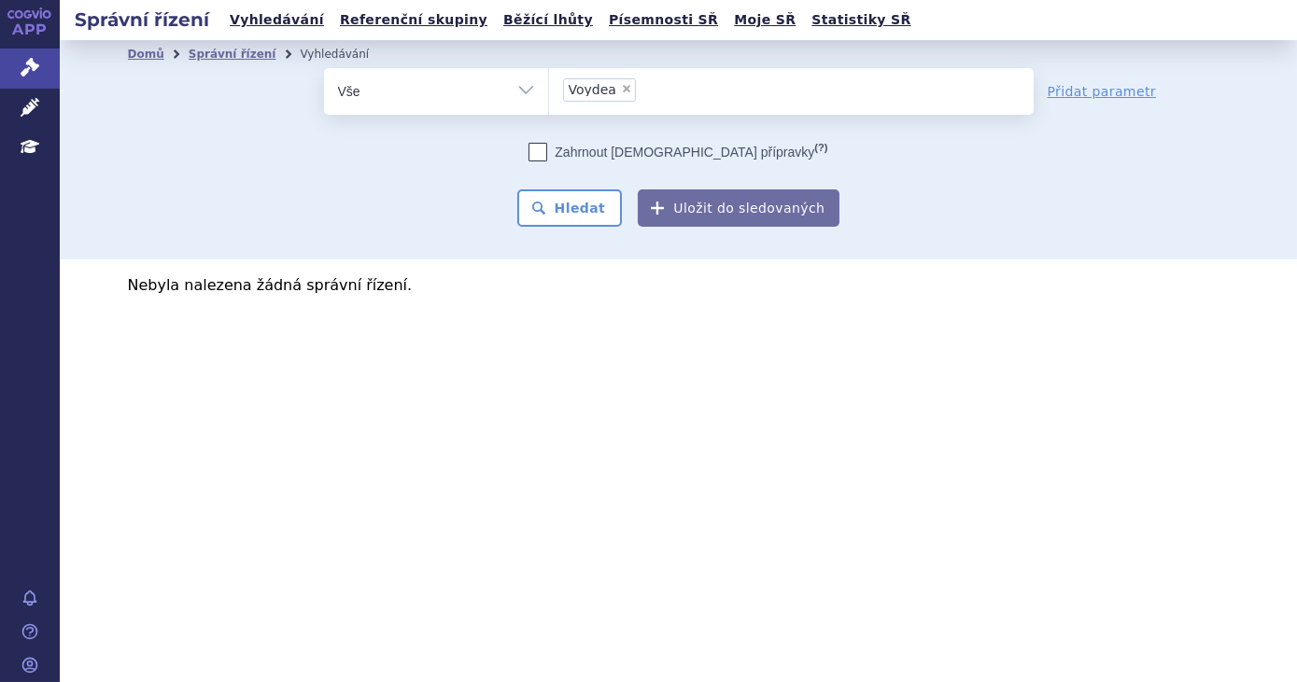
click at [621, 84] on span "×" at bounding box center [626, 88] width 11 height 11
click at [549, 84] on select "Voydea" at bounding box center [548, 90] width 1 height 47
select select
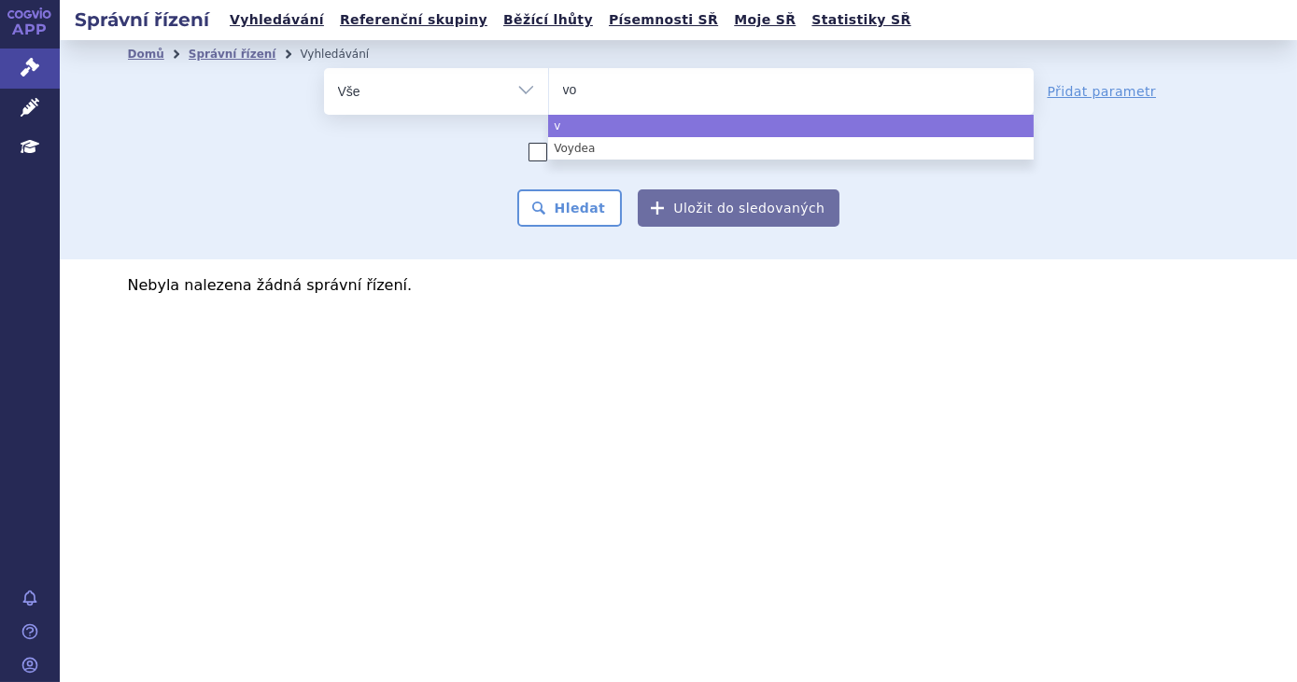
type input "voy"
type input "voyd"
type input "voyde"
type input "voydea"
type input "voydeya"
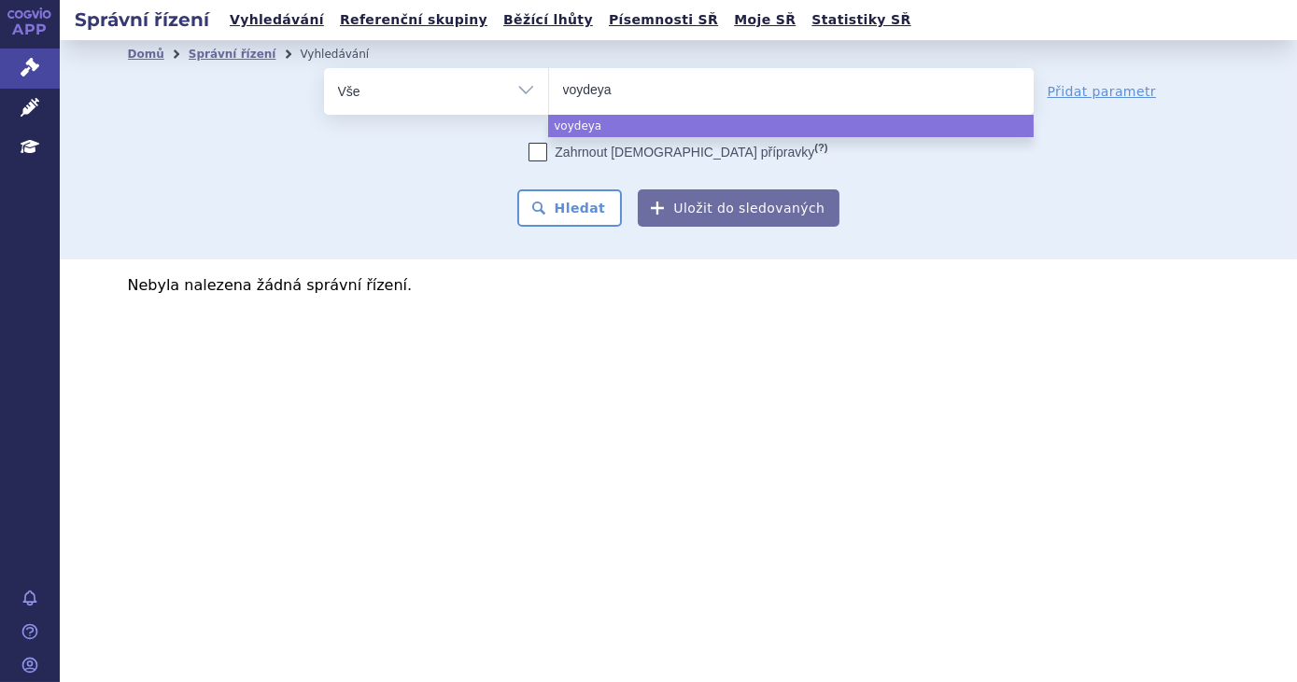
select select "voydeya"
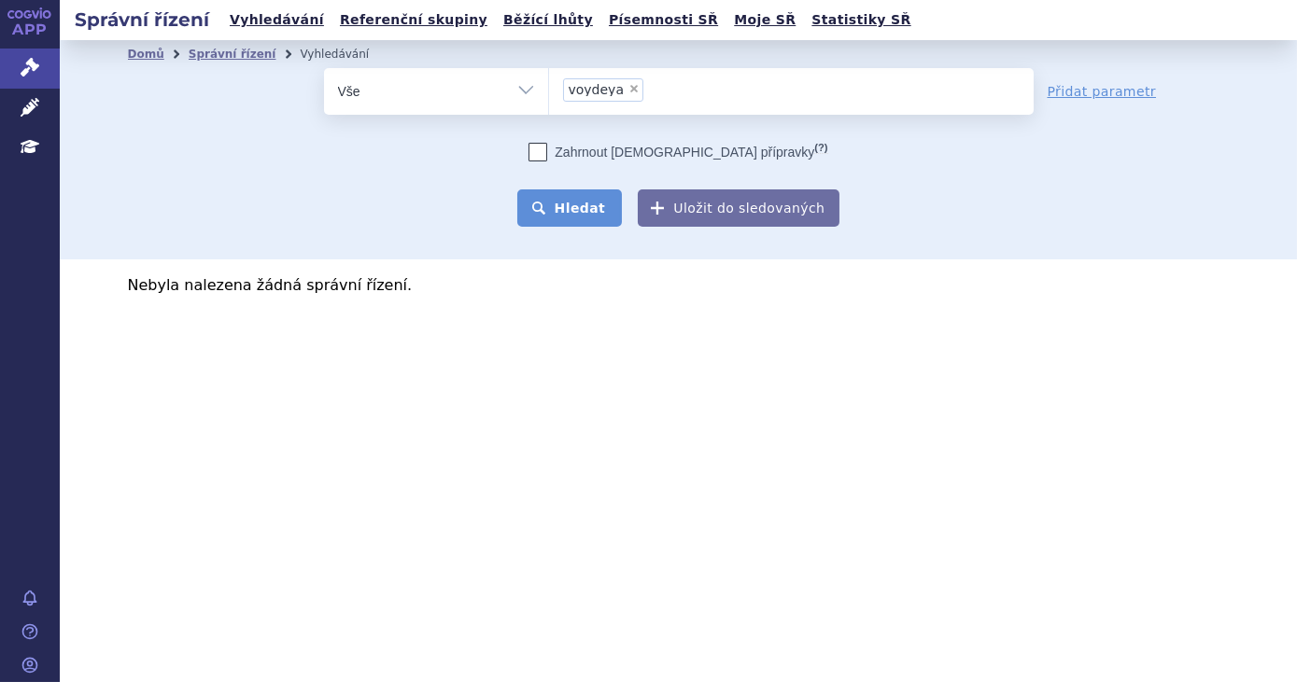
click at [584, 204] on button "Hledat" at bounding box center [570, 208] width 106 height 37
click at [628, 92] on span "×" at bounding box center [633, 88] width 11 height 11
click at [549, 92] on select "voydeya" at bounding box center [548, 90] width 1 height 47
select select
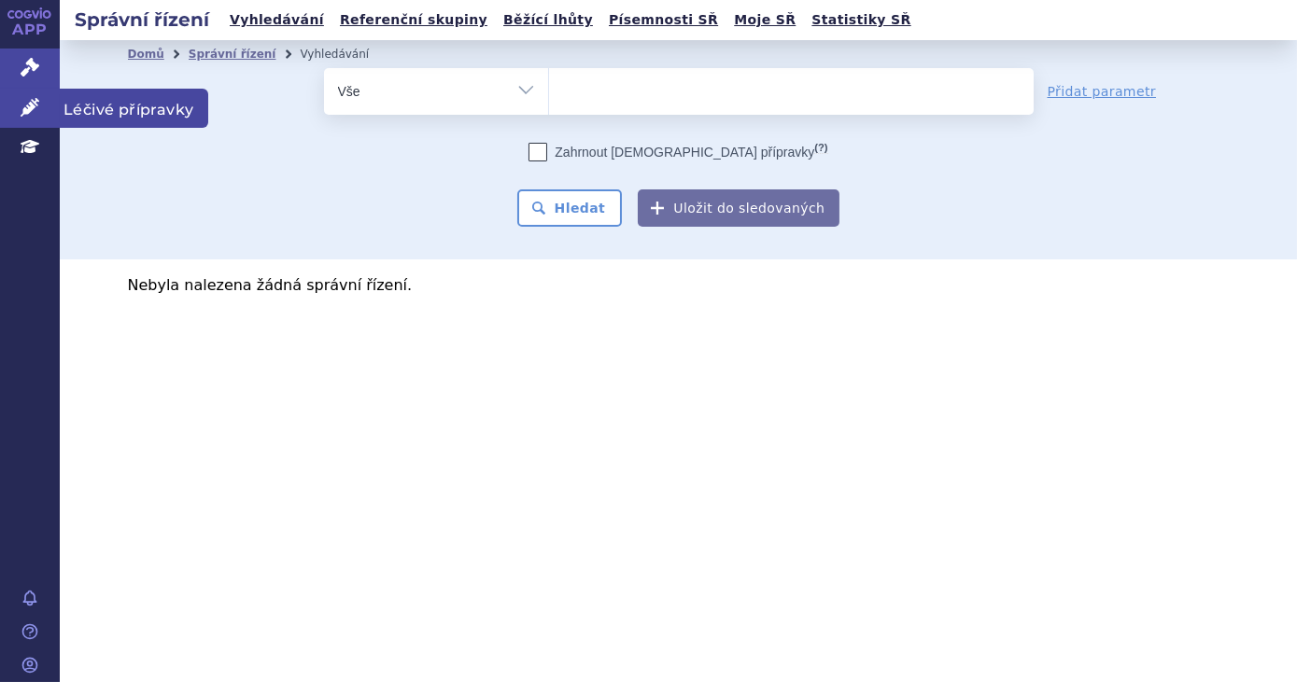
click at [12, 104] on link "Léčivé přípravky" at bounding box center [30, 108] width 60 height 39
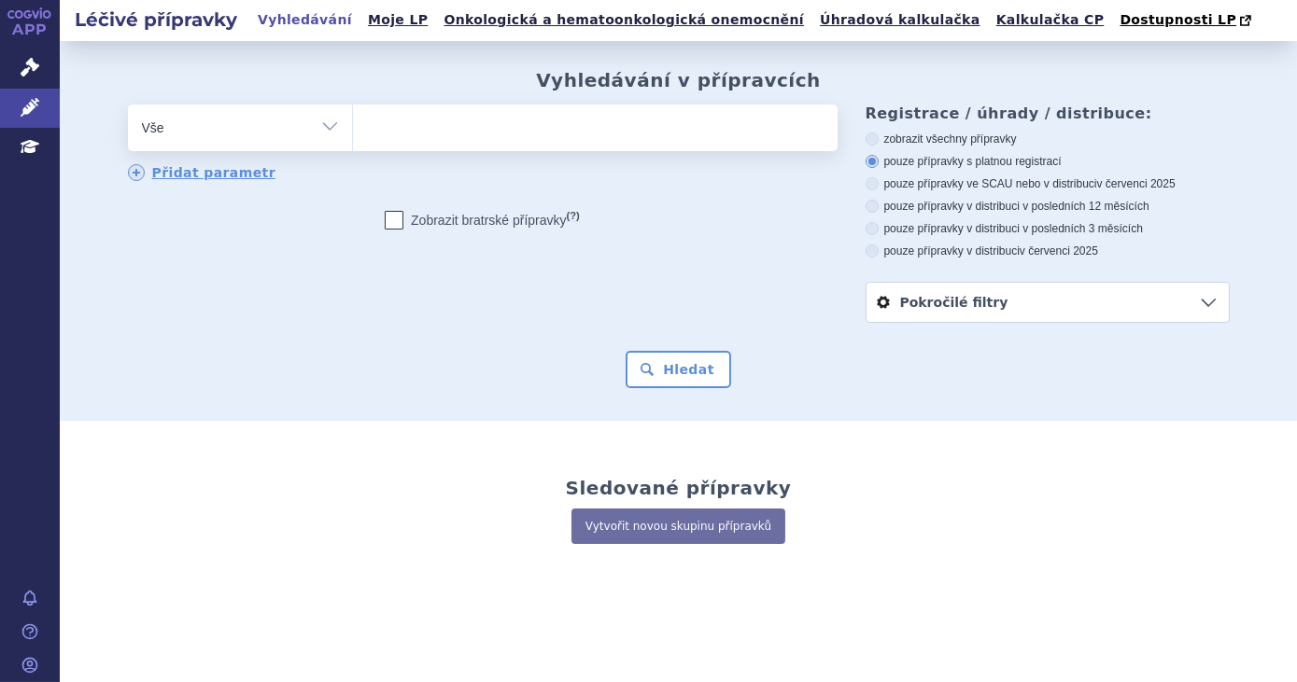
click at [515, 134] on ul at bounding box center [595, 124] width 485 height 39
click at [353, 134] on select at bounding box center [352, 127] width 1 height 47
type input "a"
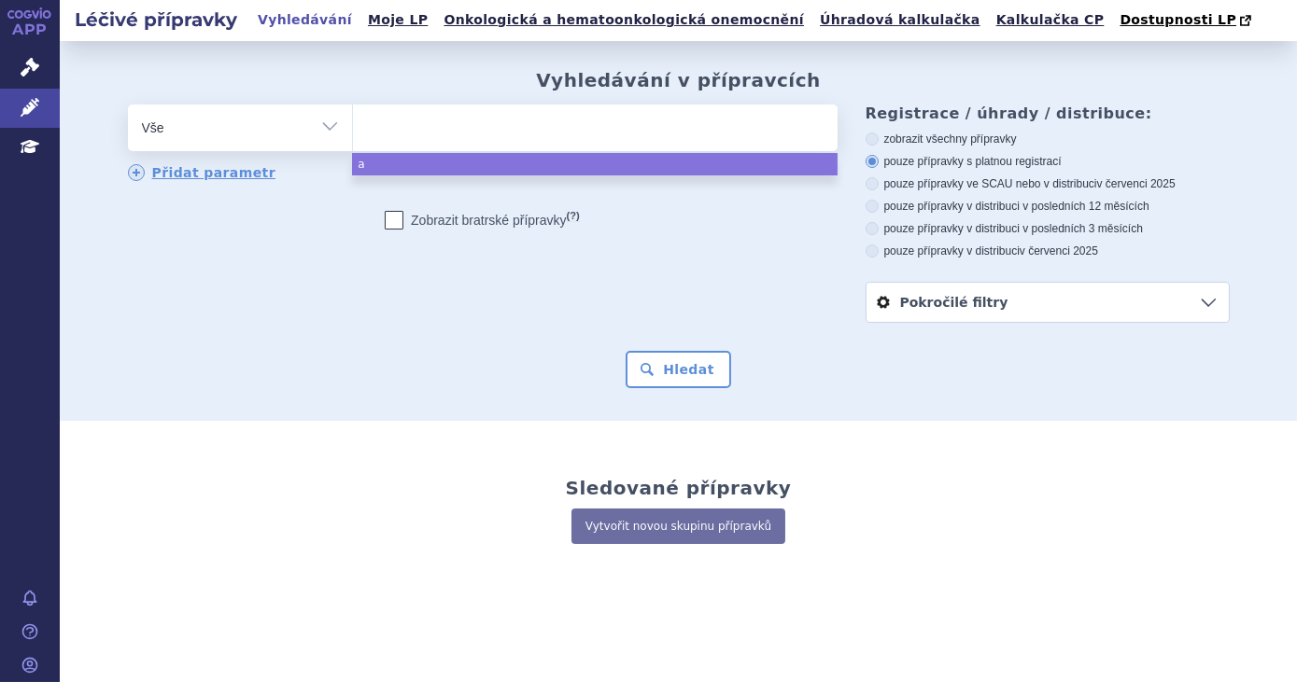
type input "d"
type input "danic"
type input "danicop"
type input "danicopna"
select select "danicopna"
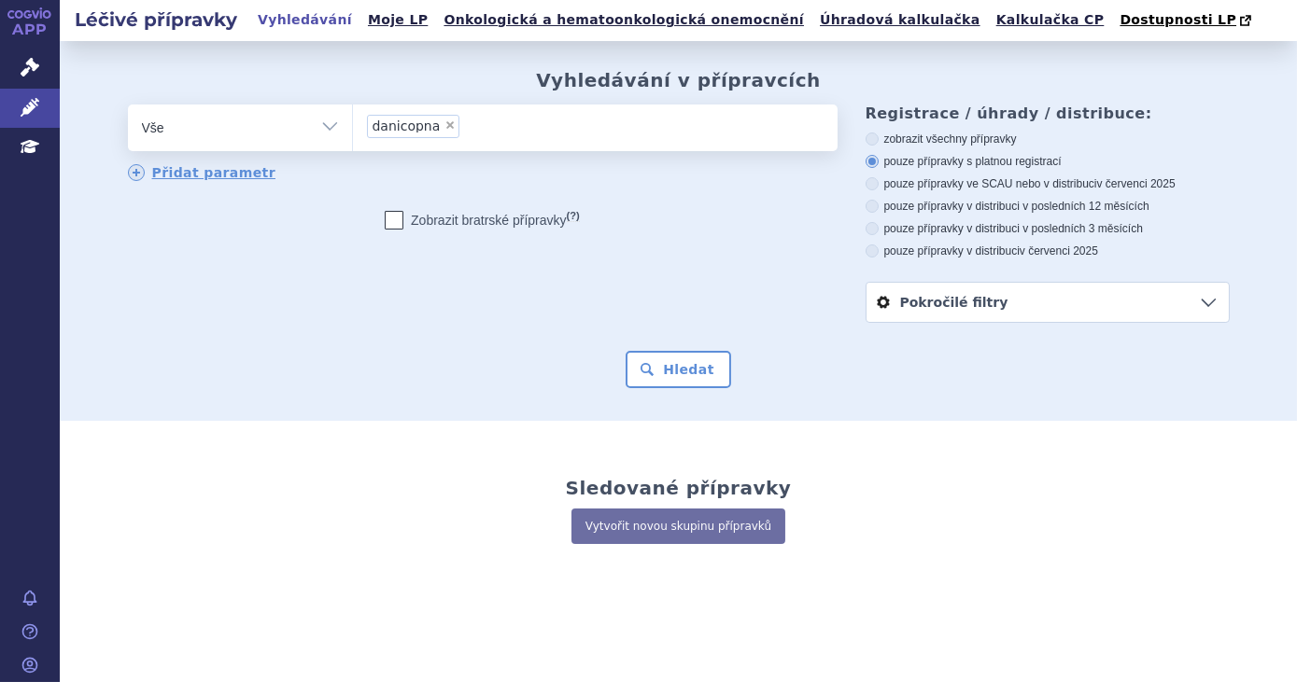
type input "danicopna"
select select
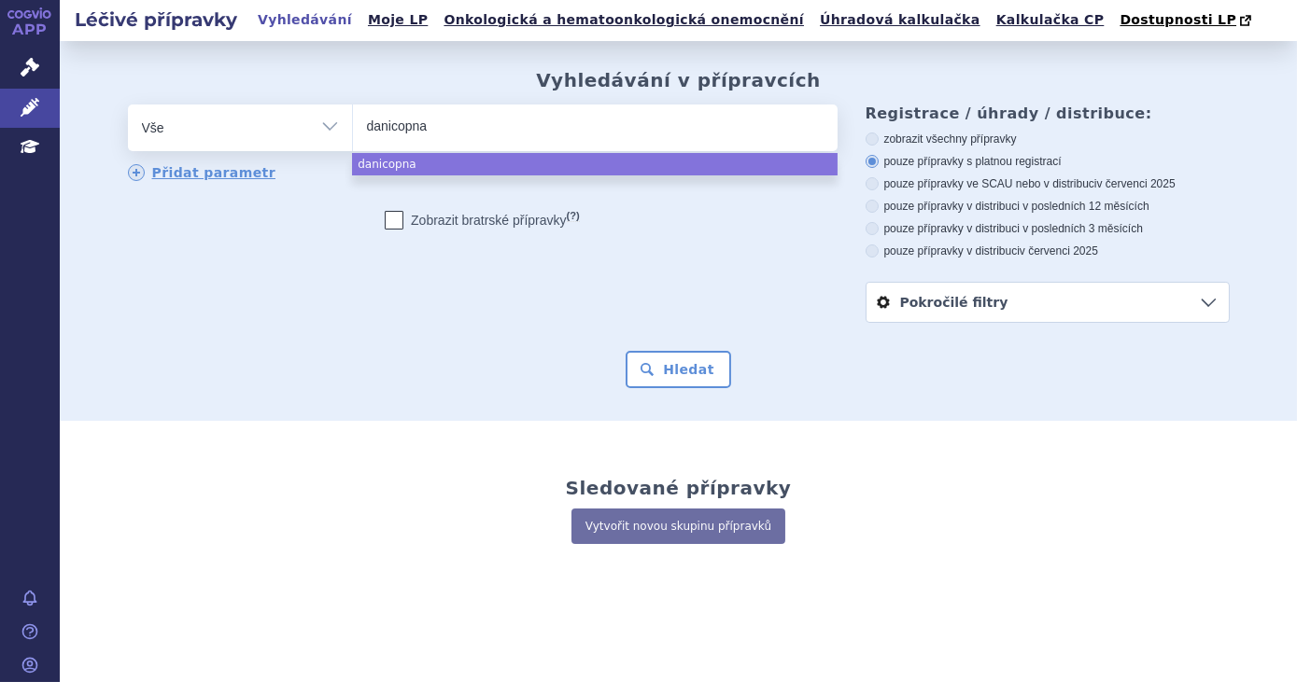
type input "danicopn"
type input "danicop"
type input "danicopan"
select select "danicopan"
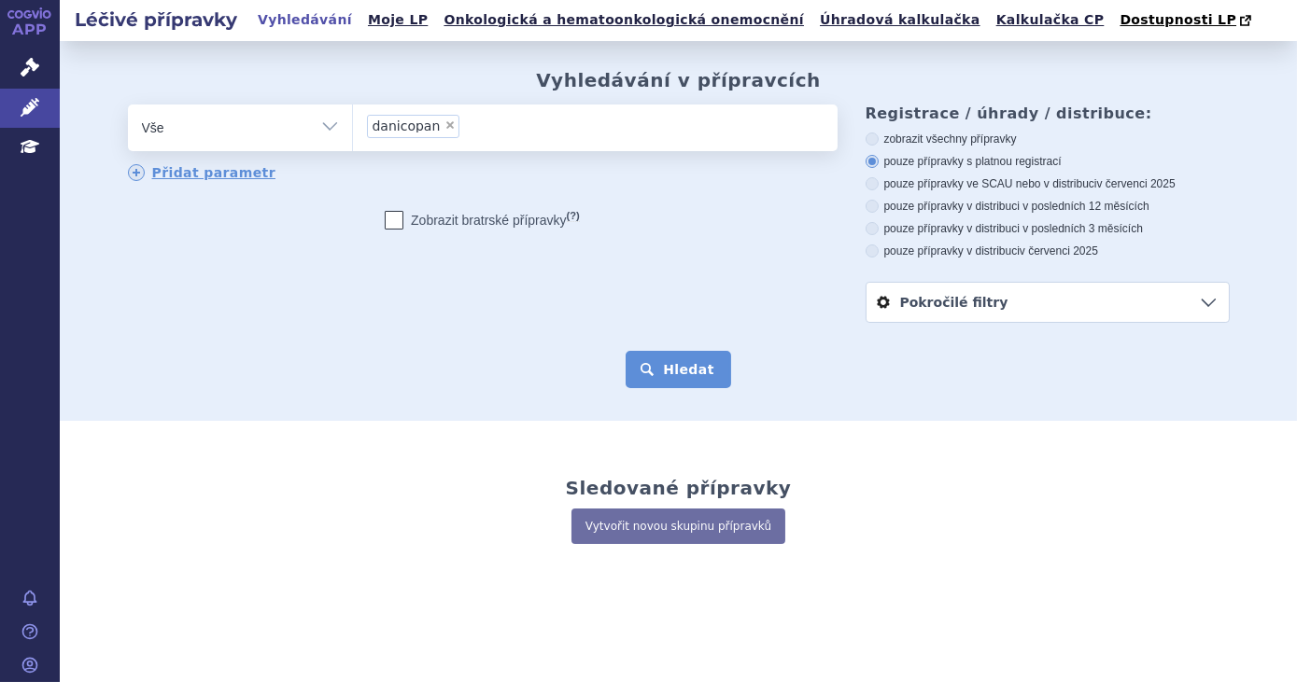
click at [642, 375] on button "Hledat" at bounding box center [679, 369] width 106 height 37
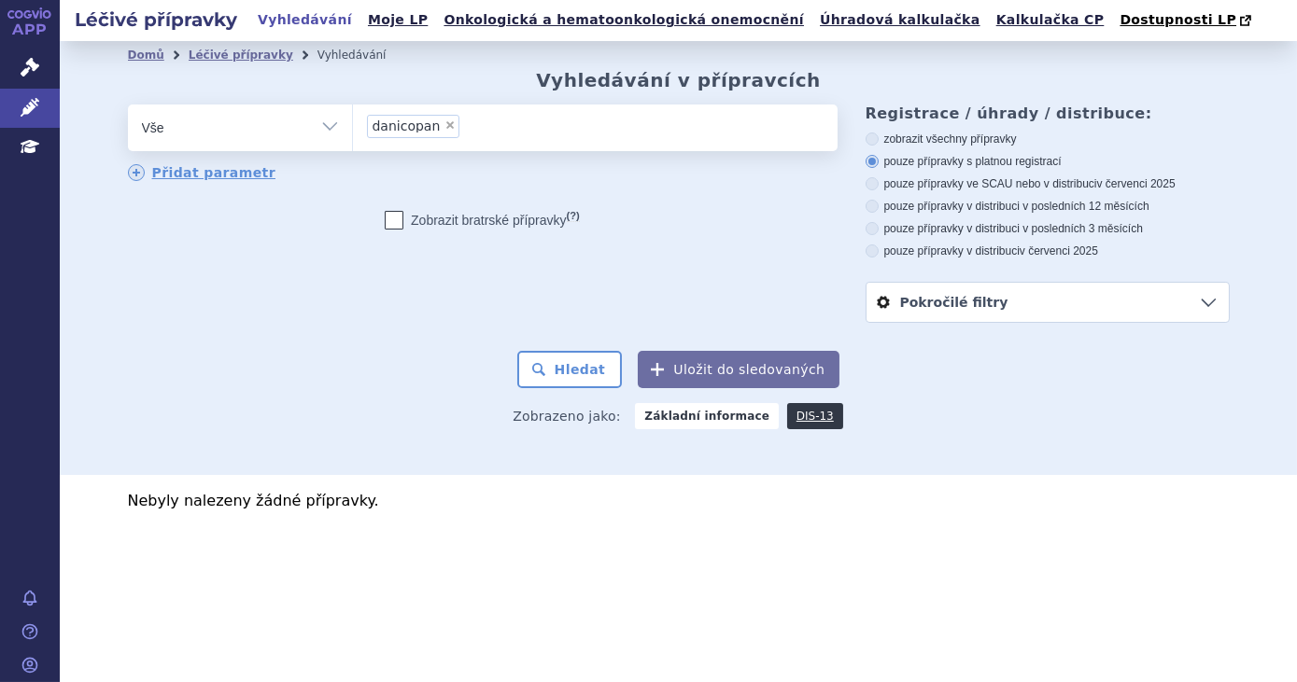
click at [194, 14] on h2 "Léčivé přípravky" at bounding box center [156, 20] width 192 height 26
click at [184, 22] on h2 "Léčivé přípravky" at bounding box center [156, 20] width 192 height 26
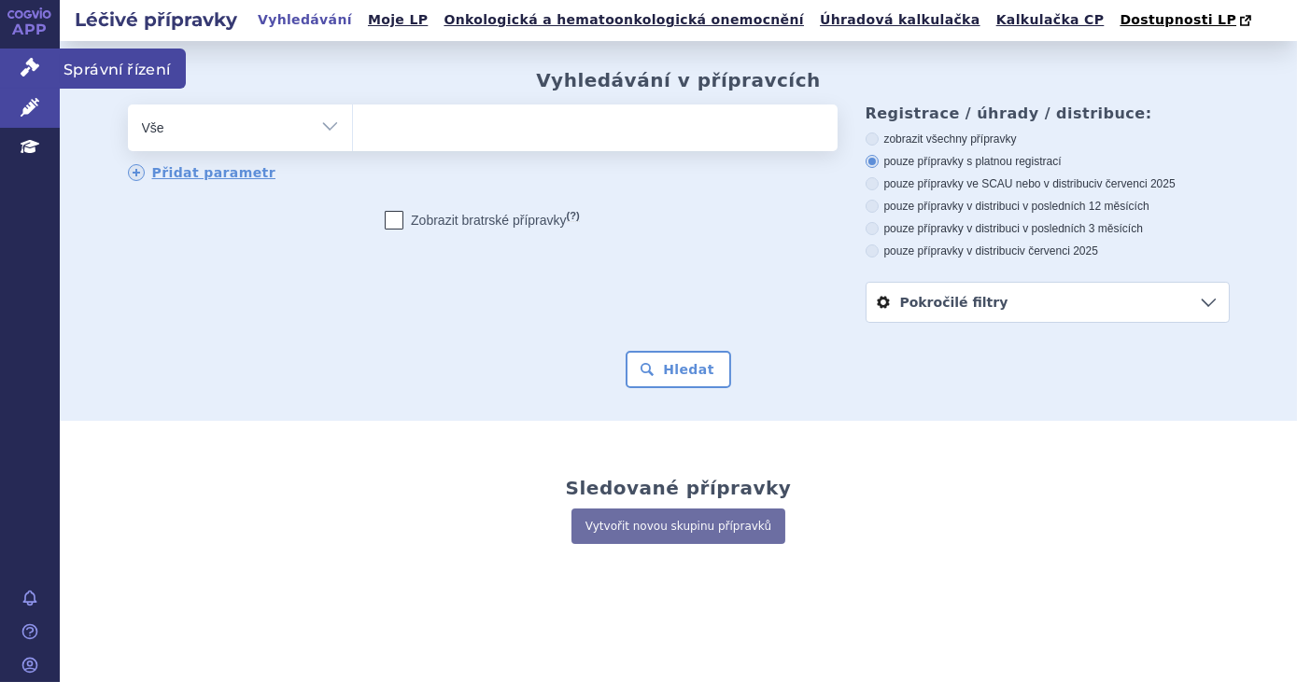
click at [34, 62] on icon at bounding box center [30, 67] width 19 height 19
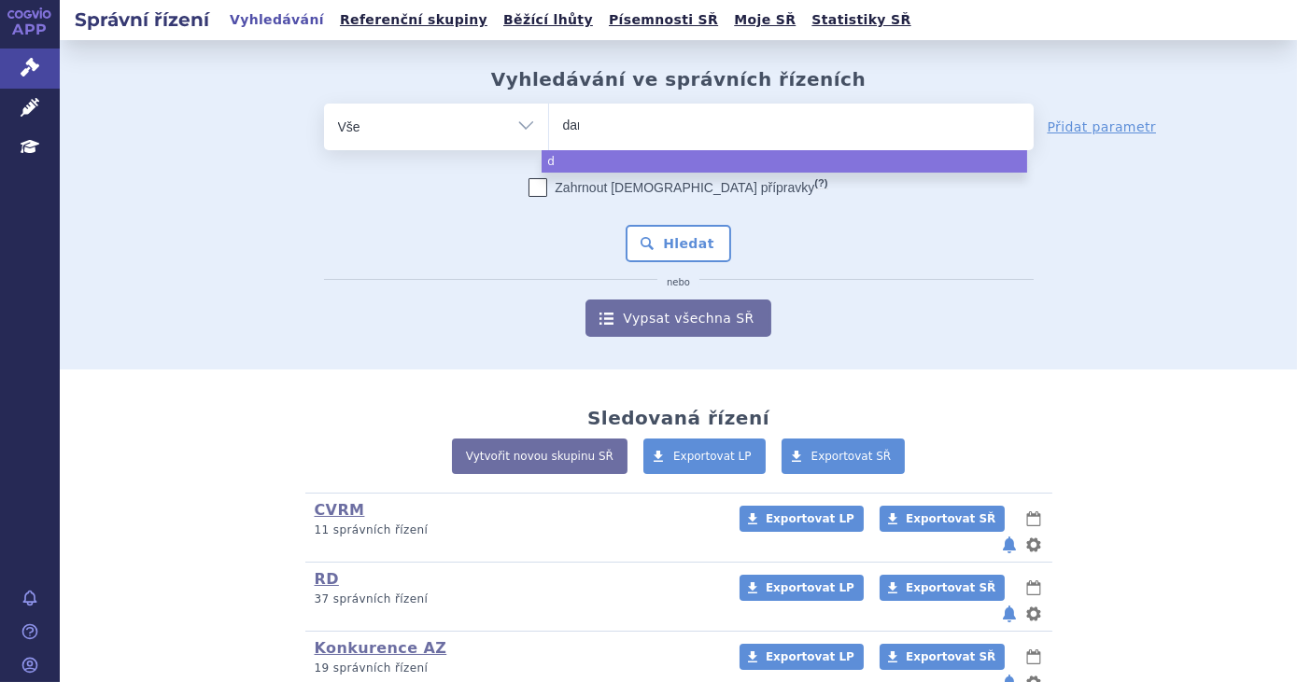
type input "dani"
type input "danico"
type input "danicop"
type input "danicopan"
select select "danicopan"
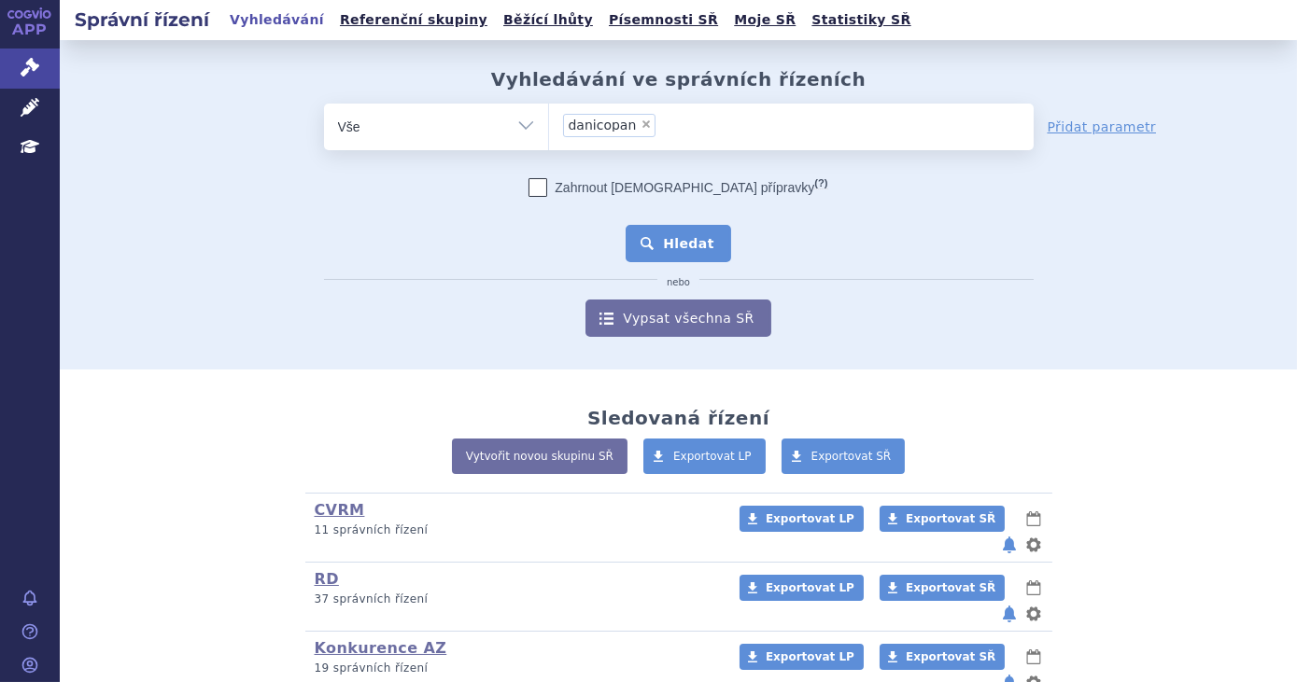
click at [654, 254] on button "Hledat" at bounding box center [679, 243] width 106 height 37
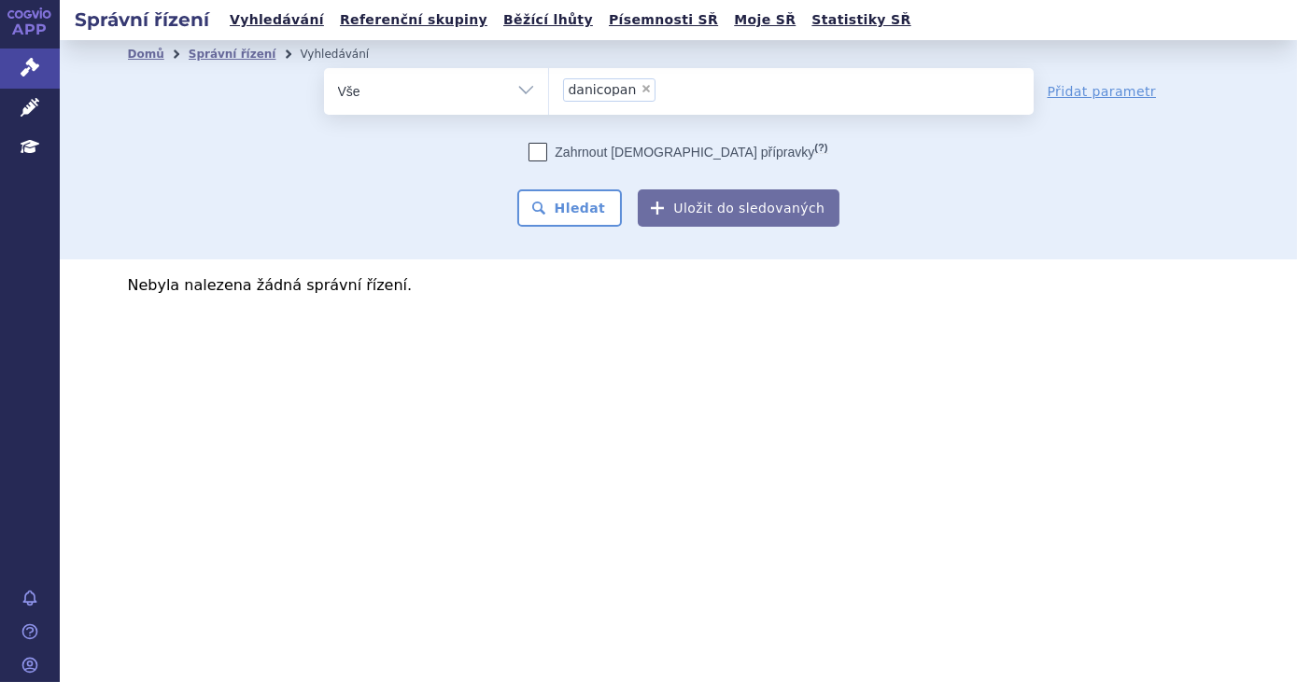
click at [640, 90] on span "×" at bounding box center [645, 88] width 11 height 11
click at [549, 90] on select "danicopan" at bounding box center [548, 90] width 1 height 47
select select
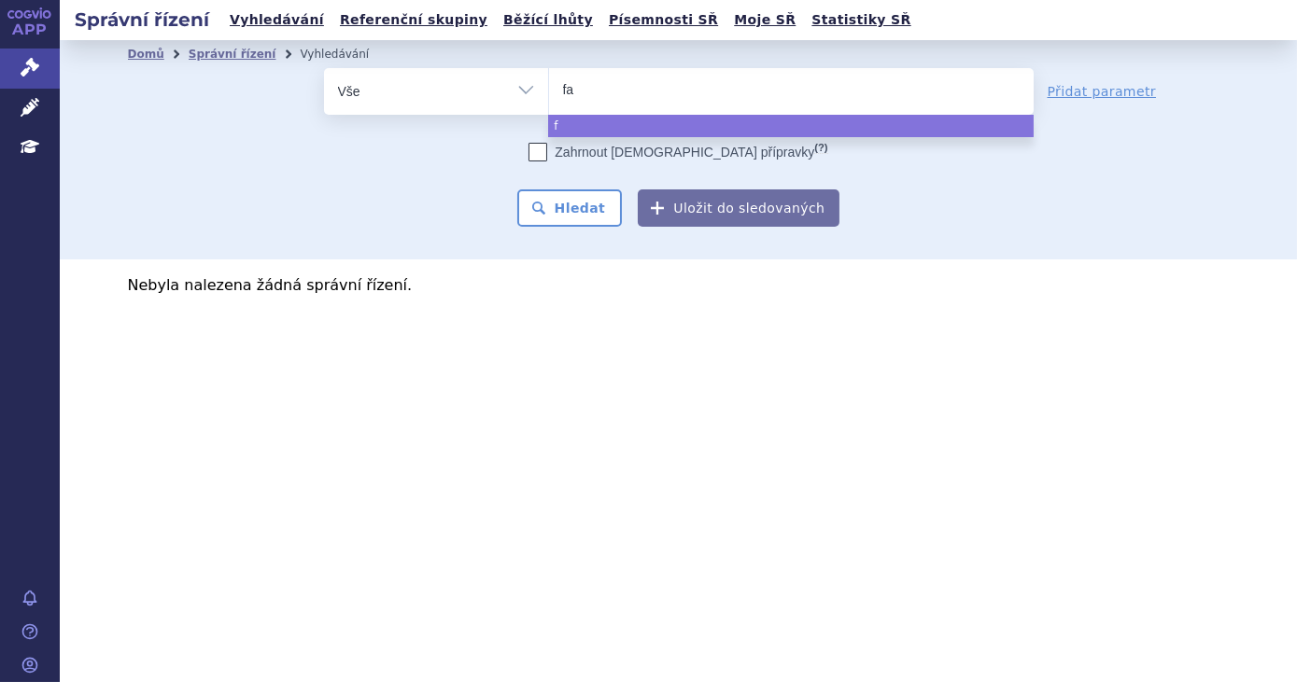
type input "fab"
type input "fabha"
type input "fabhal"
type input "fabhalta"
select select "fabhalta"
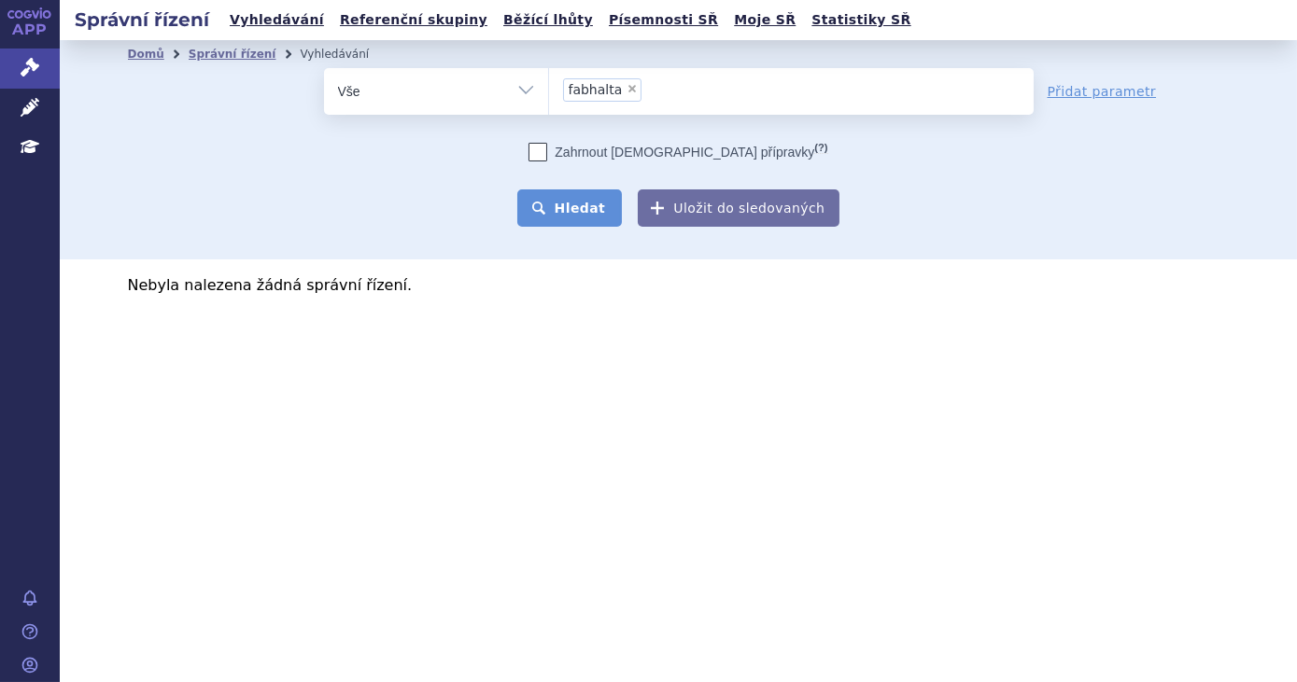
click at [587, 201] on button "Hledat" at bounding box center [570, 208] width 106 height 37
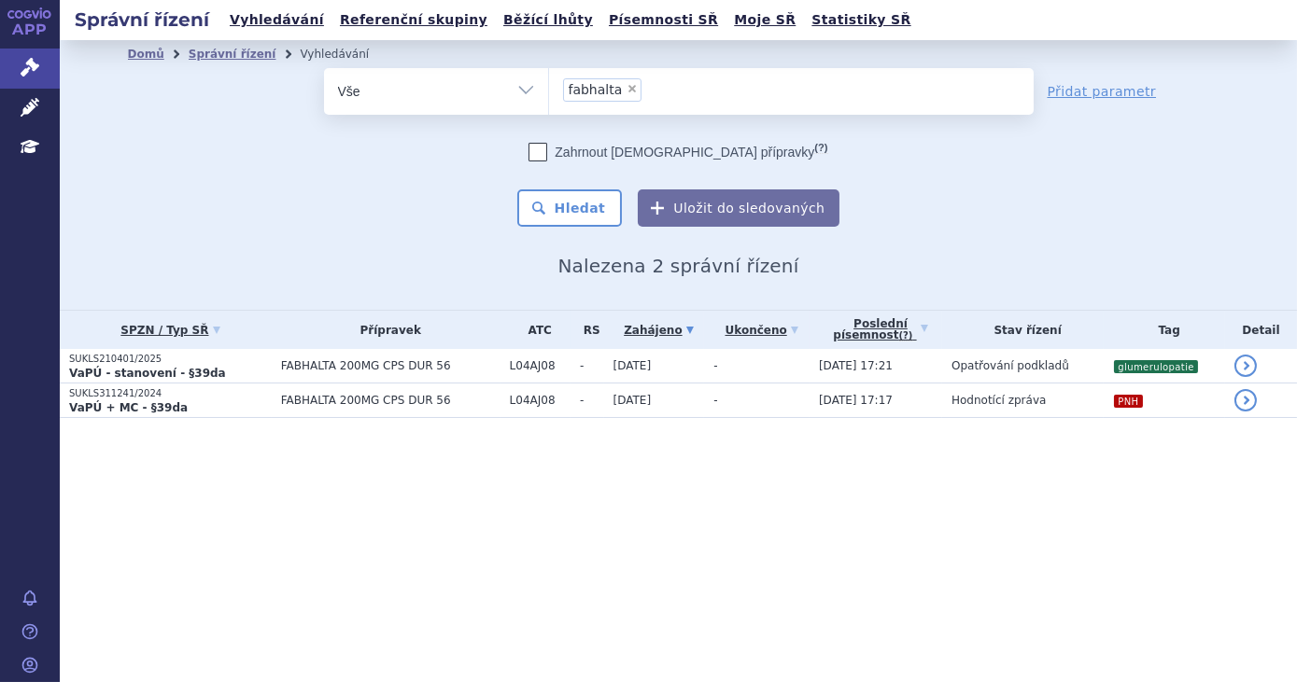
click at [626, 90] on span "×" at bounding box center [631, 88] width 11 height 11
click at [549, 90] on select "fabhalta" at bounding box center [548, 90] width 1 height 47
select select
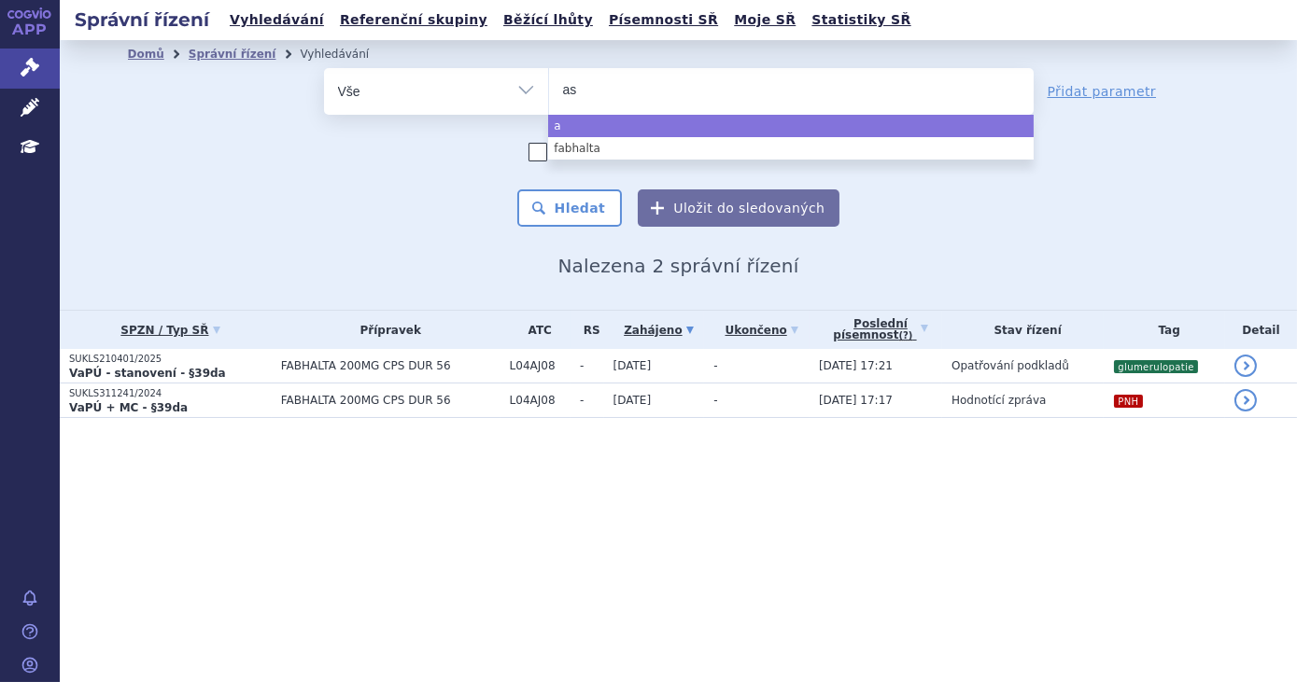
type input "asp"
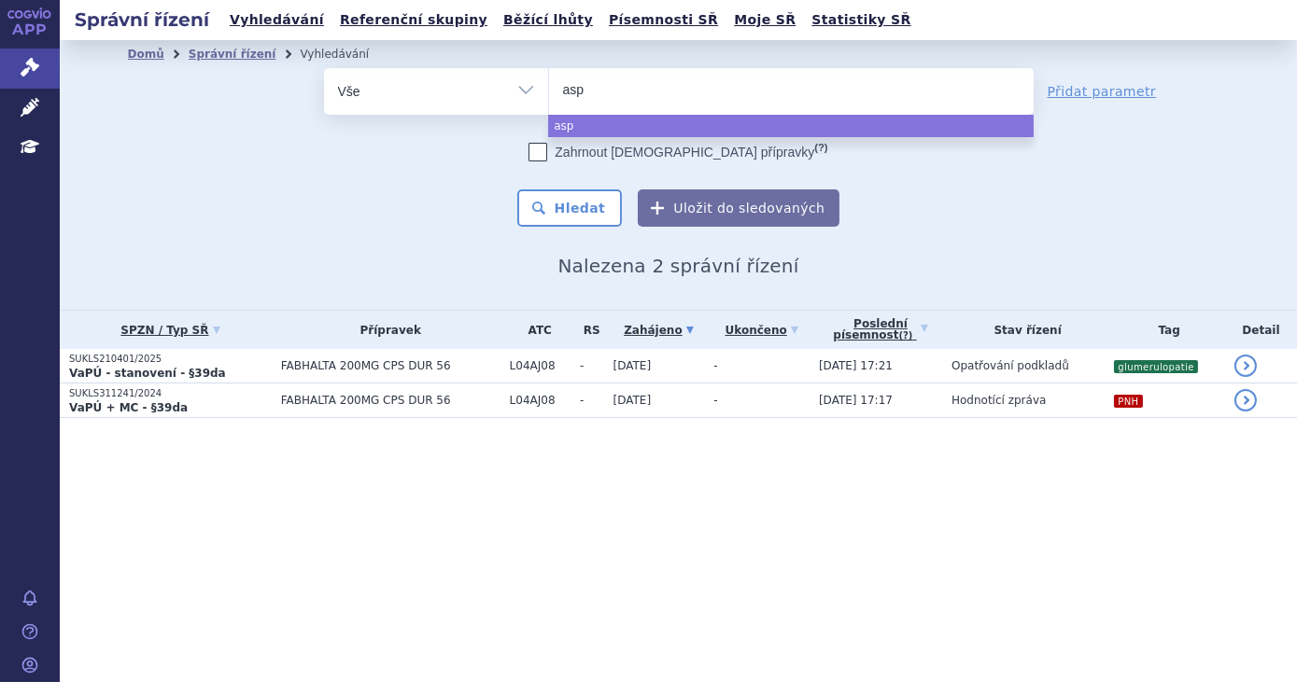
type input "aspa"
type input "aspav"
type input "aspaveli"
select select "aspaveli"
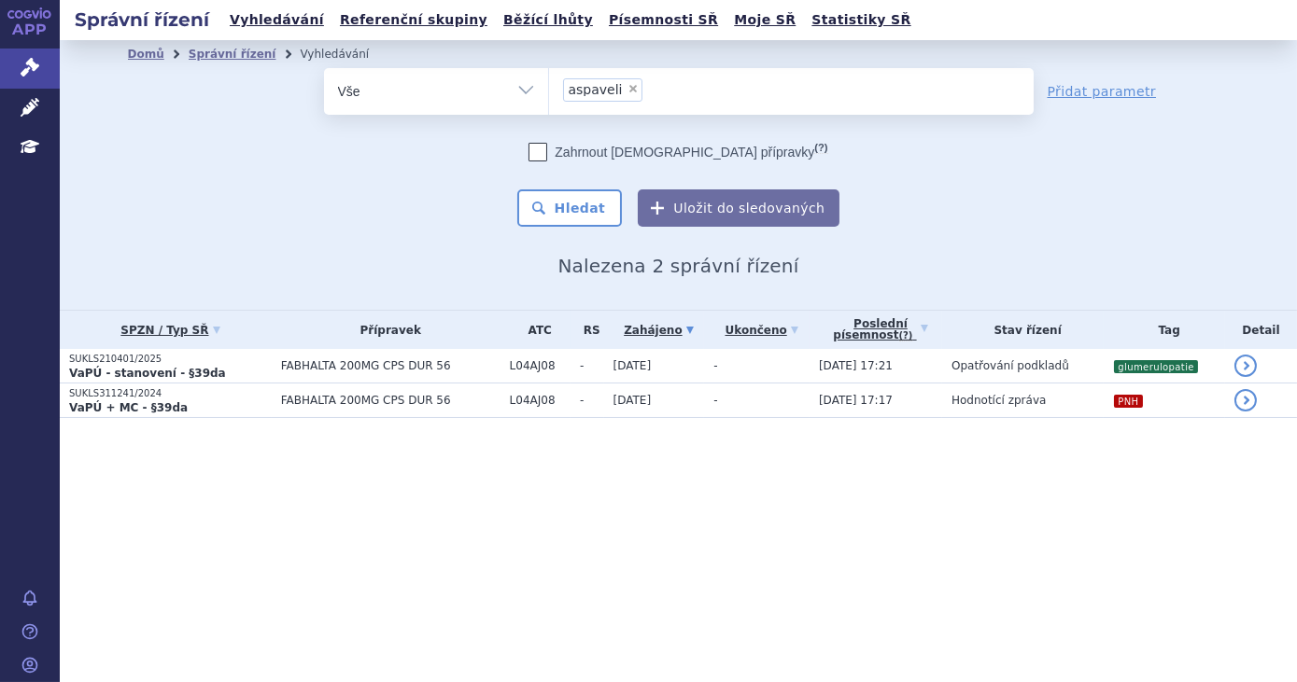
click at [599, 227] on div "Domů Správní řízení Vyhledávání Vyhledávání ve správních řízeních odstranit Vše…" at bounding box center [679, 172] width 1176 height 209
click at [598, 209] on button "Hledat" at bounding box center [570, 208] width 106 height 37
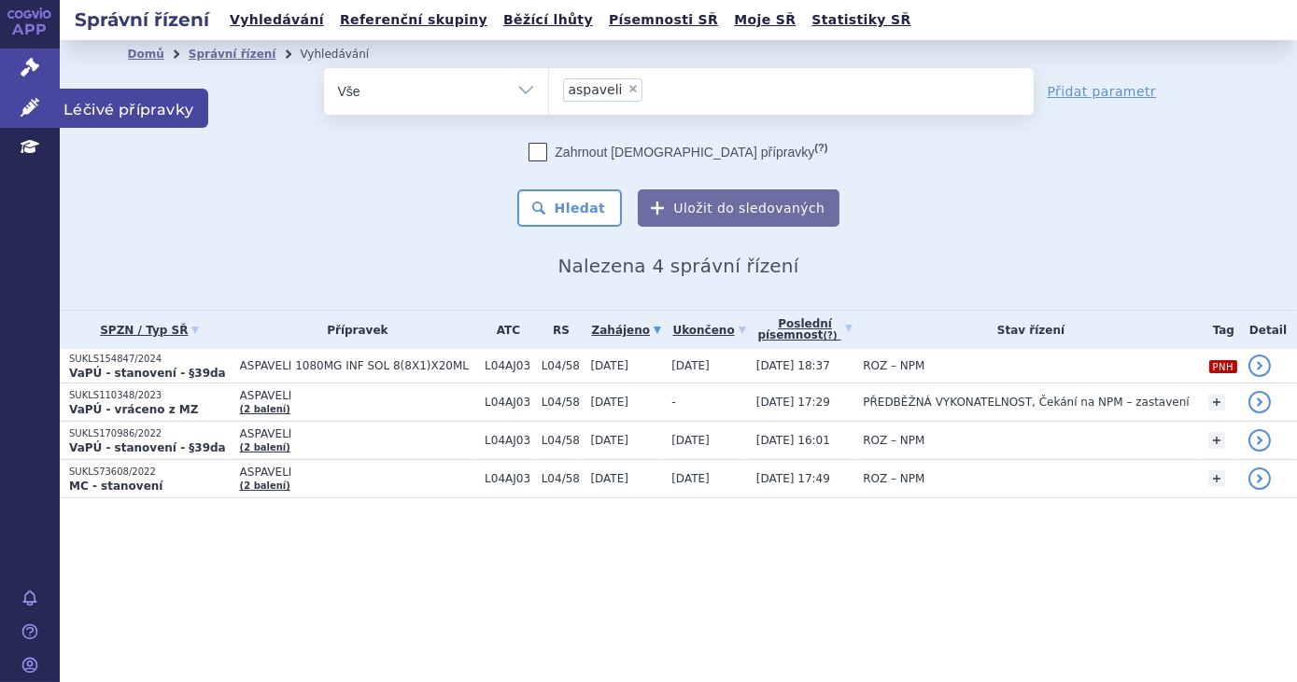
click at [28, 106] on icon at bounding box center [30, 107] width 19 height 19
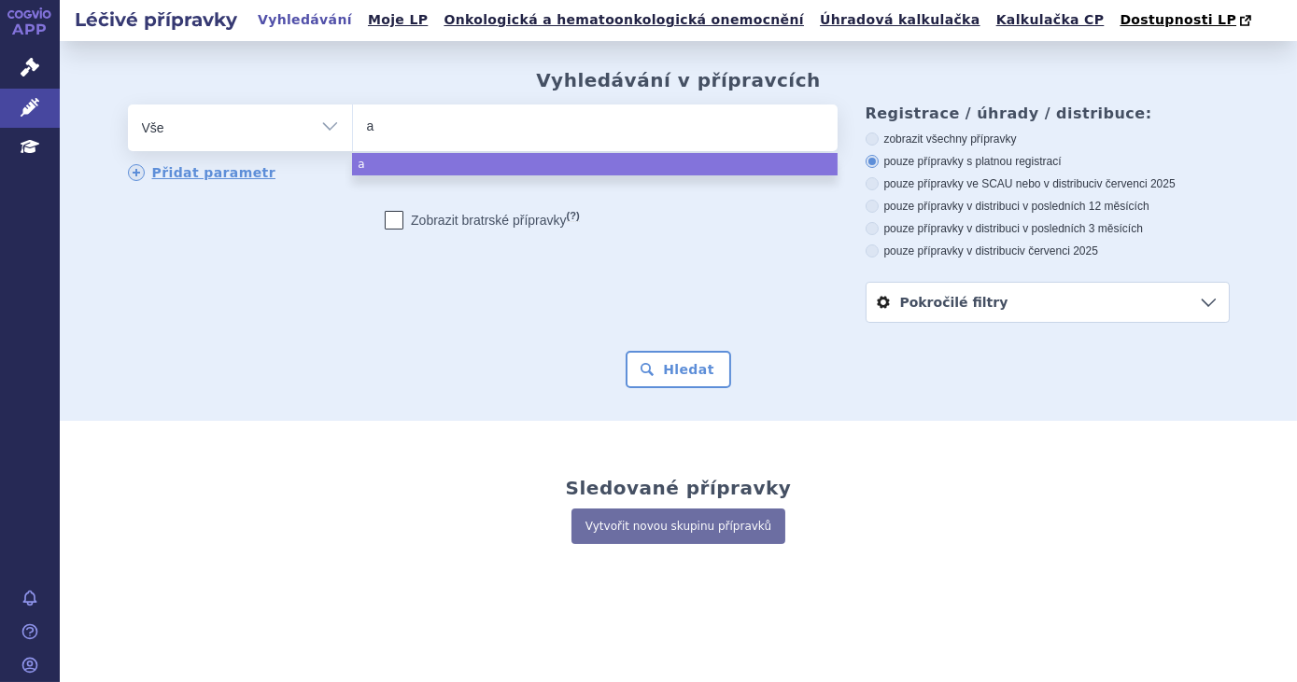
type input "as"
type input "aspa"
type input "aspave"
type input "aspaveli"
select select "aspaveli"
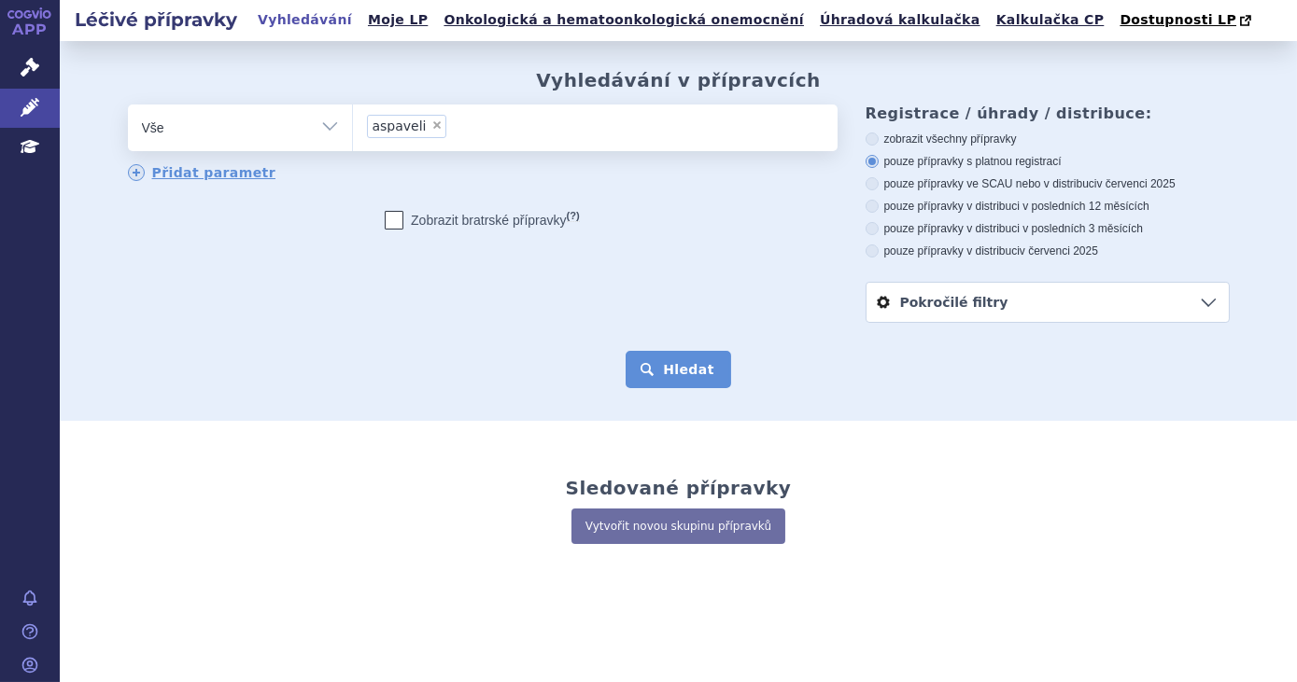
click at [656, 360] on button "Hledat" at bounding box center [679, 369] width 106 height 37
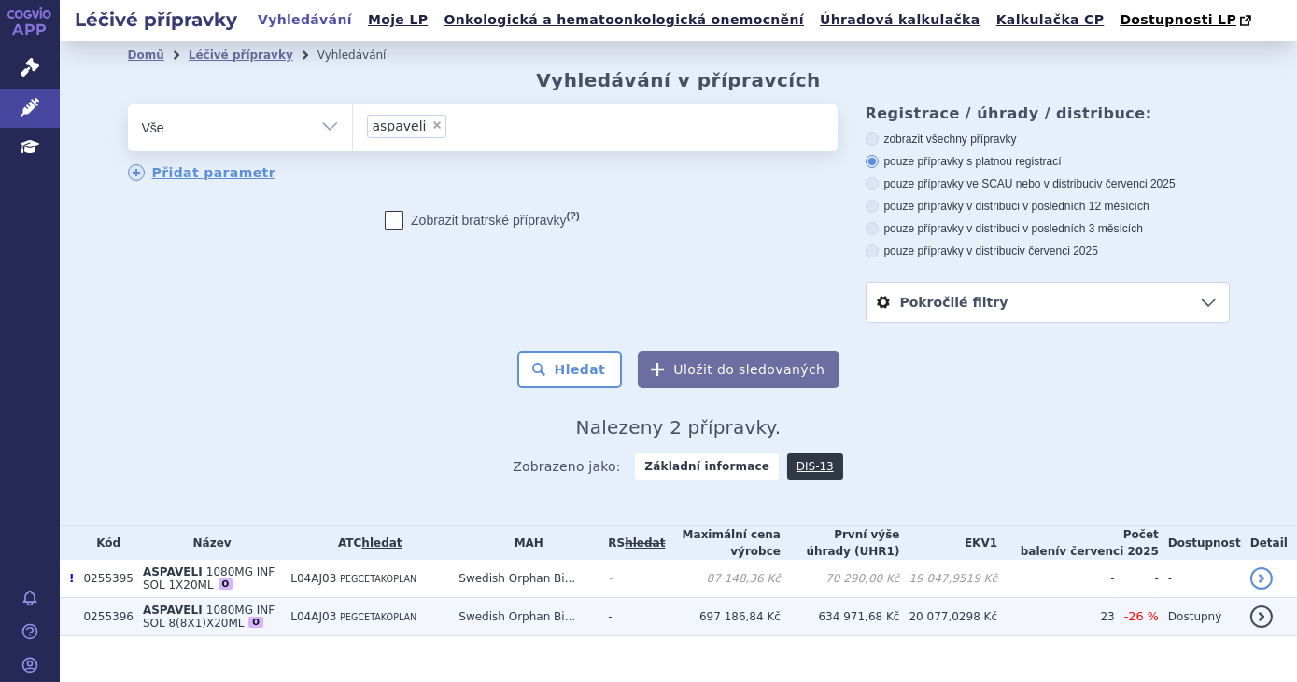
click at [663, 625] on td "-" at bounding box center [631, 617] width 66 height 38
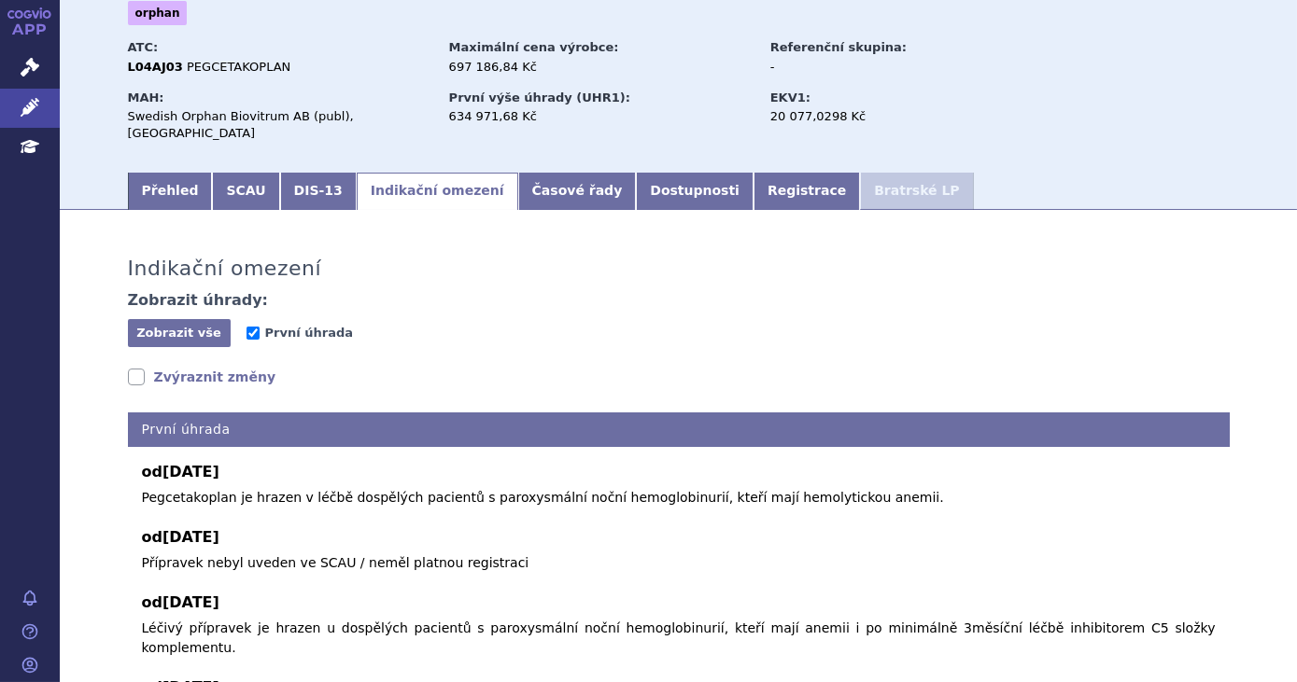
scroll to position [84, 0]
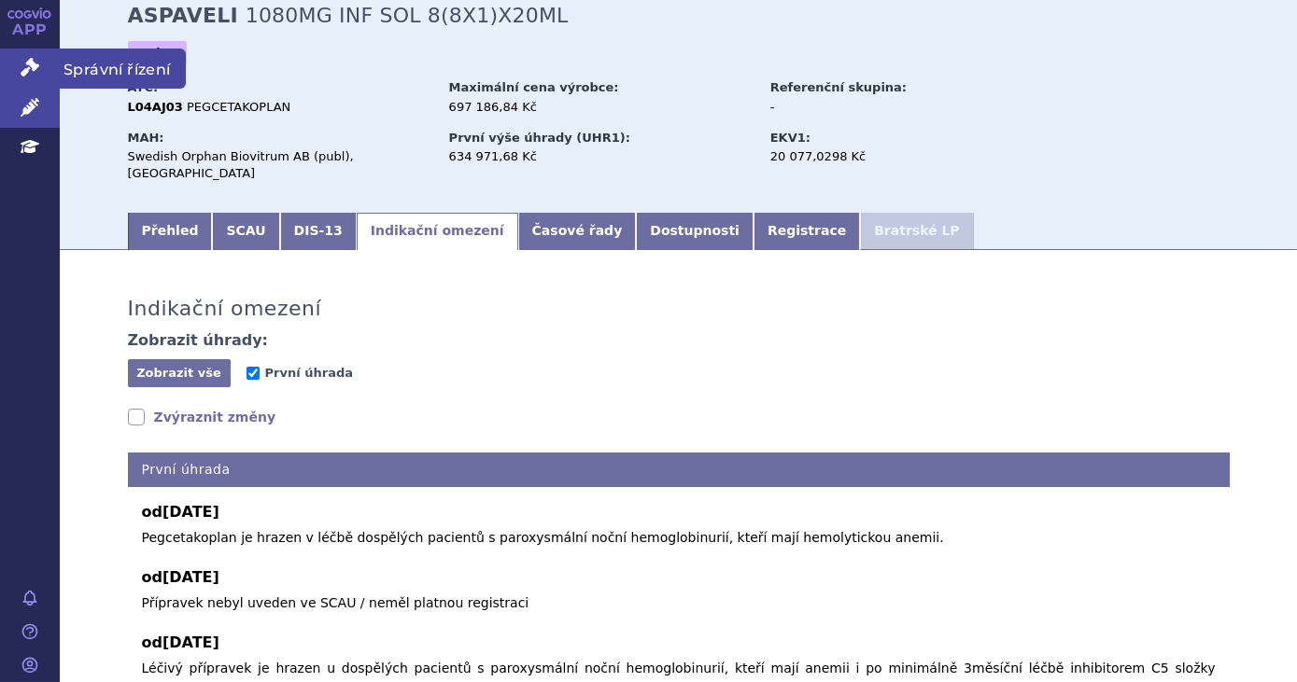
click at [16, 75] on link "Správní řízení" at bounding box center [30, 68] width 60 height 39
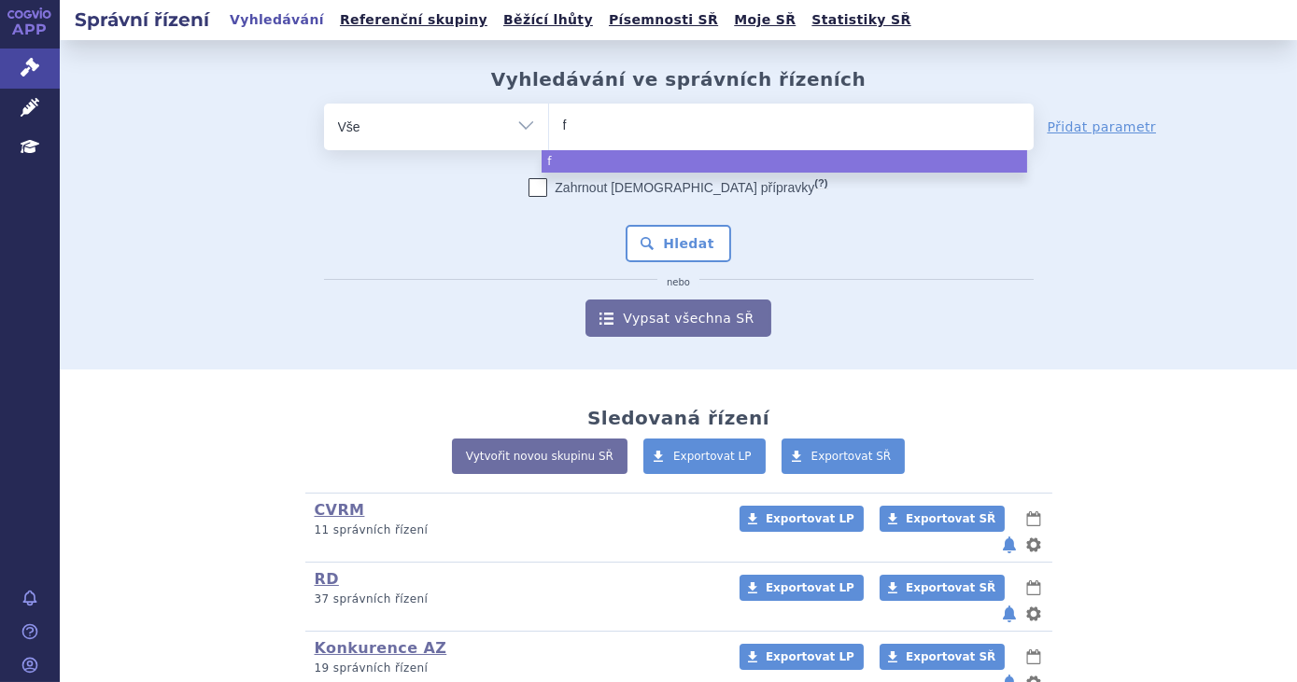
type input "fa"
type input "fabh"
type input "fabhal"
type input "fabhalt"
type input "fabhalta"
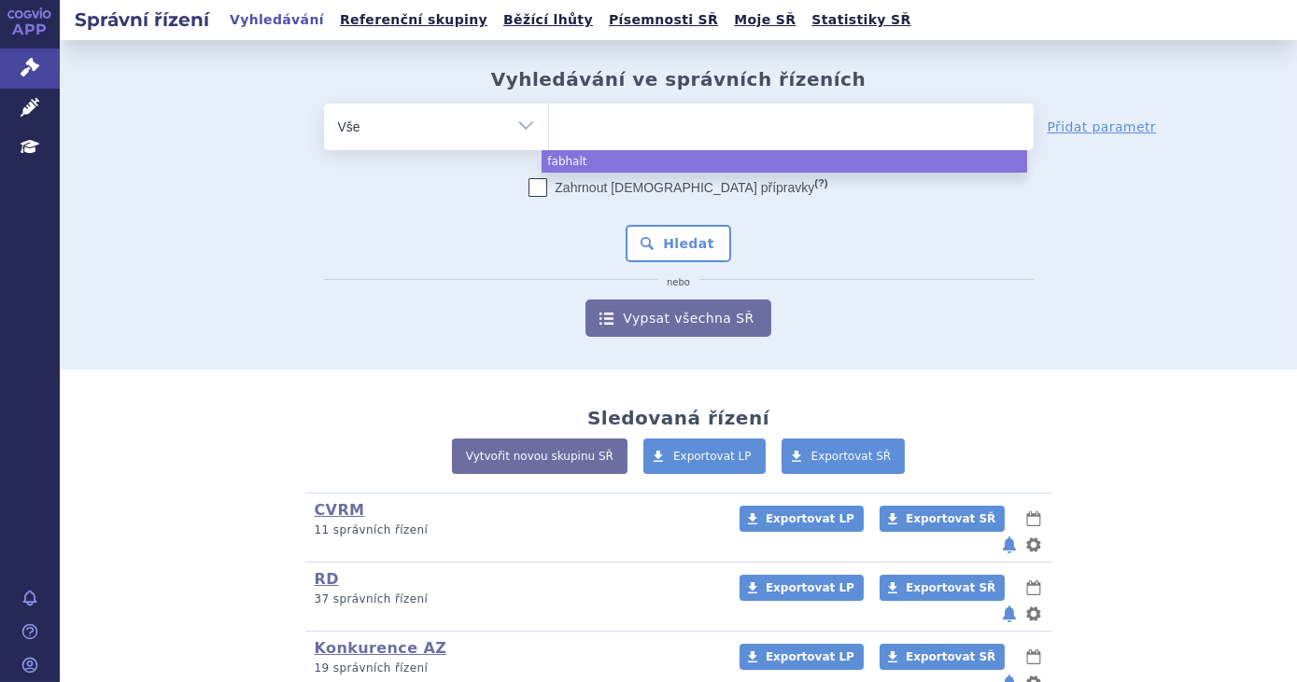
select select "fabhalta"
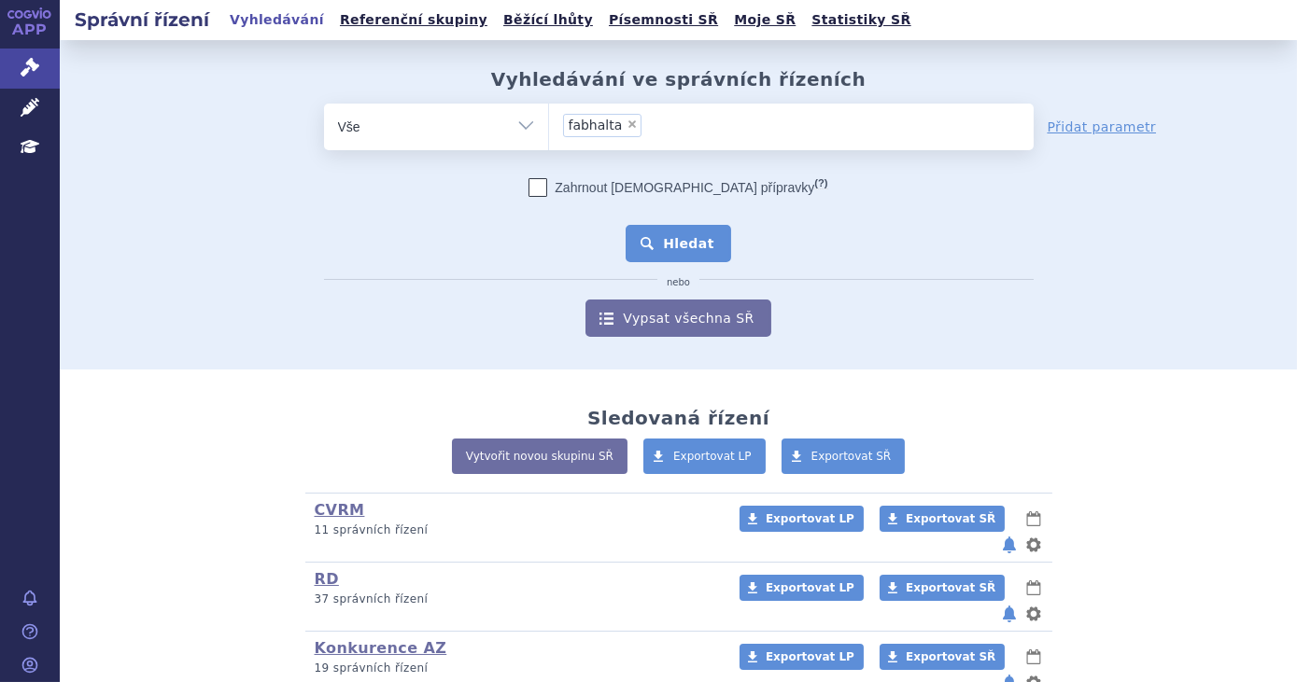
click at [668, 248] on button "Hledat" at bounding box center [679, 243] width 106 height 37
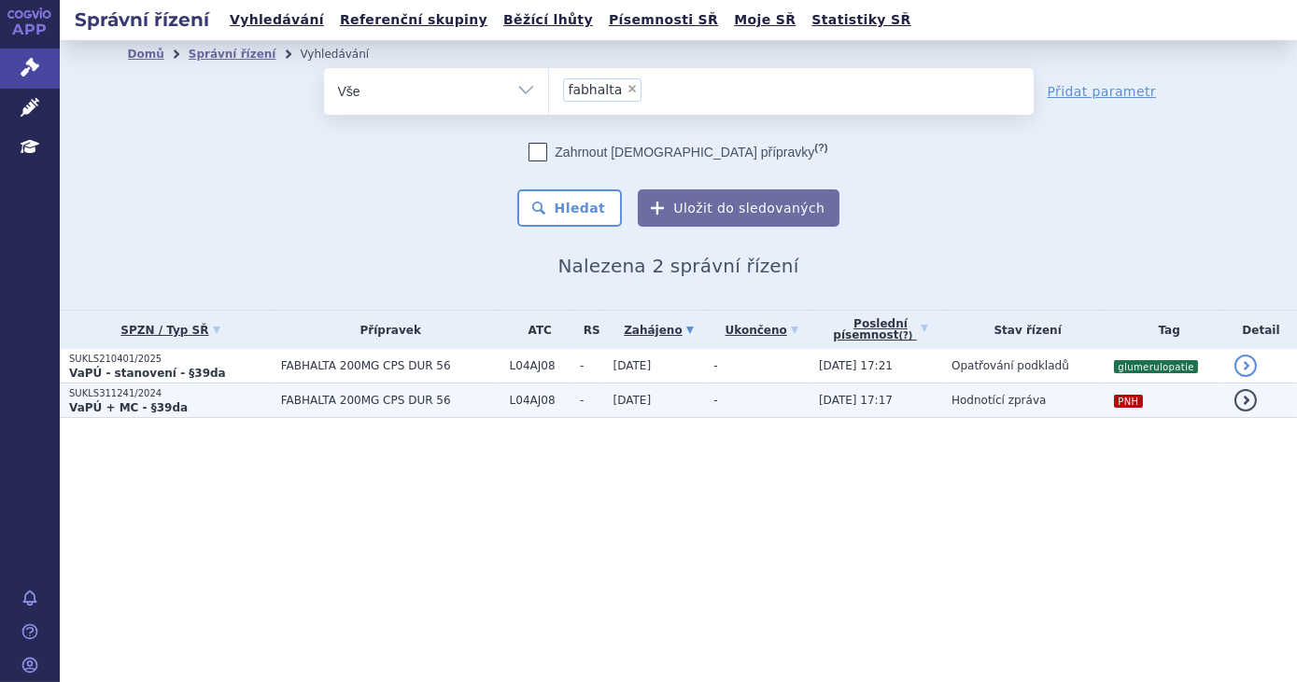
click at [733, 399] on td "-" at bounding box center [757, 401] width 106 height 35
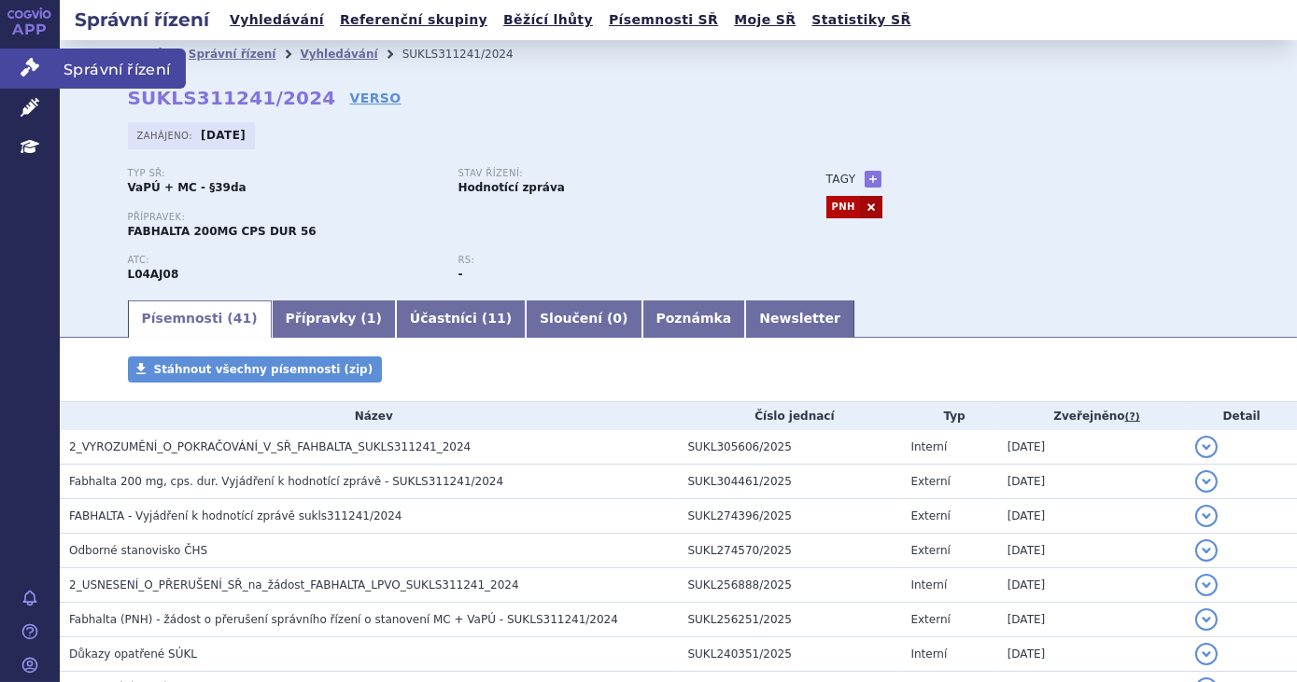
click at [35, 70] on icon at bounding box center [30, 67] width 19 height 19
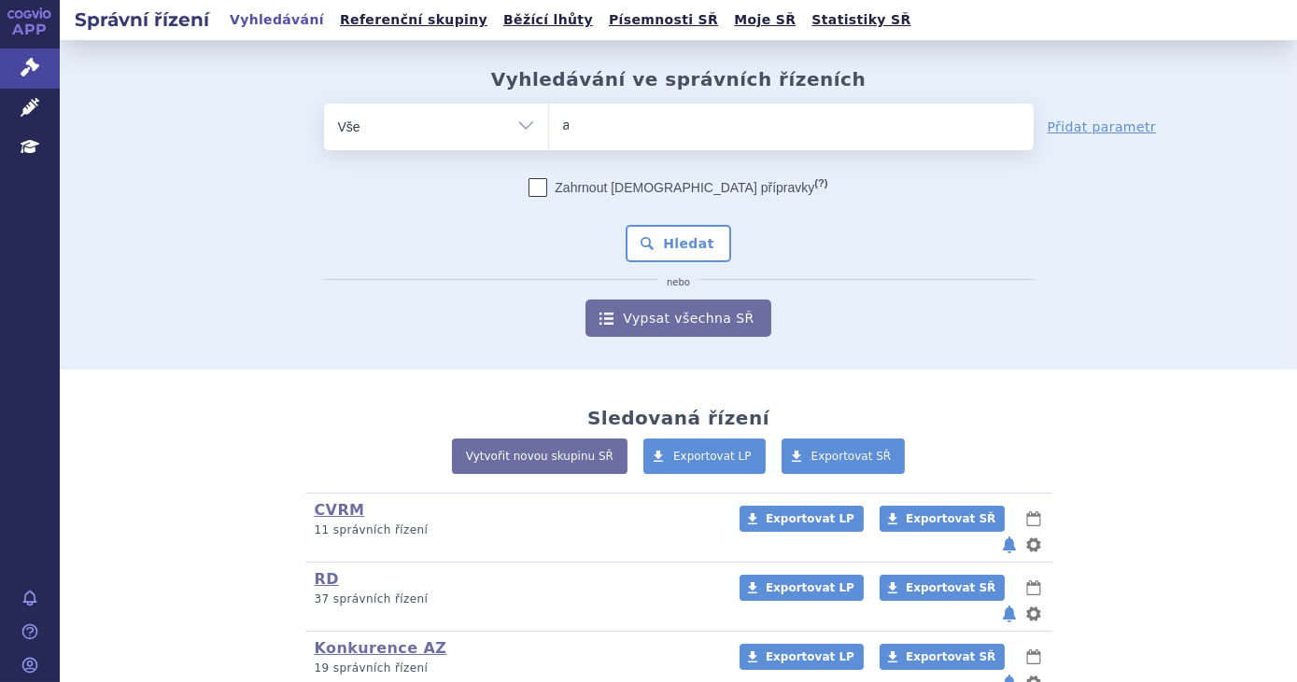
type input "as"
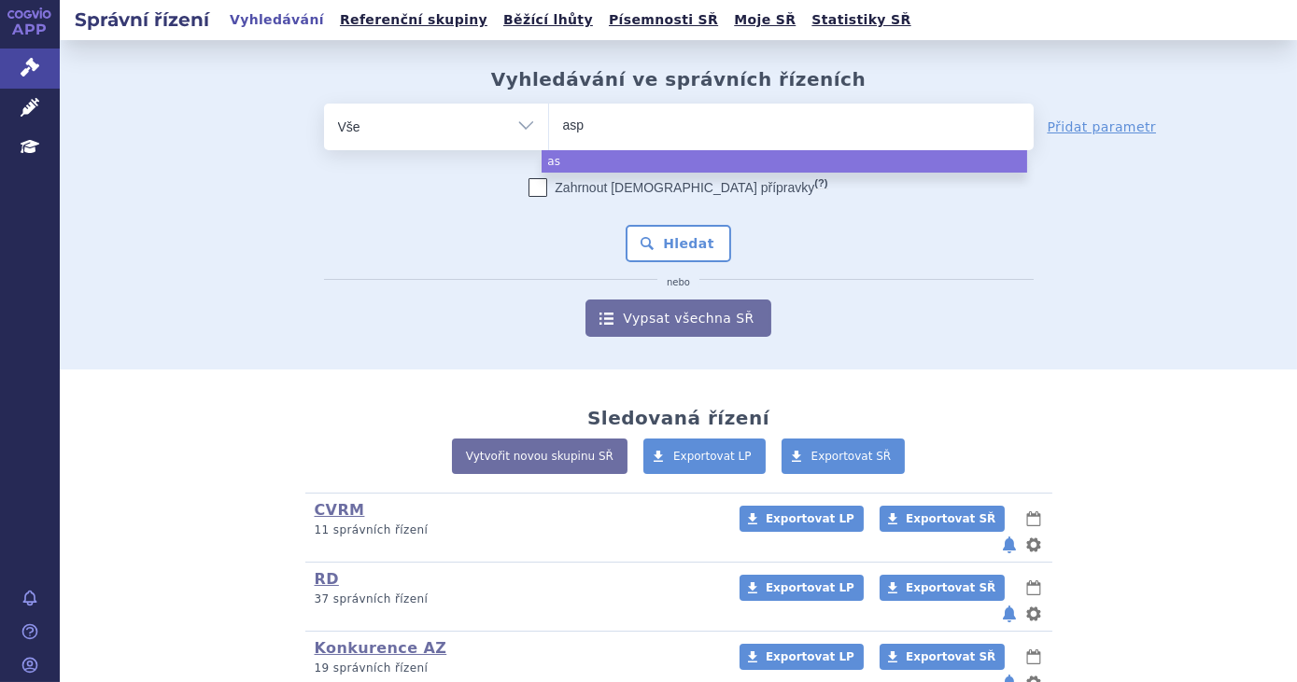
type input "aspa"
type input "aspav"
type input "aspavel"
select select "aspavel"
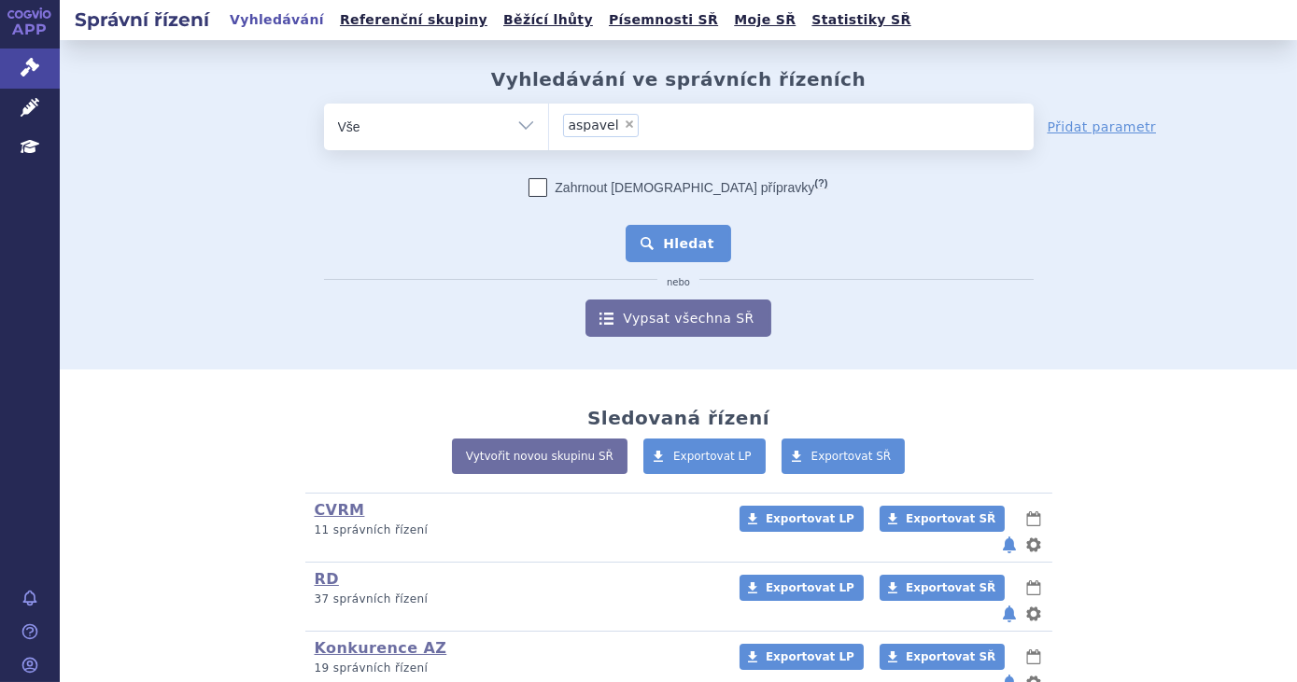
click at [647, 233] on button "Hledat" at bounding box center [679, 243] width 106 height 37
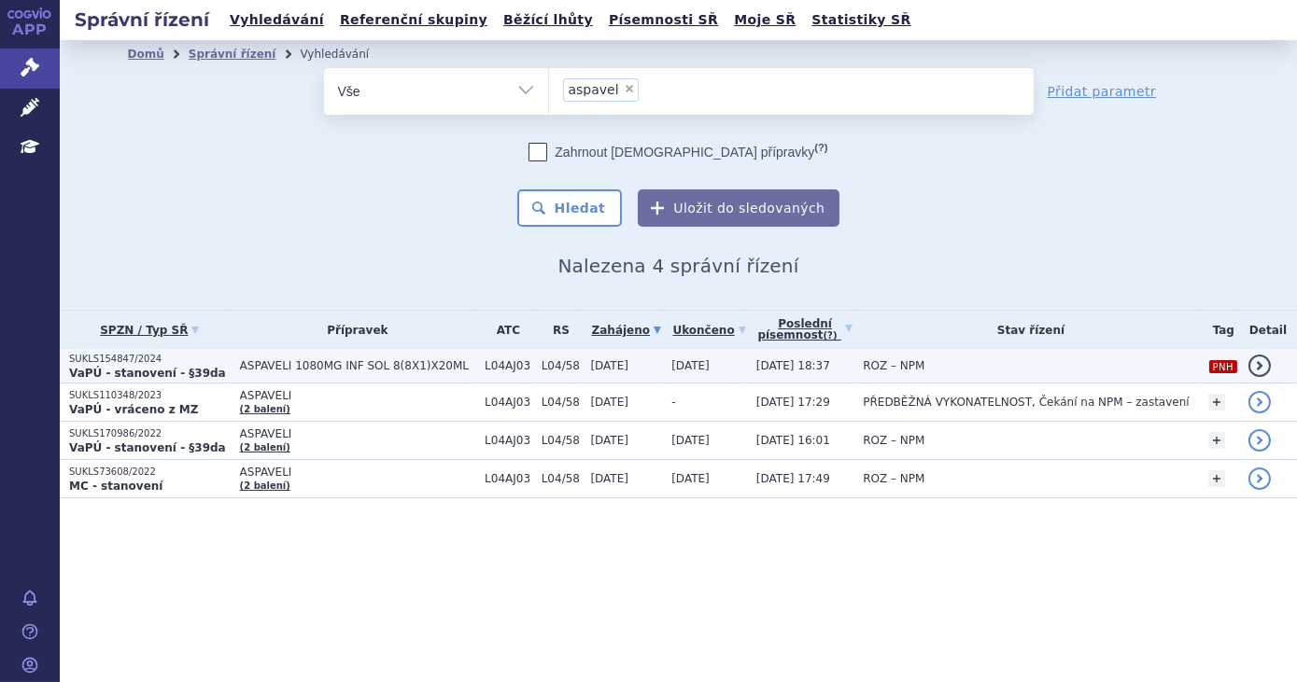
click at [993, 365] on td "ROZ – NPM" at bounding box center [1025, 366] width 345 height 35
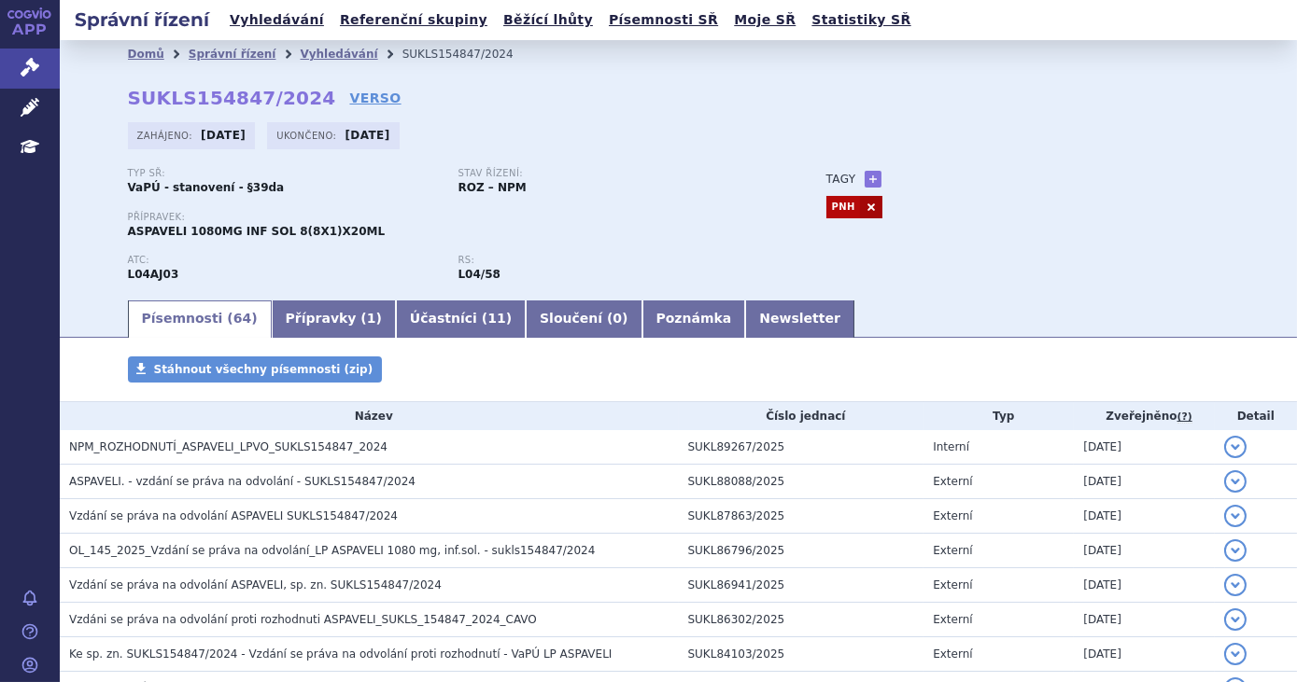
scroll to position [84, 0]
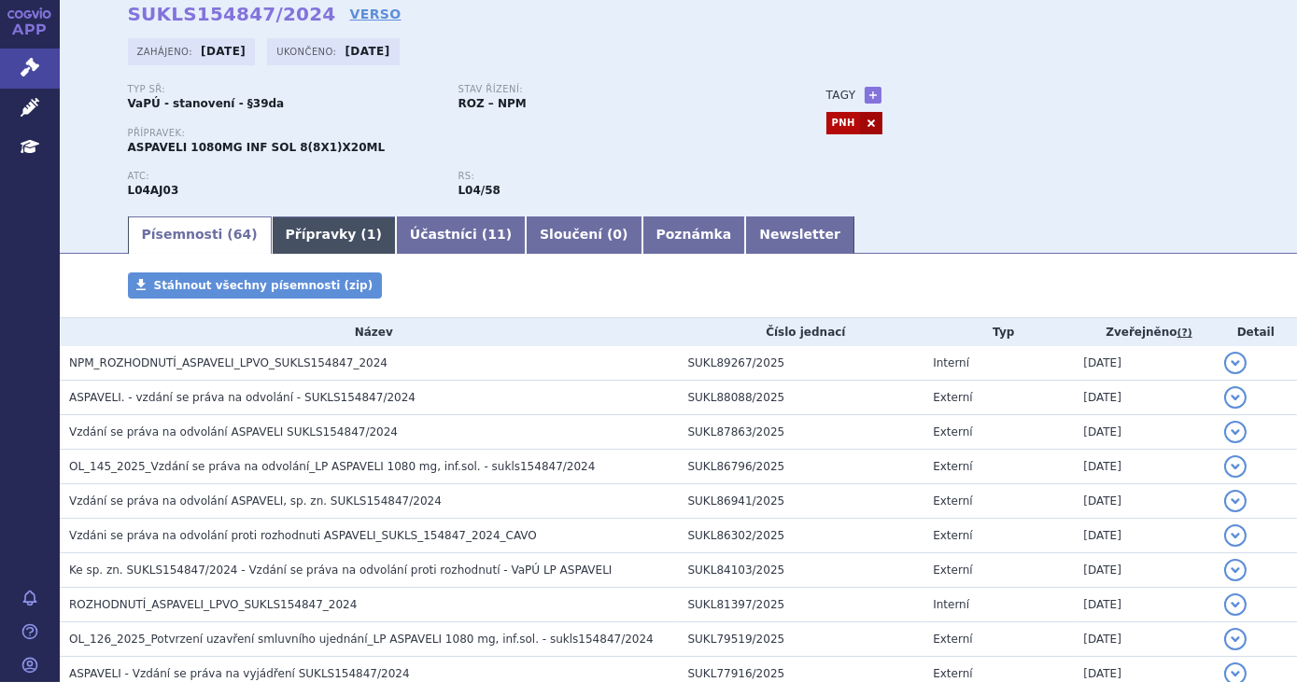
click at [345, 242] on link "Přípravky ( 1 )" at bounding box center [334, 235] width 124 height 37
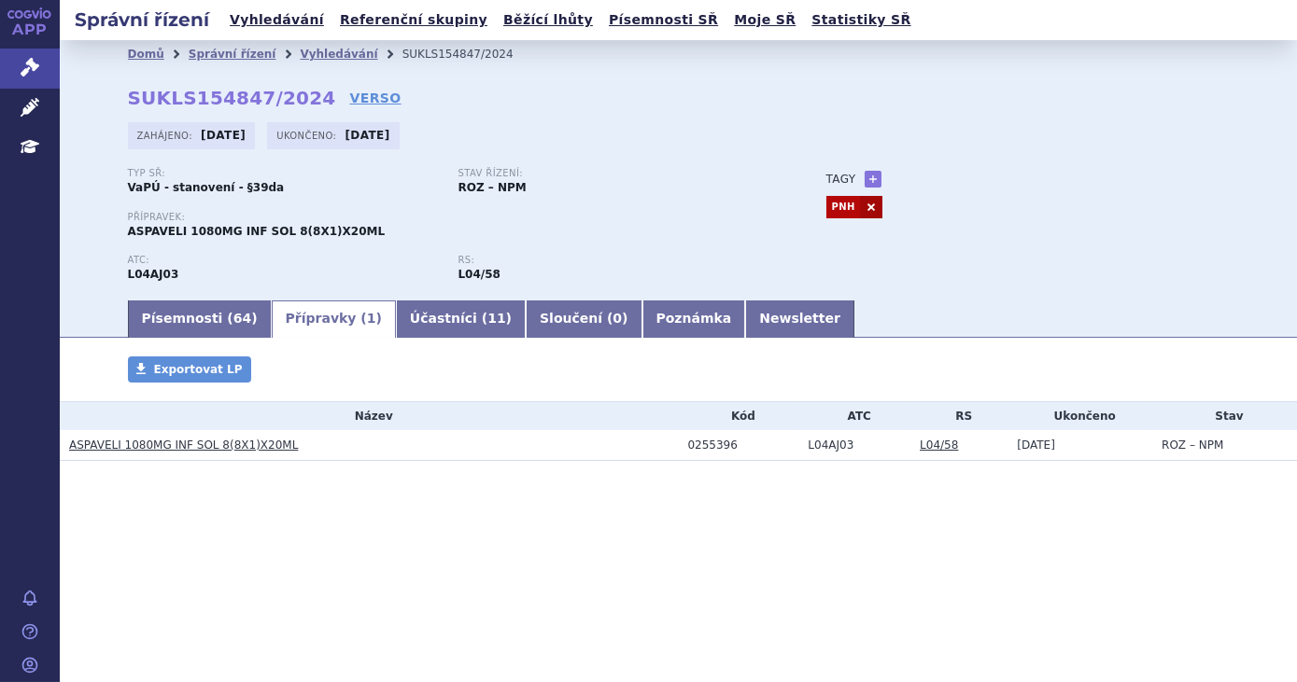
click at [206, 445] on link "ASPAVELI 1080MG INF SOL 8(8X1)X20ML" at bounding box center [183, 445] width 229 height 13
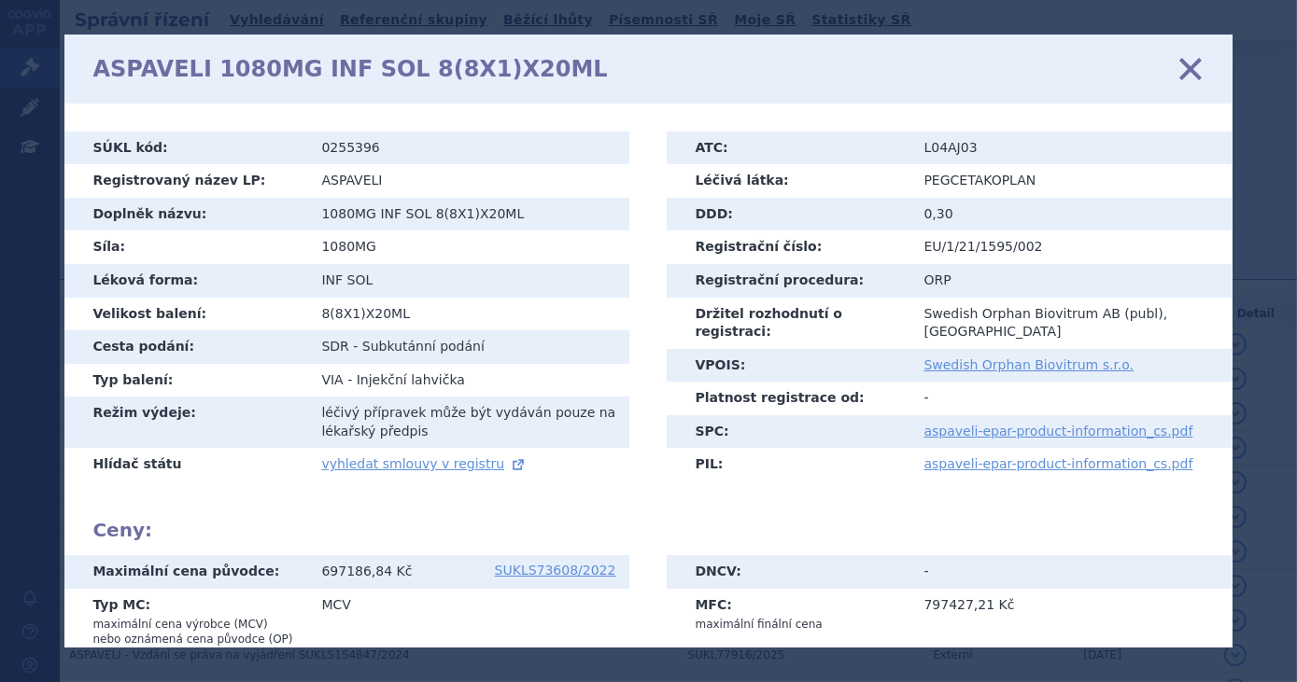
click at [1192, 66] on icon at bounding box center [1189, 68] width 39 height 39
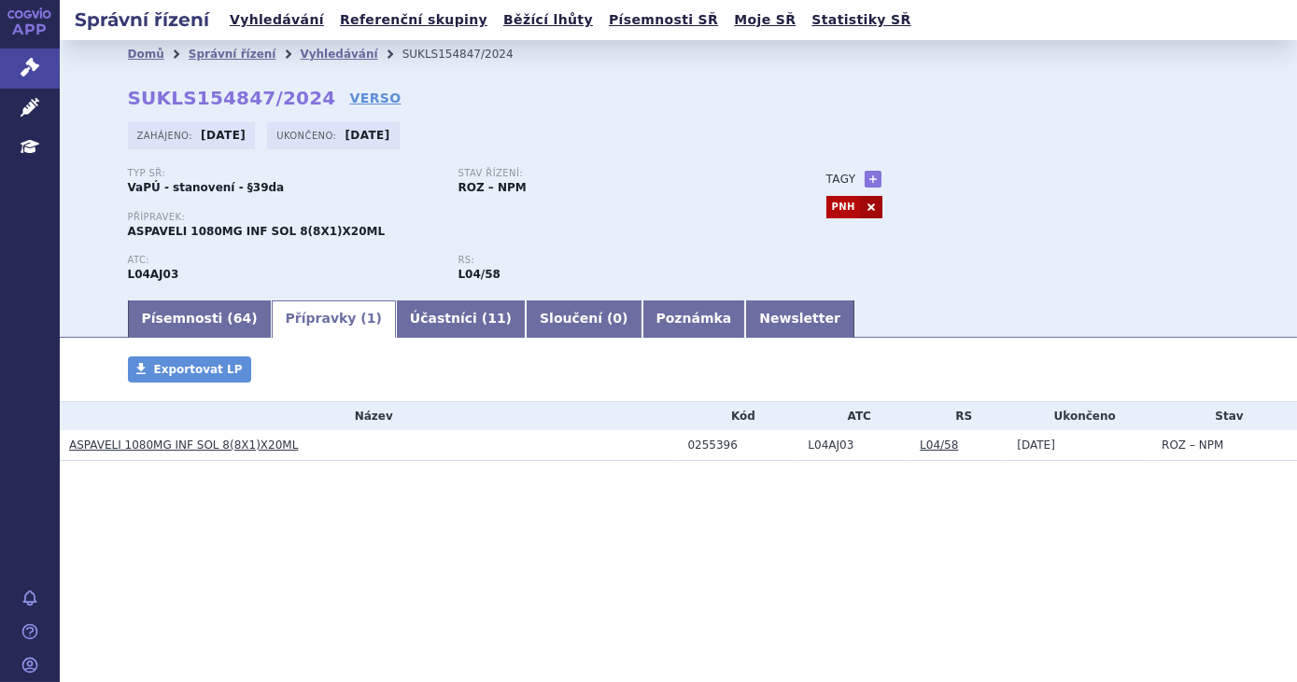
click at [27, 108] on icon at bounding box center [30, 107] width 19 height 19
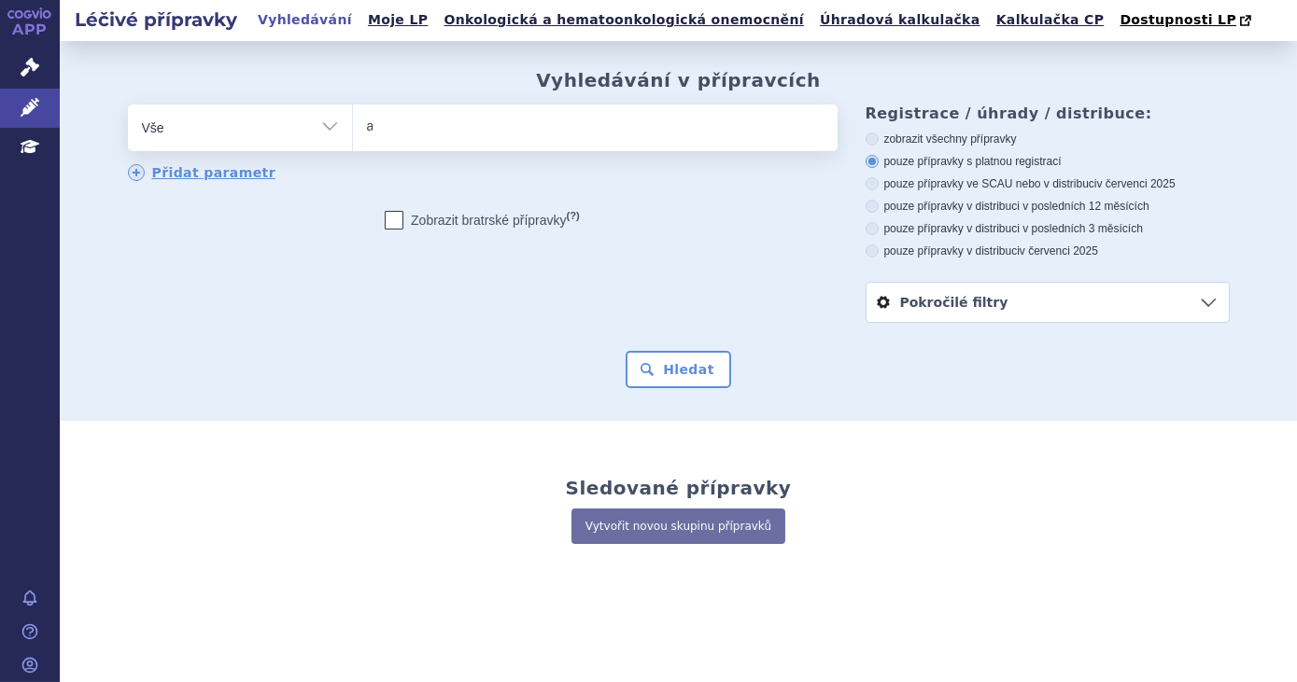
type input "as"
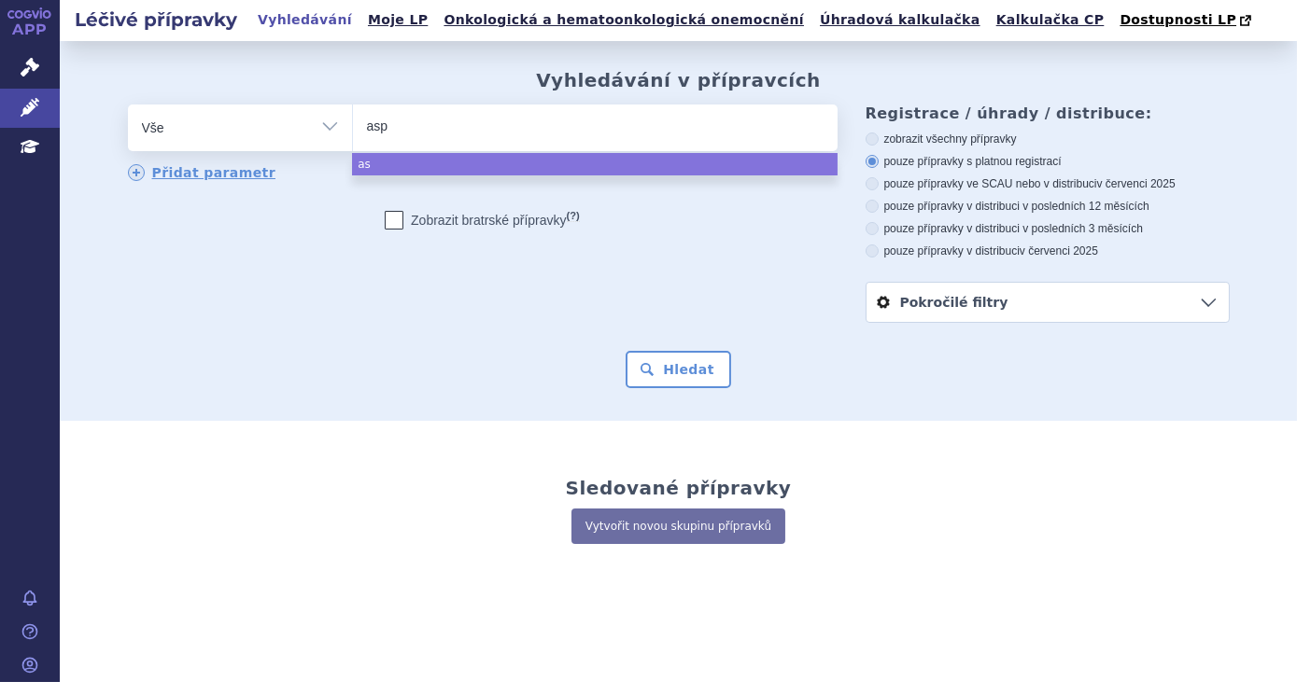
type input "aspa"
type input "aspave"
type input "aspaveli"
select select "aspaveli"
click at [700, 354] on button "Hledat" at bounding box center [679, 369] width 106 height 37
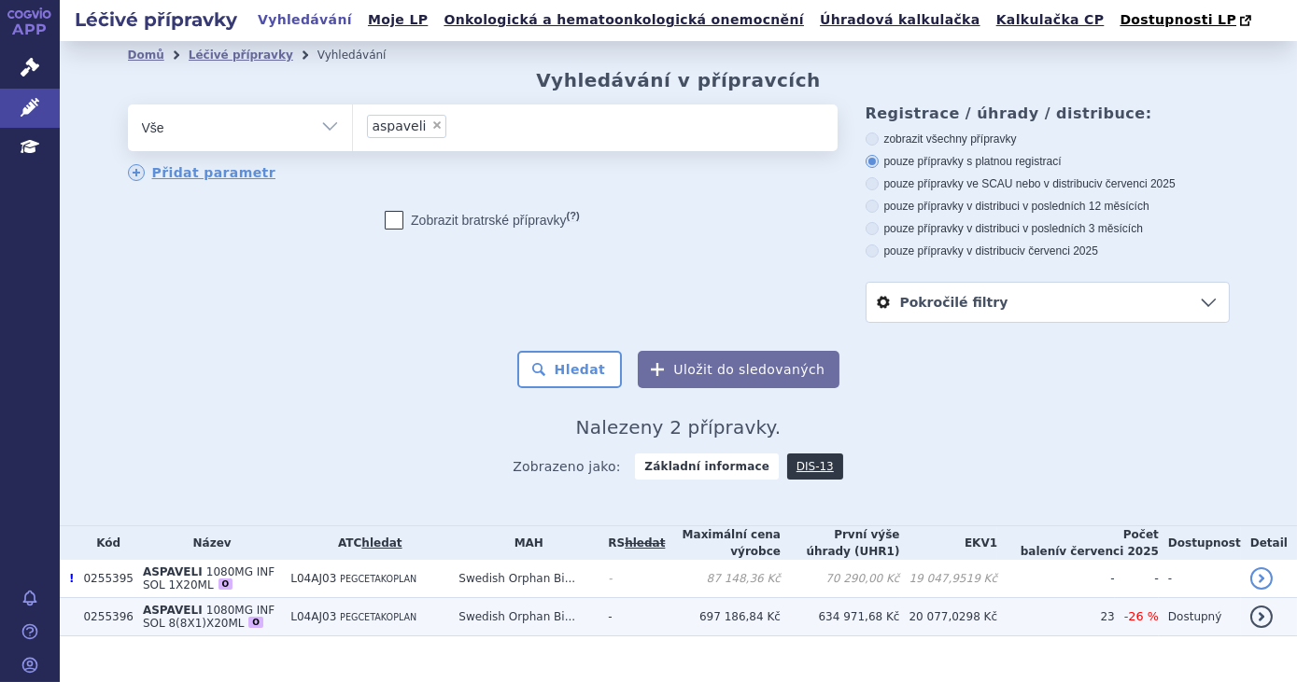
click at [598, 612] on td "Swedish Orphan Bi..." at bounding box center [523, 617] width 149 height 38
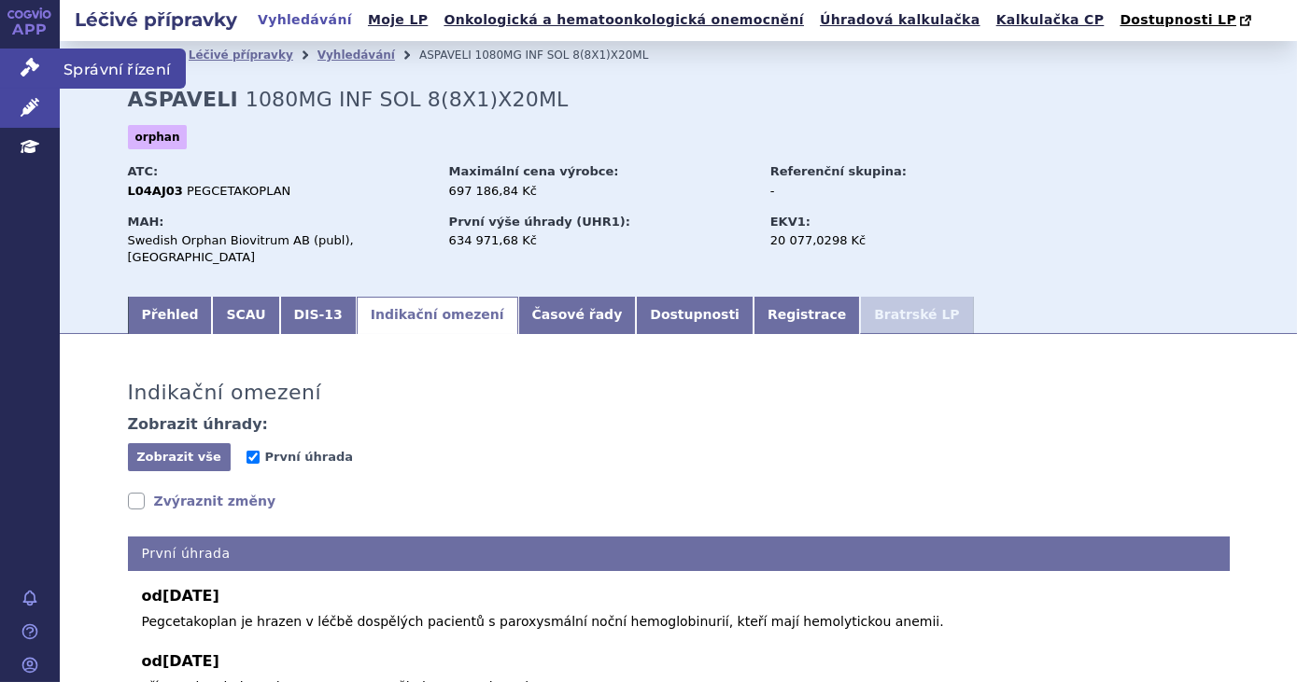
click at [30, 72] on icon at bounding box center [30, 67] width 19 height 19
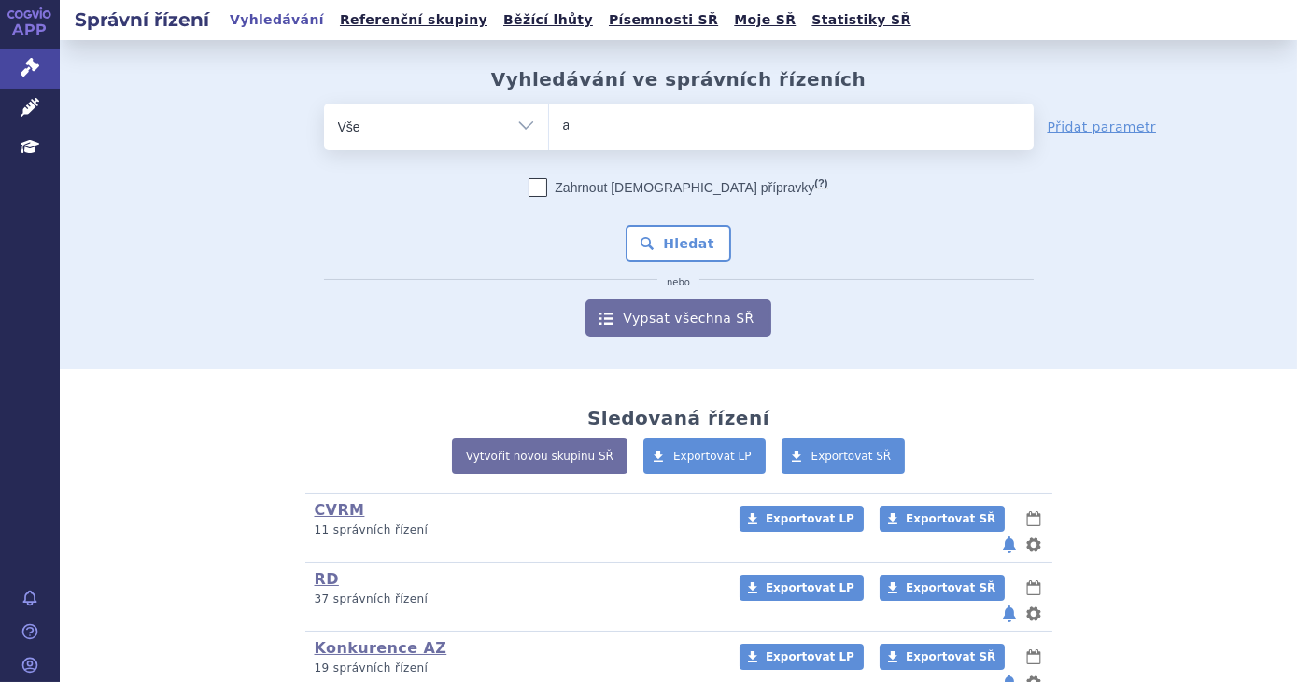
type input "as"
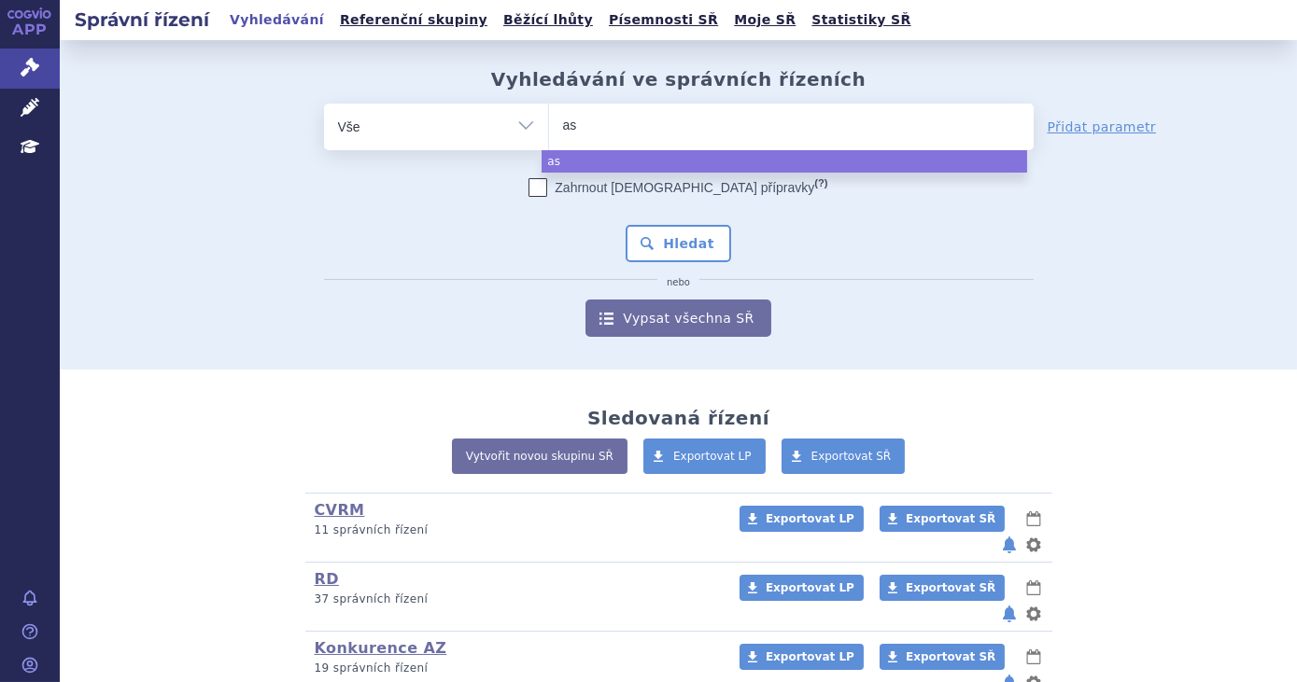
type input "asp"
type input "aspav"
type input "aspaveli"
select select "aspaveli"
click at [695, 237] on button "Hledat" at bounding box center [679, 243] width 106 height 37
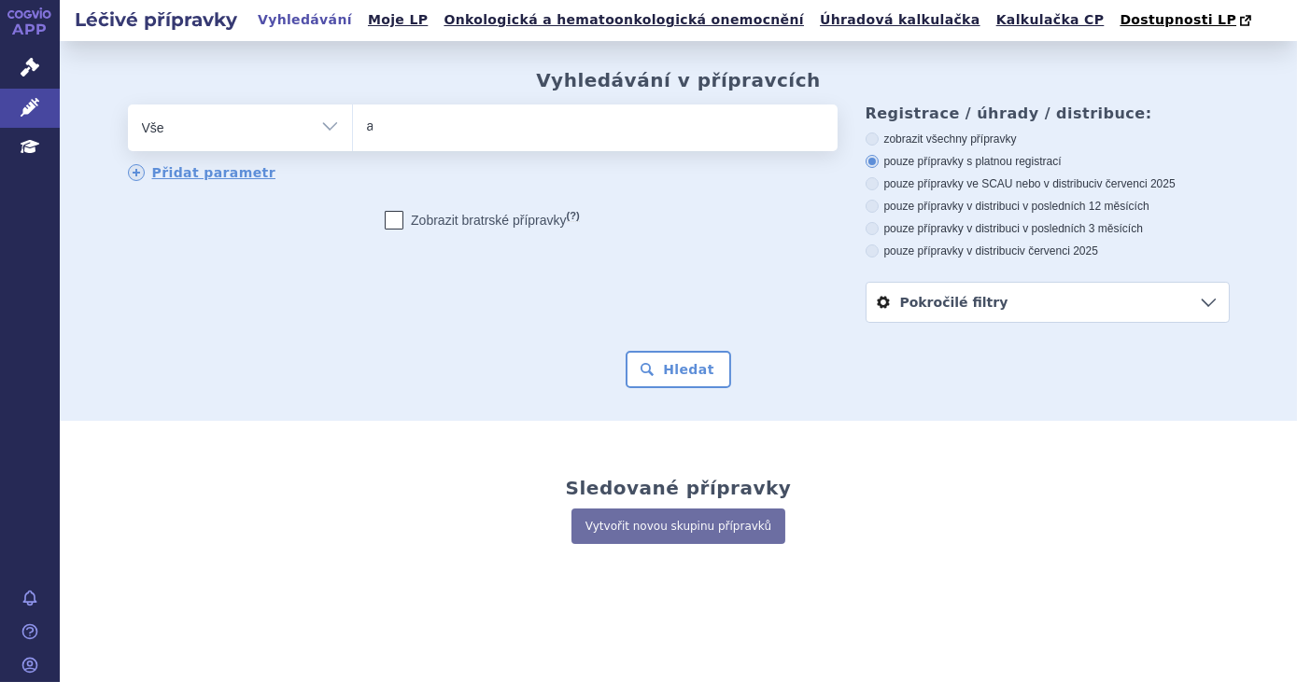
type input "as"
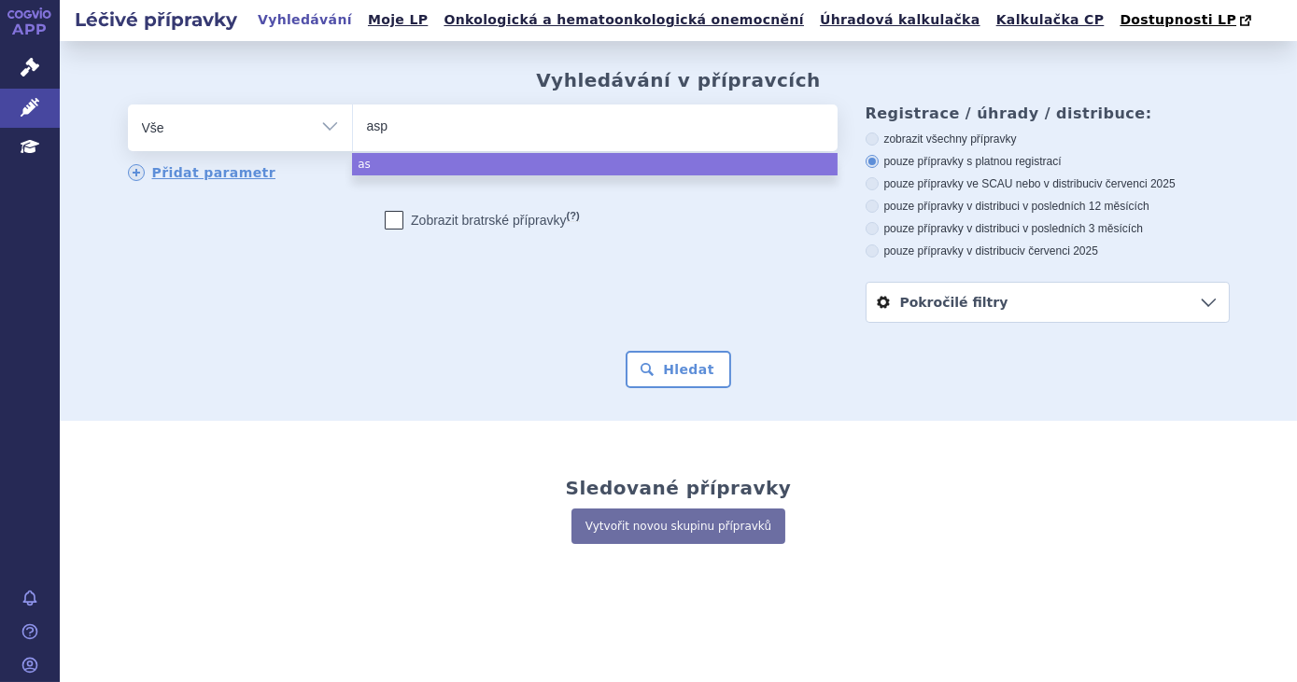
type input "aspa"
type input "aspave"
type input "aspaveli"
select select "aspaveli"
click at [699, 359] on button "Hledat" at bounding box center [679, 369] width 106 height 37
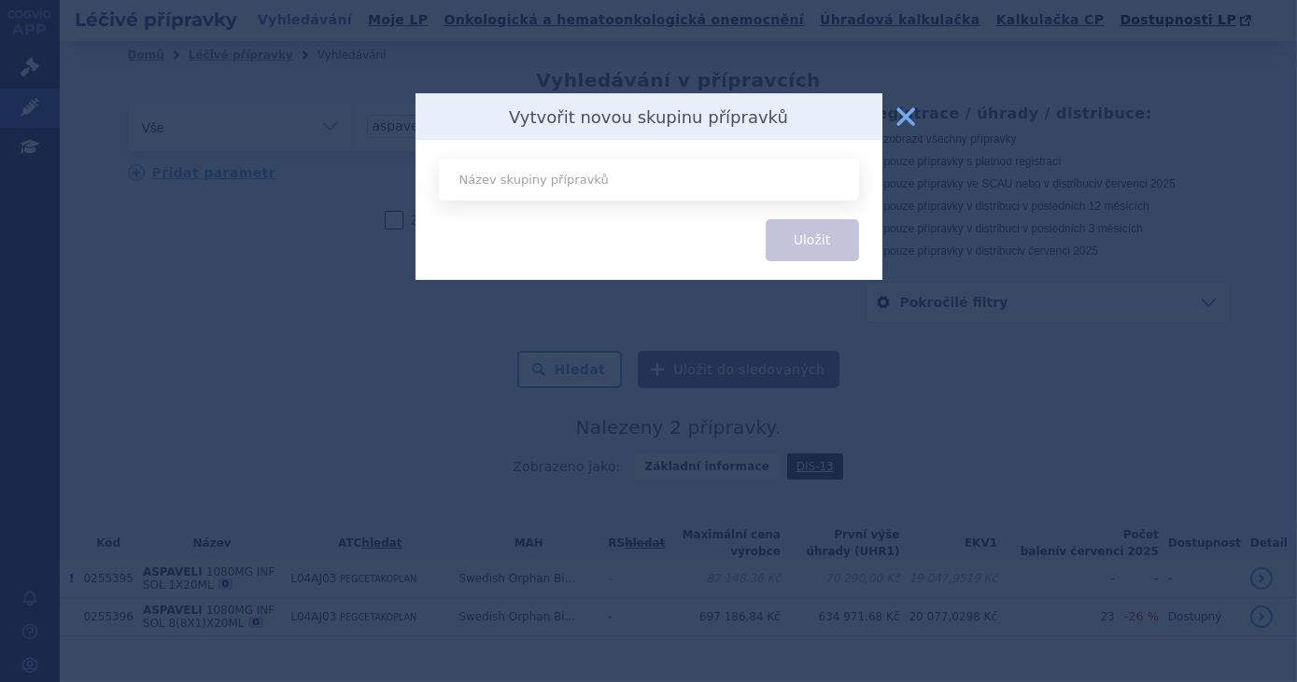
scroll to position [30, 0]
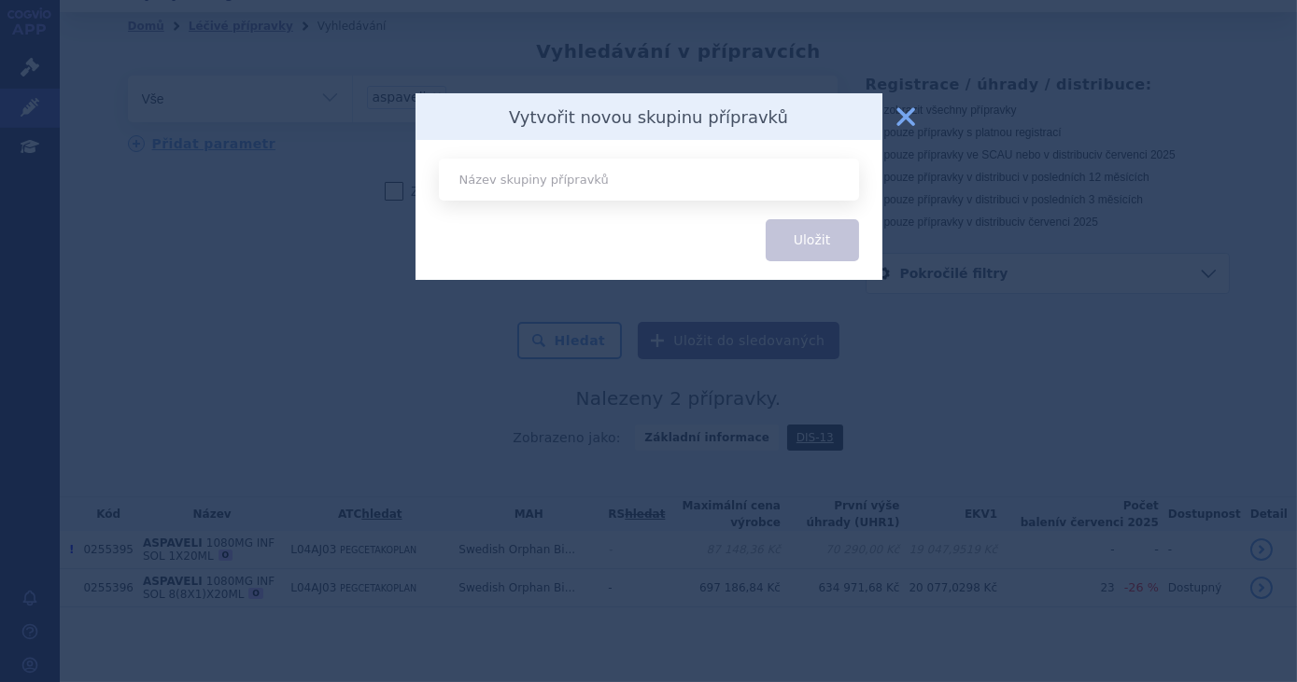
click at [867, 114] on div "Vytvořit novou skupinu přípravků zavřít" at bounding box center [648, 116] width 467 height 47
click at [901, 114] on button "zavřít" at bounding box center [905, 116] width 37 height 37
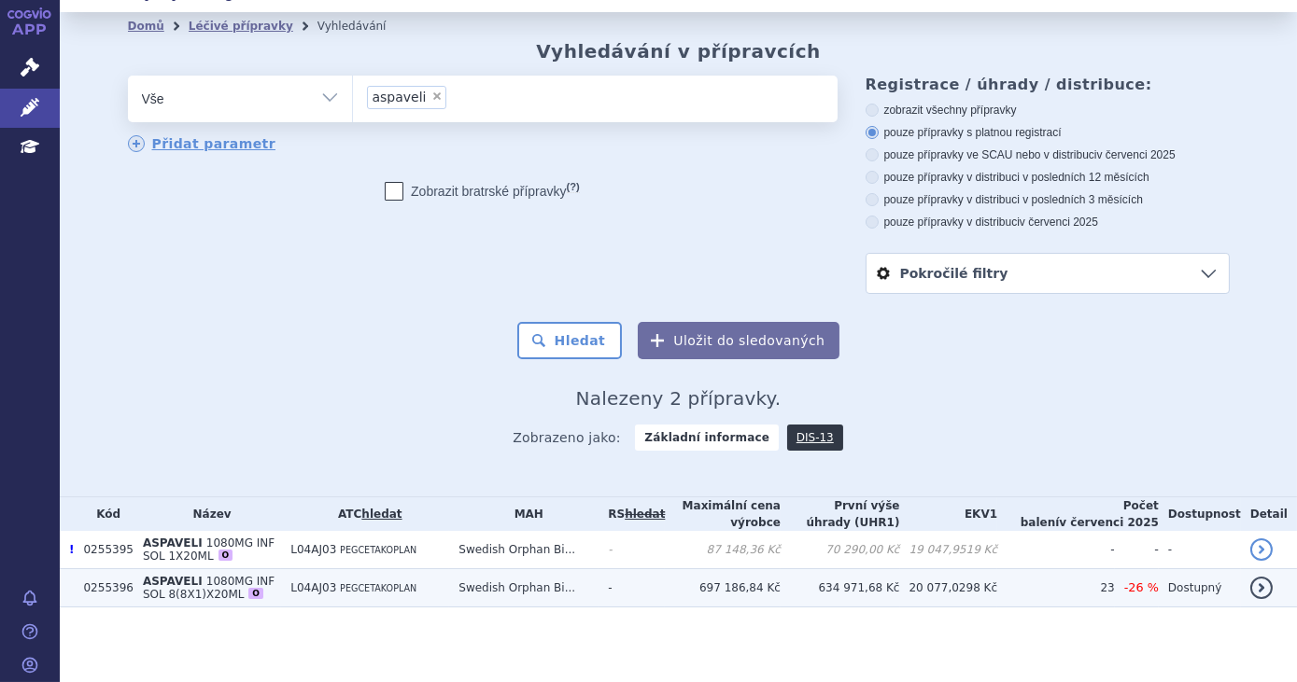
click at [860, 587] on td "634 971,68 Kč" at bounding box center [841, 589] width 120 height 38
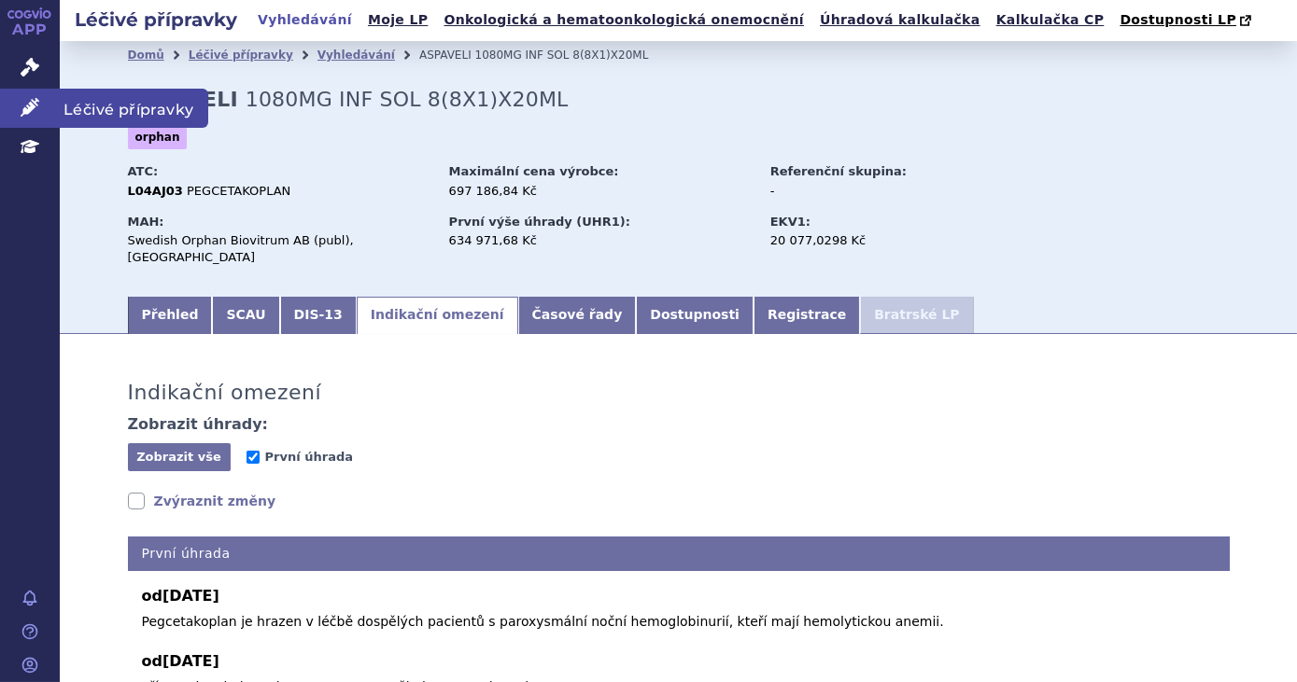
click at [24, 109] on icon at bounding box center [30, 107] width 19 height 19
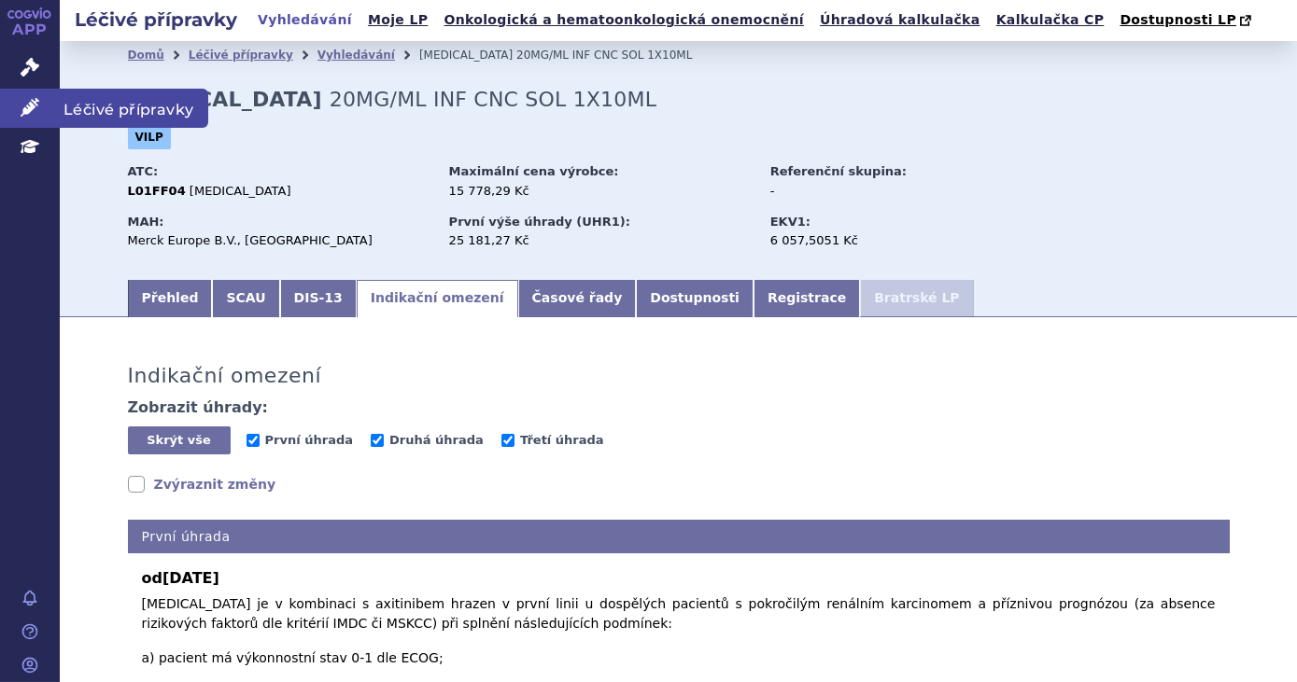
click at [45, 106] on link "Léčivé přípravky" at bounding box center [30, 108] width 60 height 39
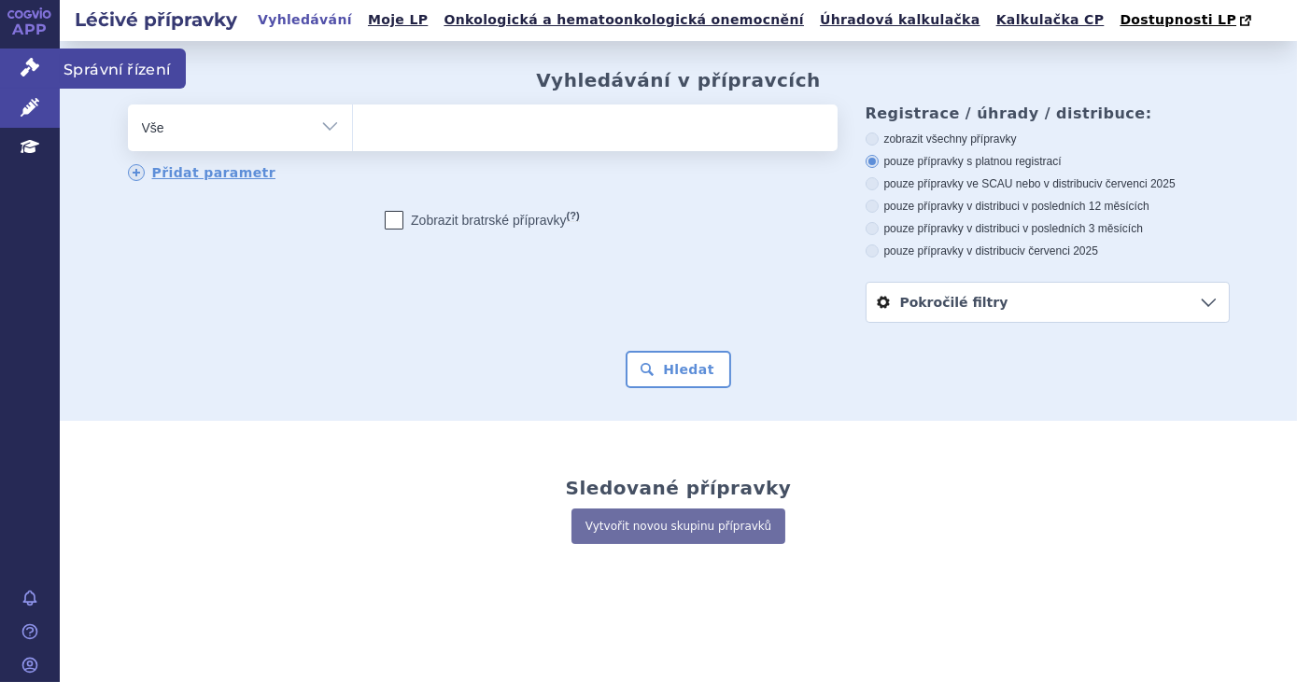
click at [13, 58] on link "Správní řízení" at bounding box center [30, 68] width 60 height 39
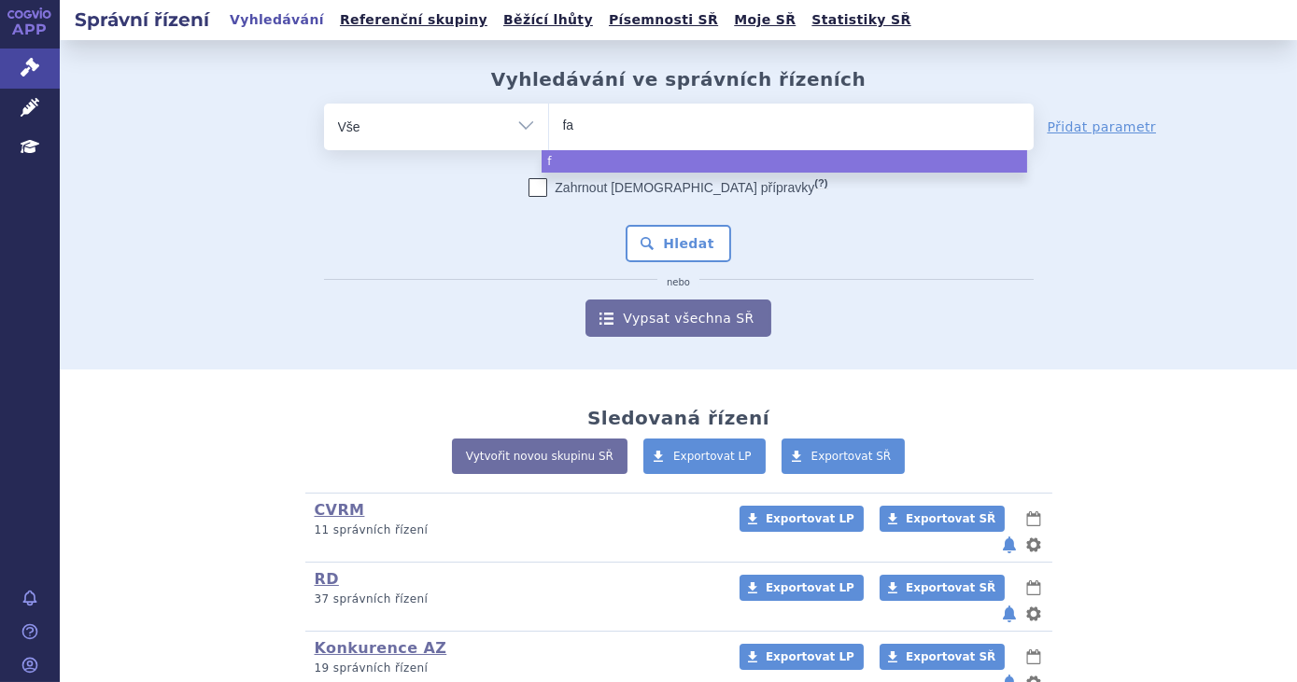
type input "fab"
type input "faba"
type input "fab"
type input "fabha"
type input "fabhal"
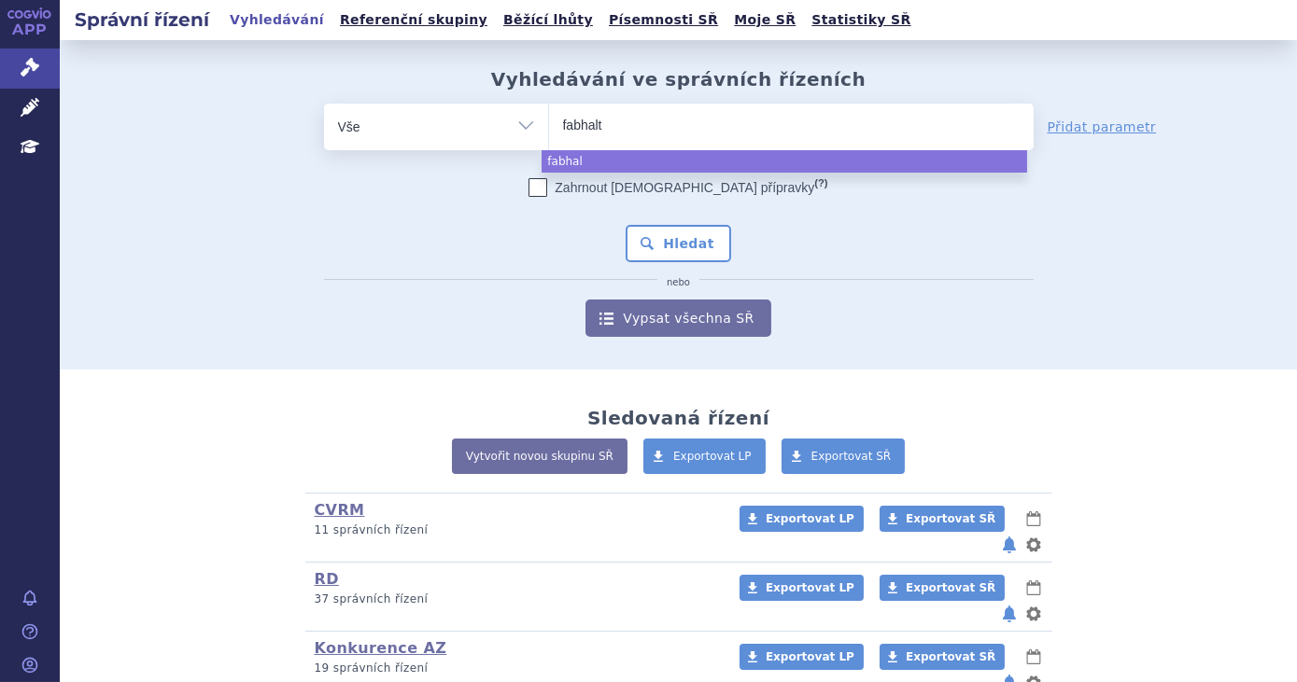
type input "fabhalta"
select select "fabhalta"
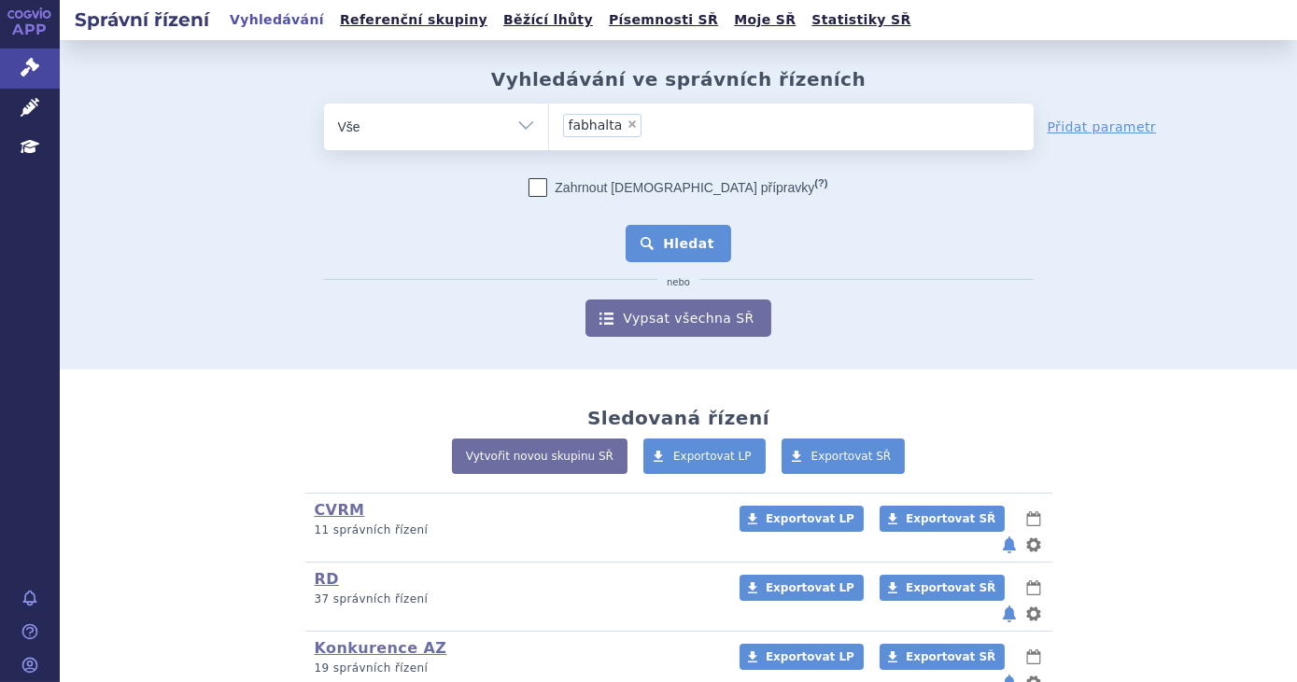
click at [715, 247] on button "Hledat" at bounding box center [679, 243] width 106 height 37
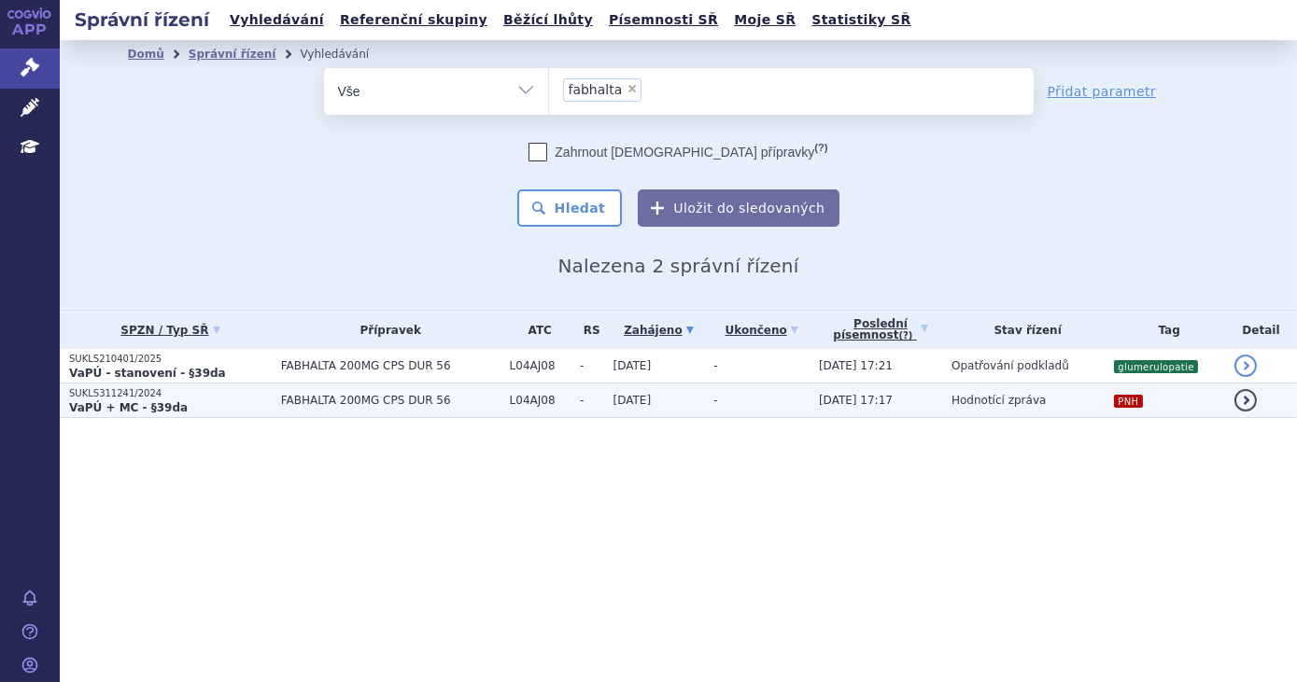
click at [805, 390] on td "-" at bounding box center [757, 401] width 106 height 35
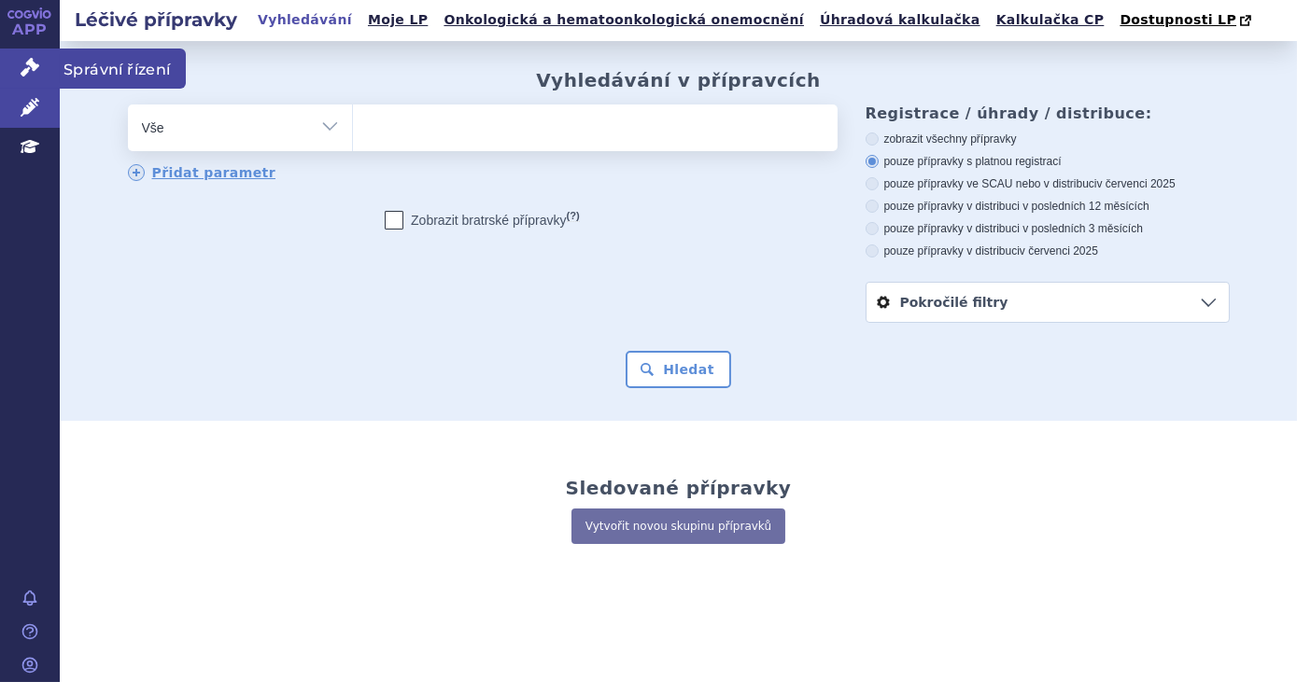
click at [24, 77] on icon at bounding box center [30, 67] width 19 height 19
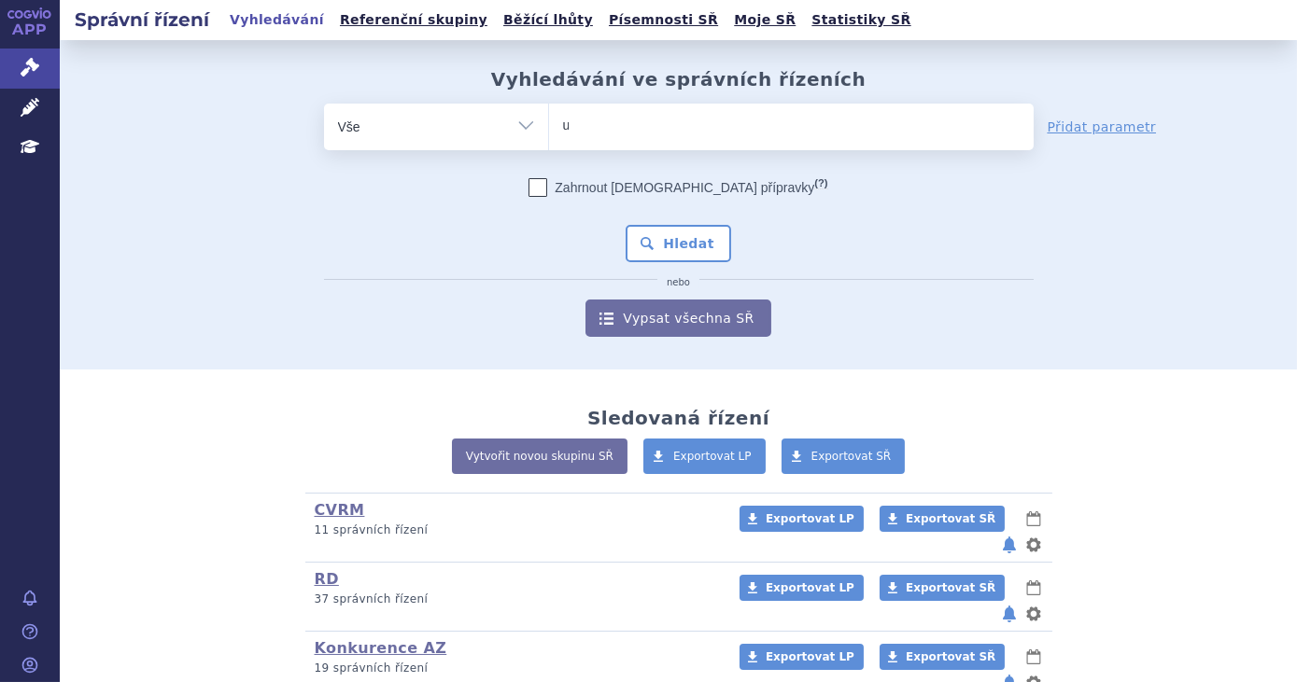
type input "ul"
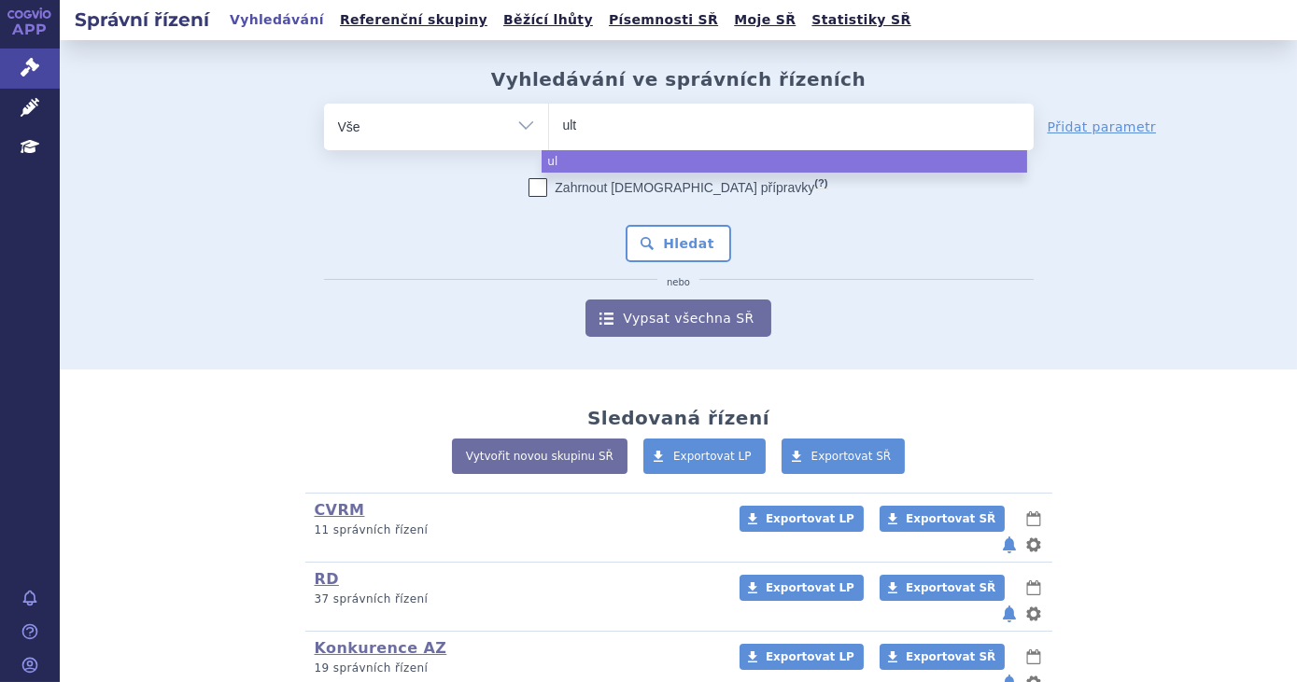
type input "ulto"
type input "ultomi"
type input "ultomiris"
select select "ultomiris"
click at [678, 263] on div "Zahrnout bratrské přípravky (?) * Pozor, hledání dle vyhledávacího parametru In…" at bounding box center [679, 257] width 710 height 159
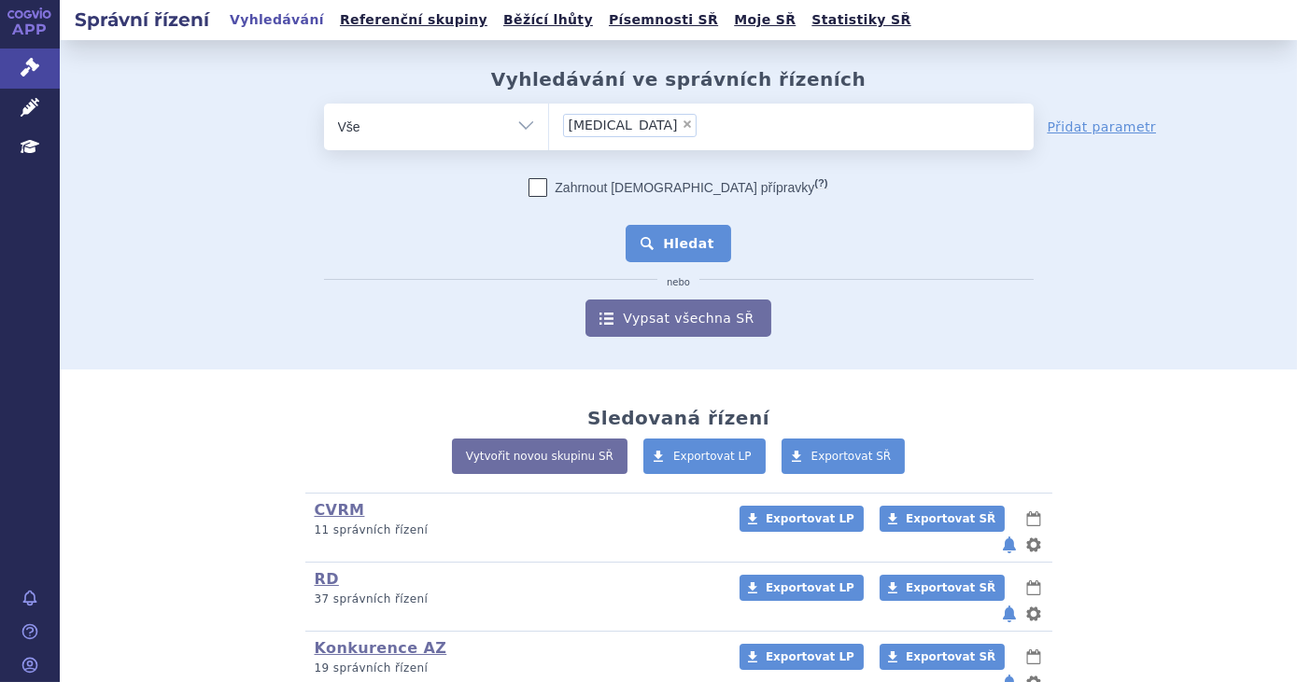
click at [674, 239] on button "Hledat" at bounding box center [679, 243] width 106 height 37
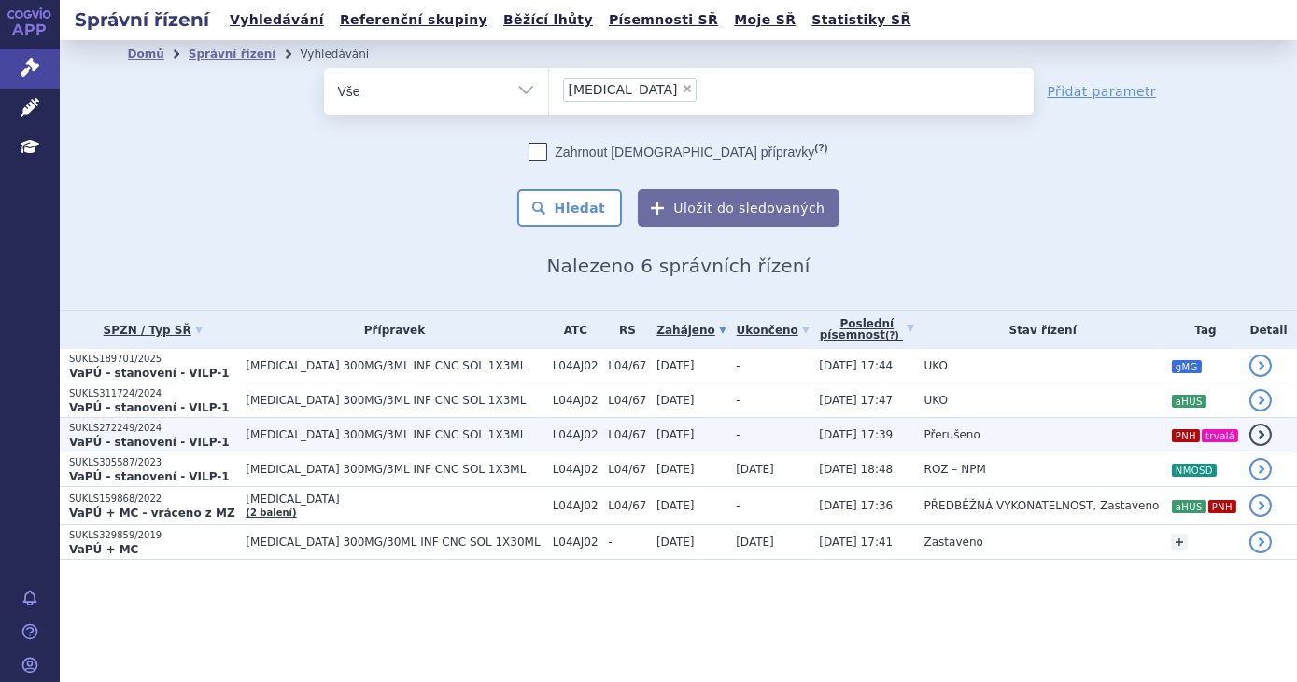
click at [1115, 435] on td "Přerušeno" at bounding box center [1038, 435] width 246 height 35
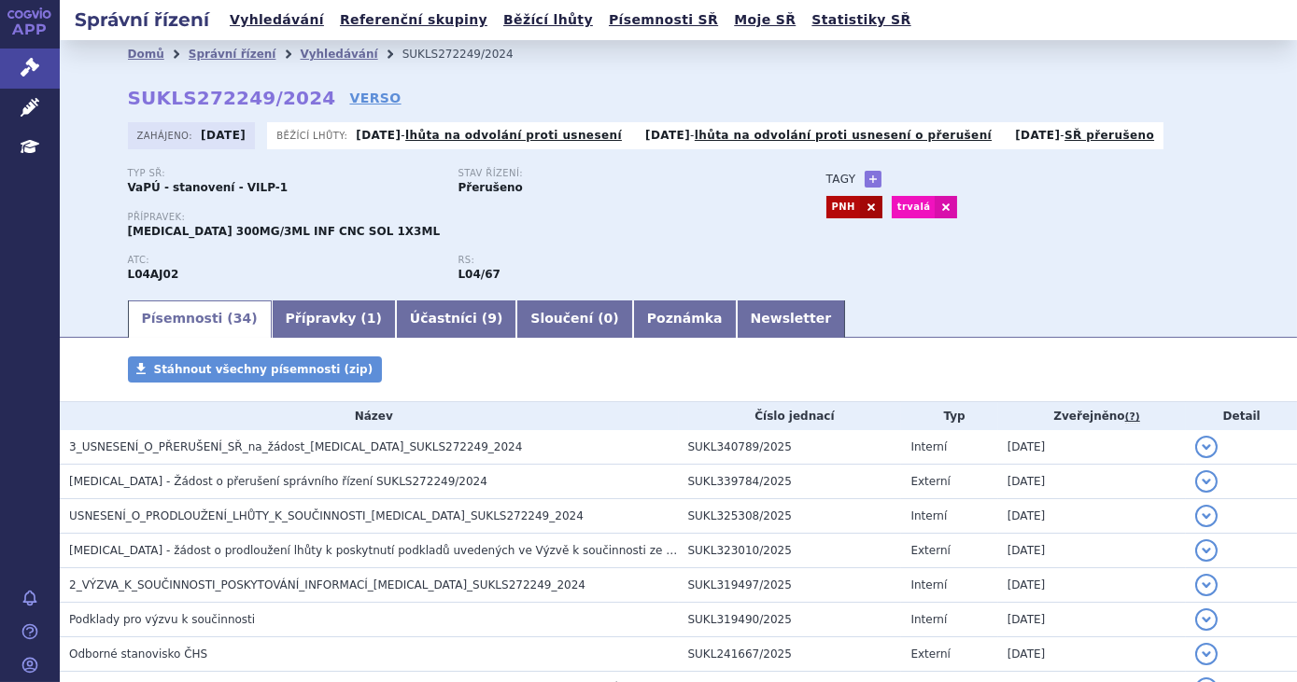
scroll to position [84, 0]
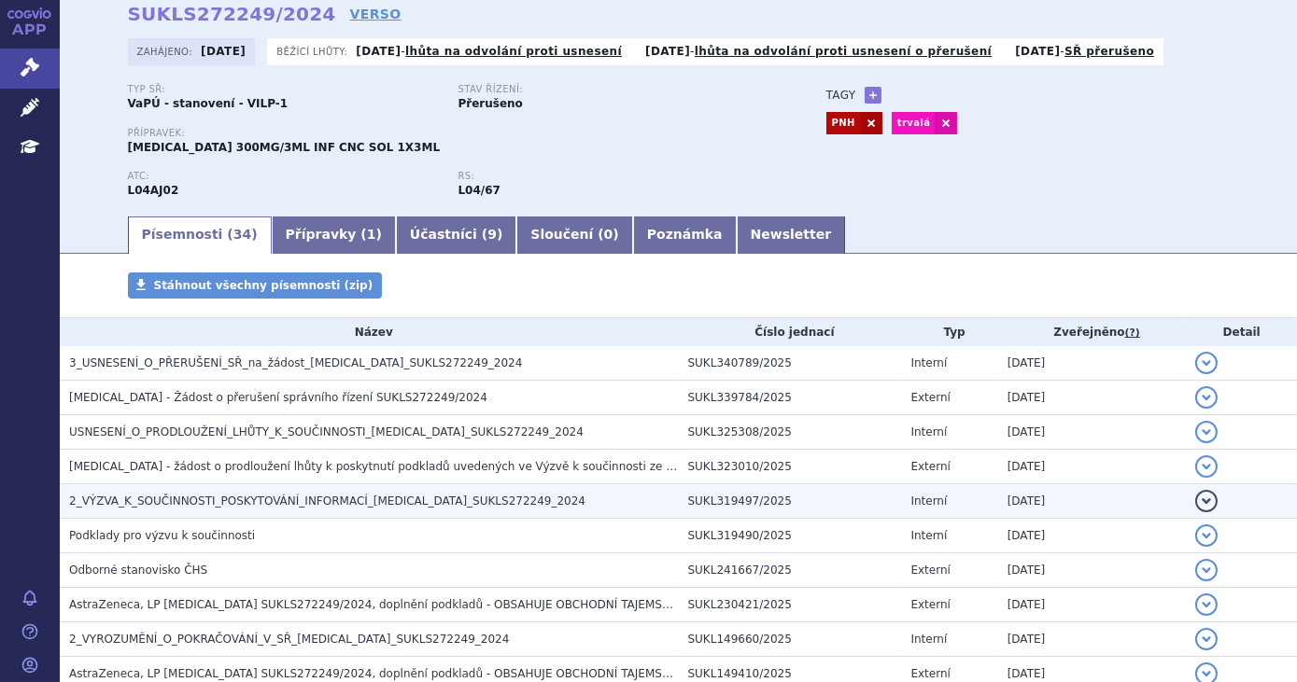
click at [528, 508] on h3 "2_VÝZVA_K_SOUČINNOSTI_POSKYTOVÁNÍ_INFORMACÍ_ULTOMIRIS_SUKLS272249_2024" at bounding box center [374, 501] width 610 height 19
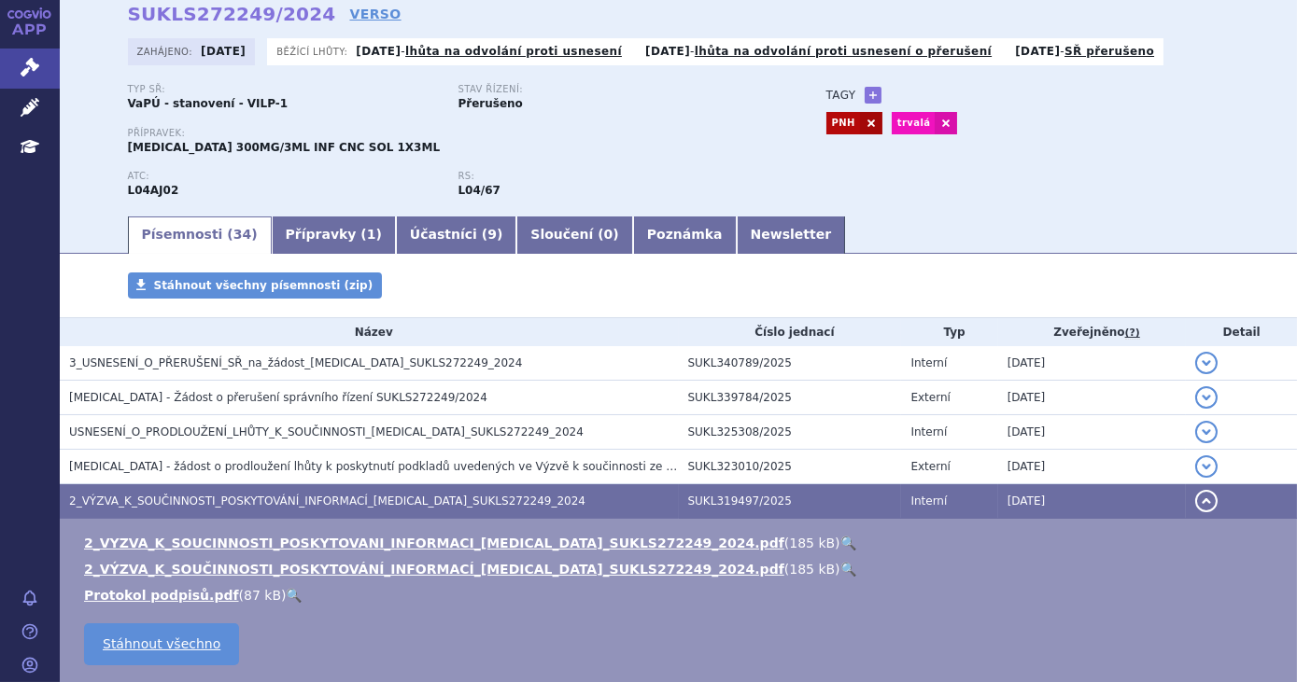
click at [840, 539] on link "🔍" at bounding box center [848, 543] width 16 height 15
click at [30, 117] on link "Léčivé přípravky" at bounding box center [30, 108] width 60 height 39
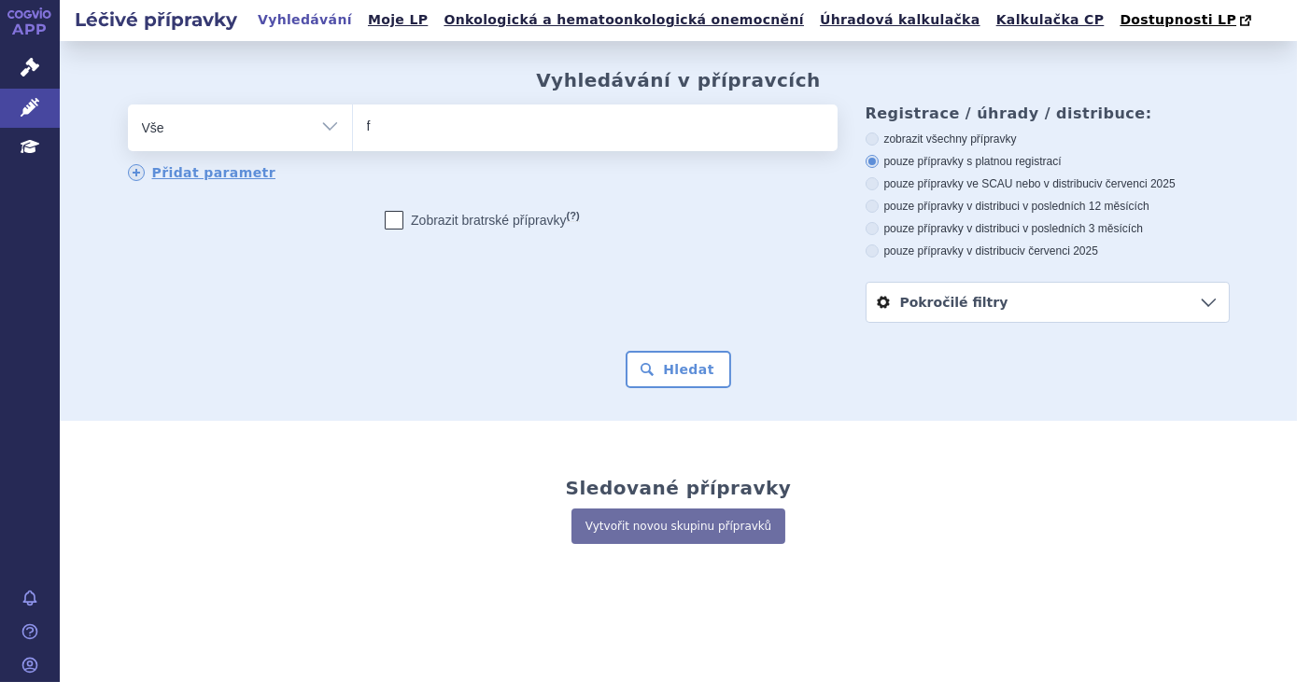
type input "fa"
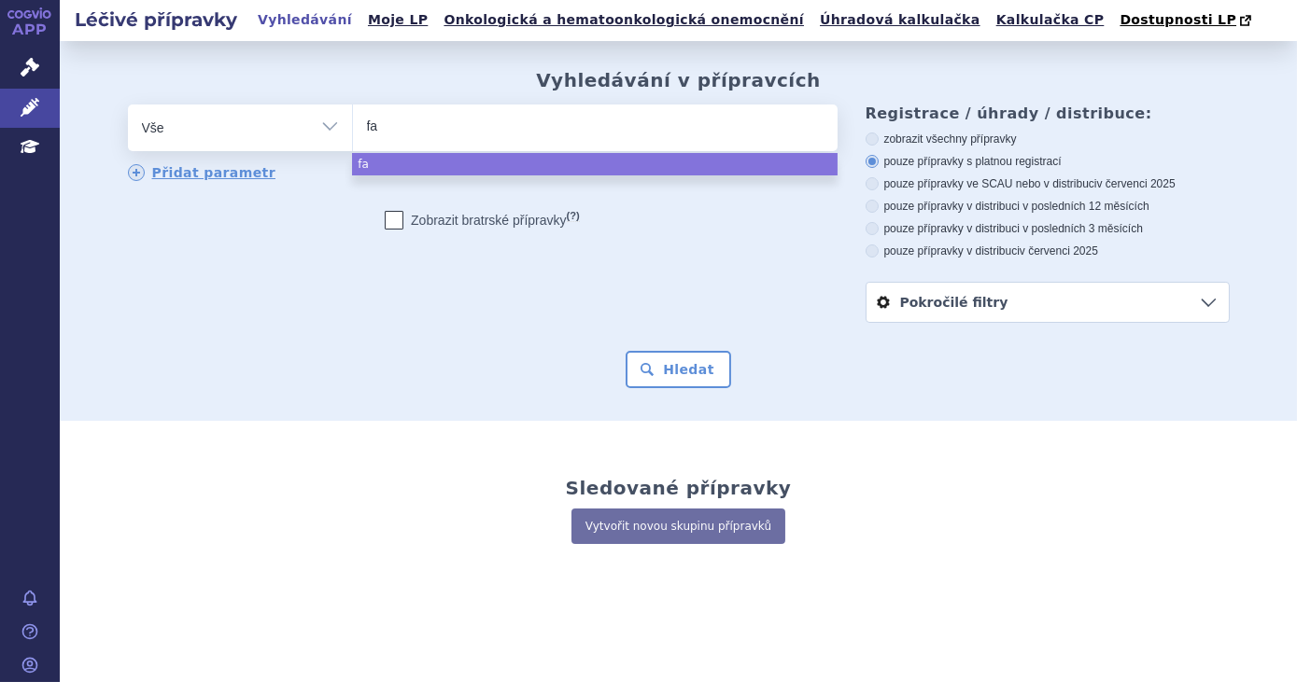
type input "fab"
type input "fabh"
type input "fabhal"
type input "fabhalt"
type input "fabhalta"
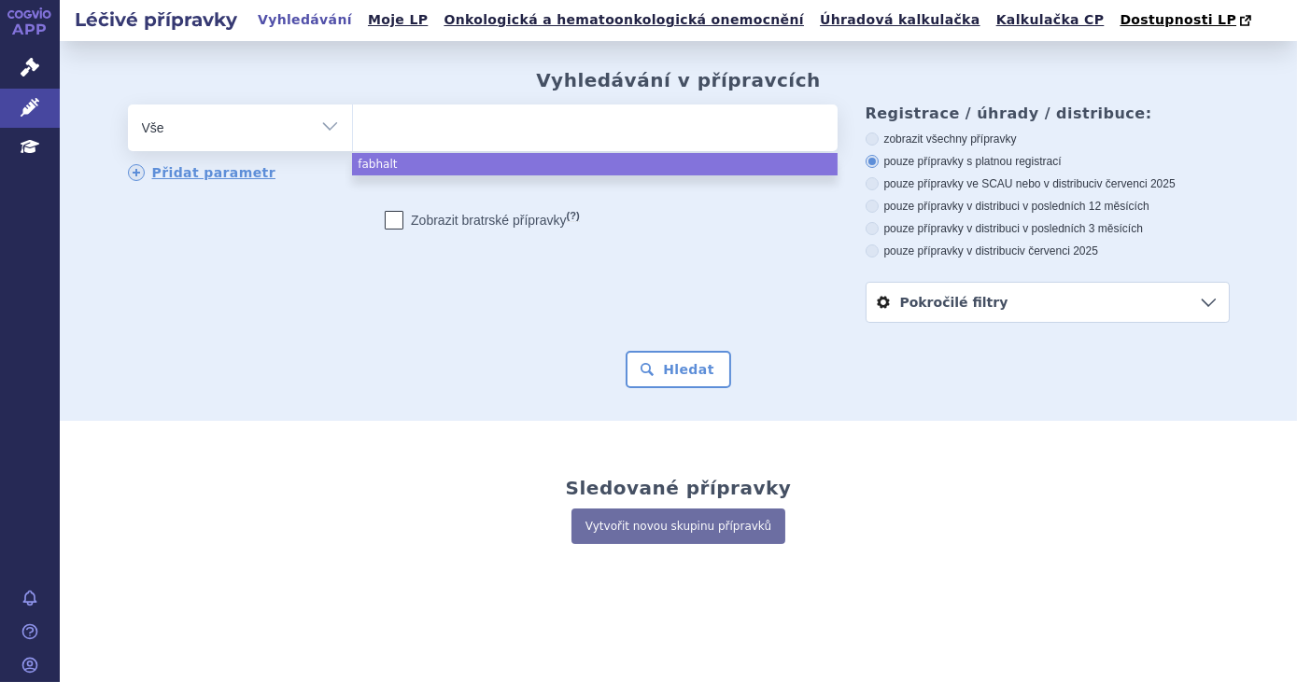
select select "fabhalta"
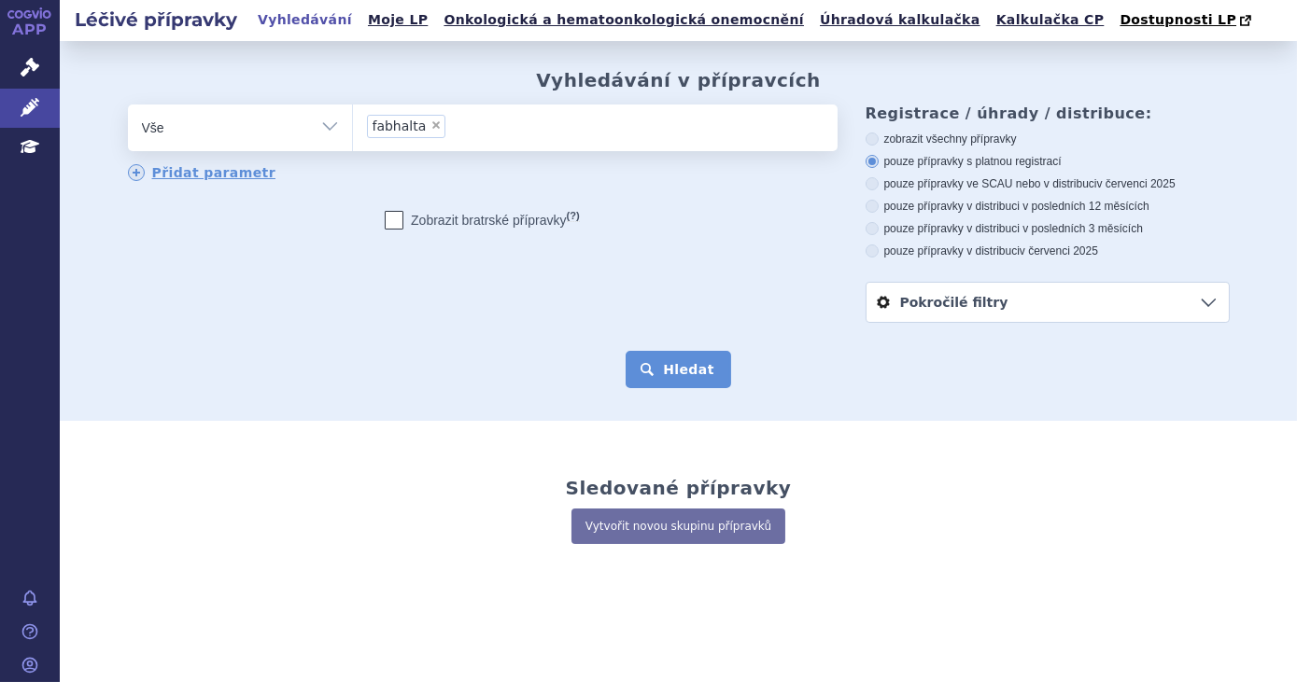
click at [650, 367] on button "Hledat" at bounding box center [679, 369] width 106 height 37
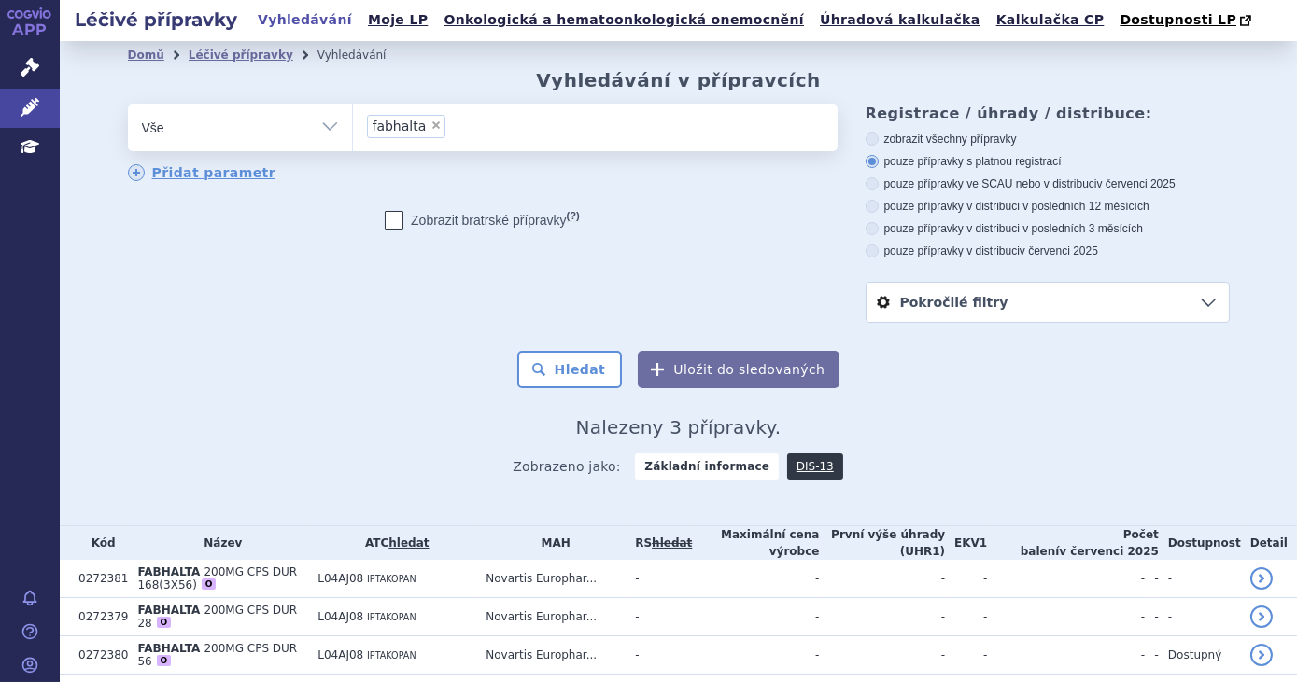
scroll to position [60, 0]
